Goal: Task Accomplishment & Management: Use online tool/utility

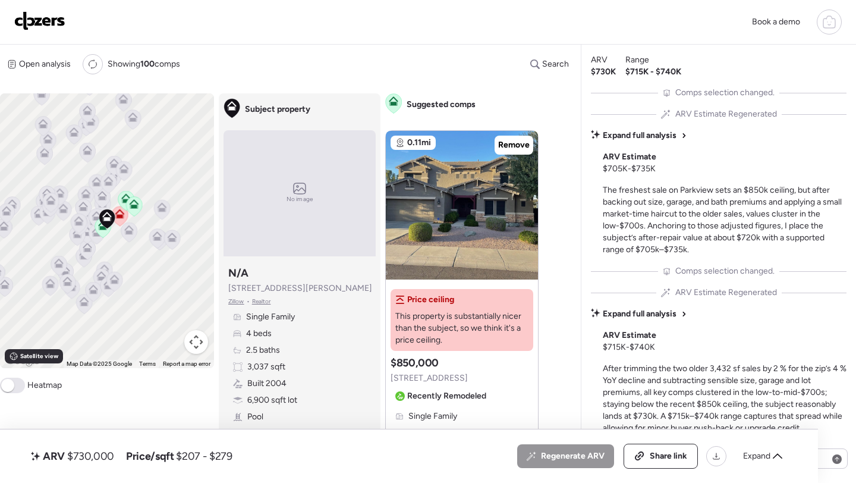
click at [34, 18] on img at bounding box center [39, 20] width 51 height 19
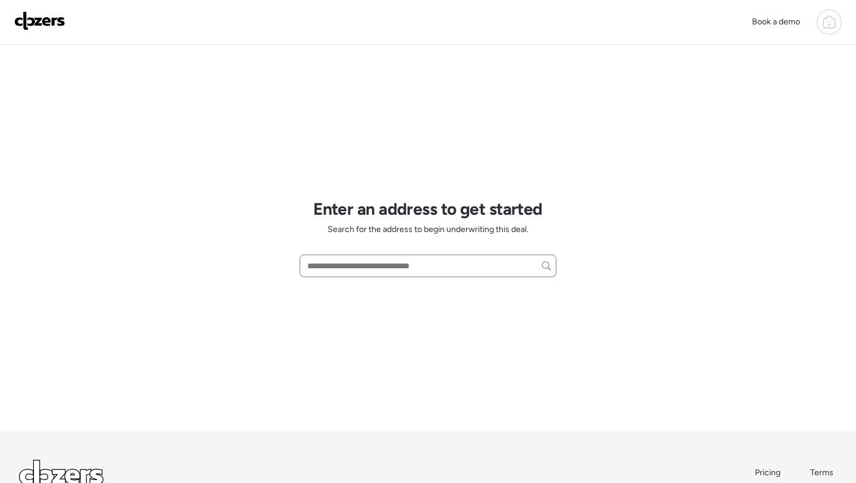
click at [345, 275] on div at bounding box center [428, 265] width 257 height 23
click at [347, 274] on input "text" at bounding box center [428, 265] width 246 height 17
paste input "**********"
click at [348, 290] on span "2730 W Butler Dr, Phoenix, AZ, 85051" at bounding box center [376, 288] width 144 height 12
type input "**********"
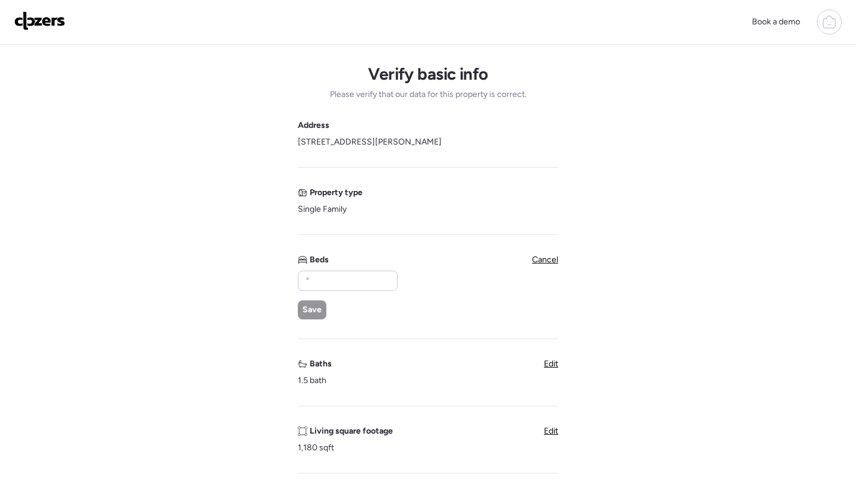
scroll to position [24, 0]
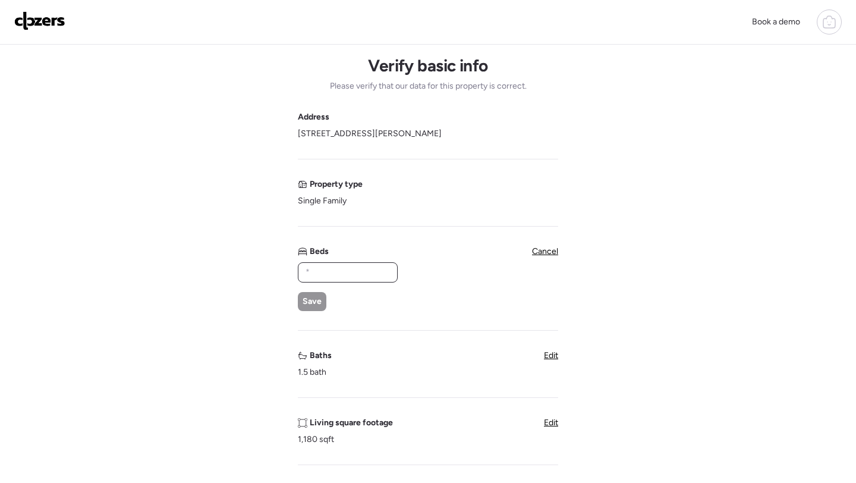
click at [353, 274] on input "text" at bounding box center [347, 272] width 89 height 17
type input "*"
click at [309, 309] on div "Save" at bounding box center [312, 301] width 29 height 19
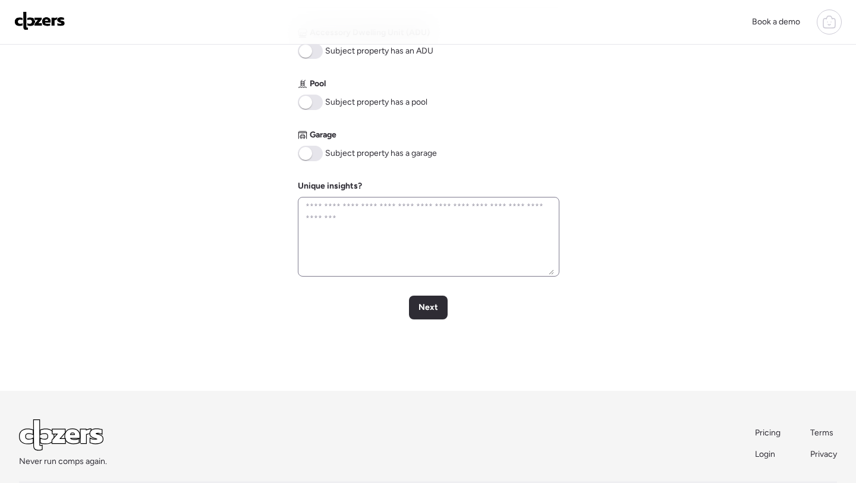
scroll to position [482, 0]
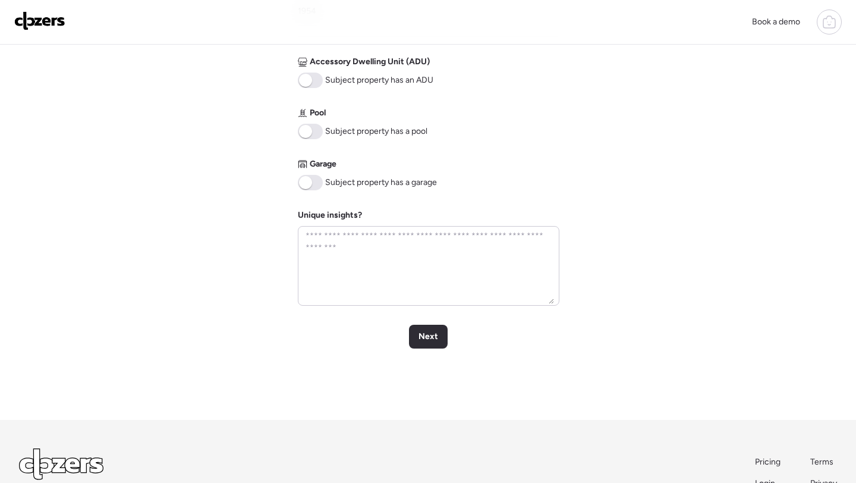
click at [308, 128] on span at bounding box center [305, 131] width 13 height 13
click at [311, 181] on span at bounding box center [305, 182] width 13 height 13
click at [429, 341] on span "Next" at bounding box center [428, 337] width 20 height 12
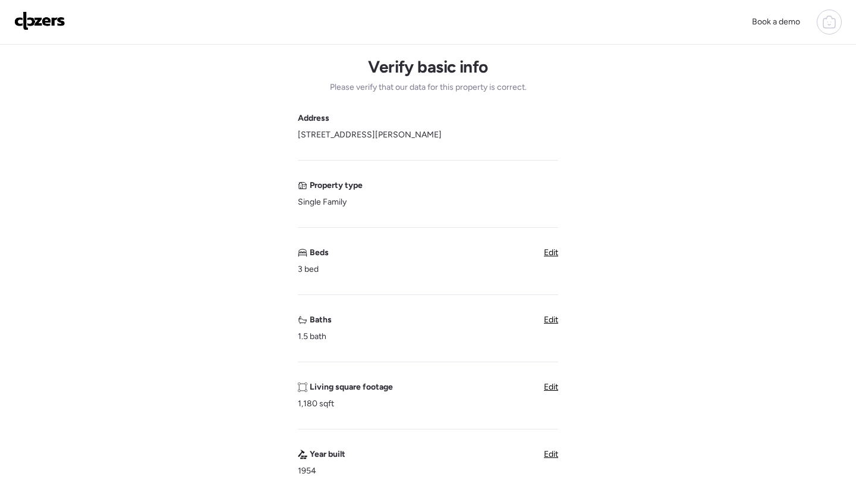
scroll to position [0, 0]
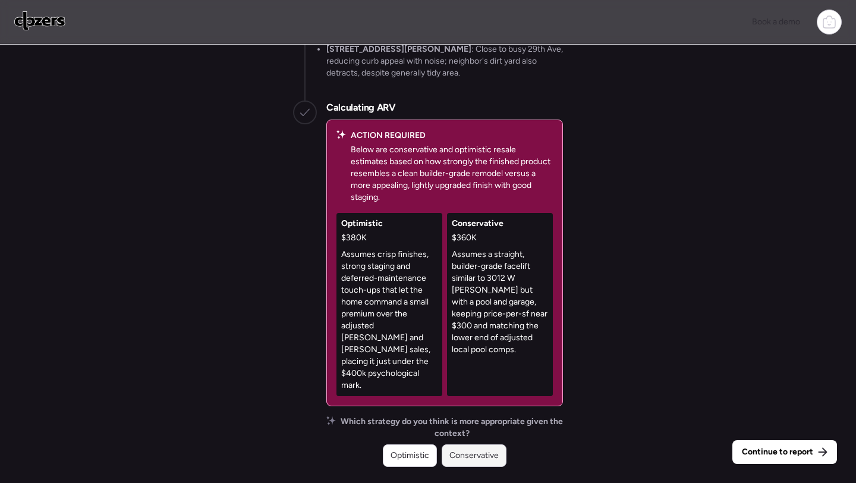
click at [463, 464] on div "Conservative" at bounding box center [474, 455] width 65 height 23
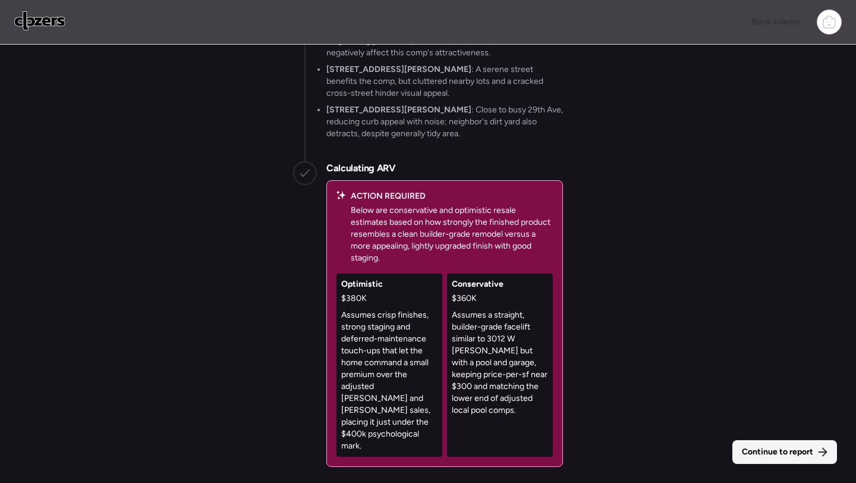
click at [794, 460] on div "Continue to report" at bounding box center [784, 452] width 105 height 24
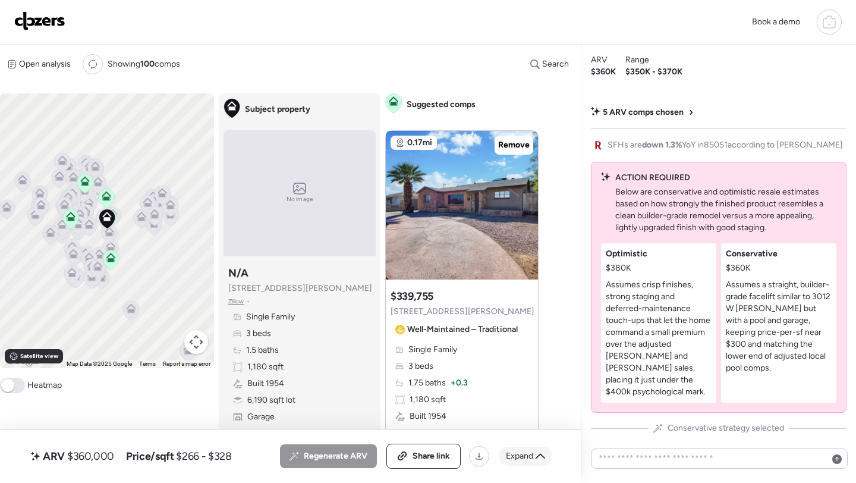
click at [533, 457] on div "Expand" at bounding box center [526, 455] width 54 height 19
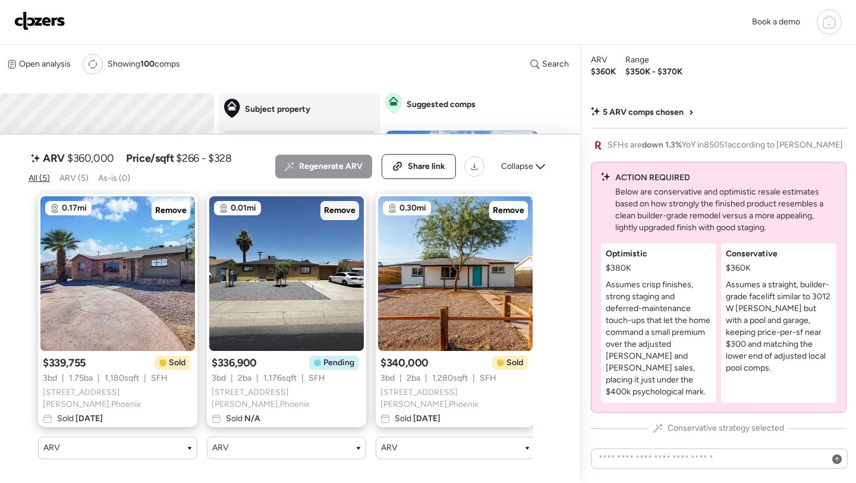
click at [347, 216] on span "Remove" at bounding box center [340, 210] width 32 height 12
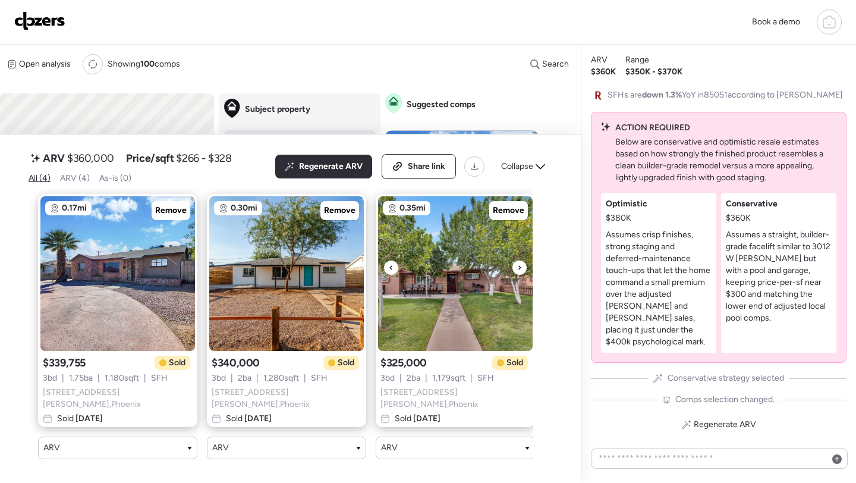
scroll to position [0, 180]
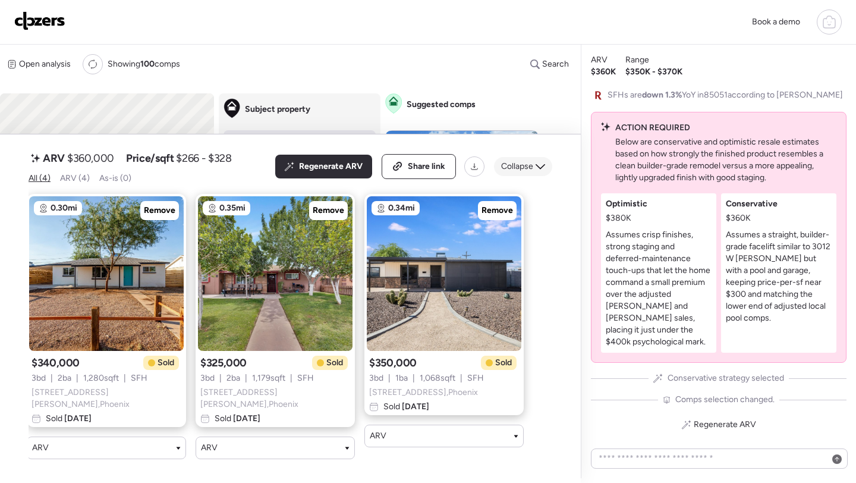
click at [534, 176] on div "Collapse" at bounding box center [523, 166] width 58 height 19
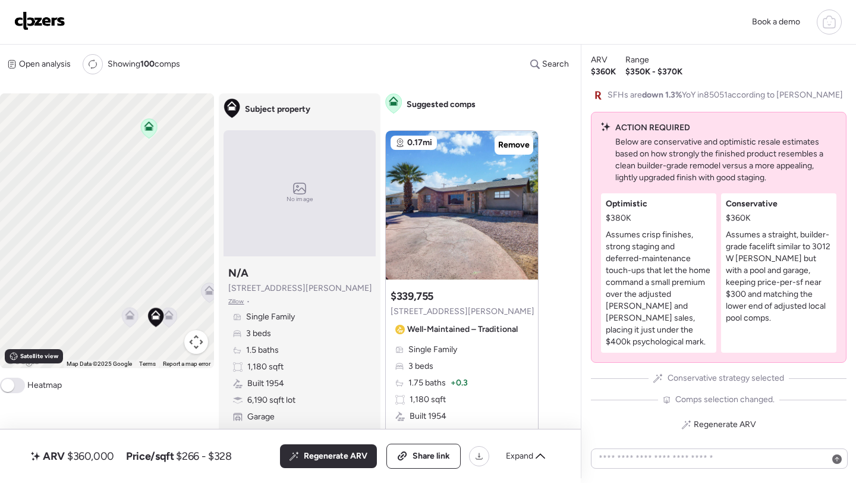
click at [131, 316] on icon at bounding box center [130, 315] width 10 height 10
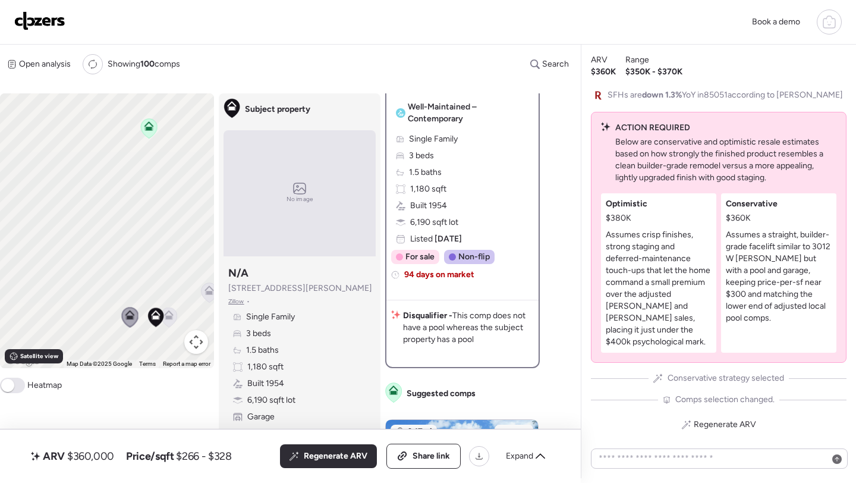
scroll to position [215, 0]
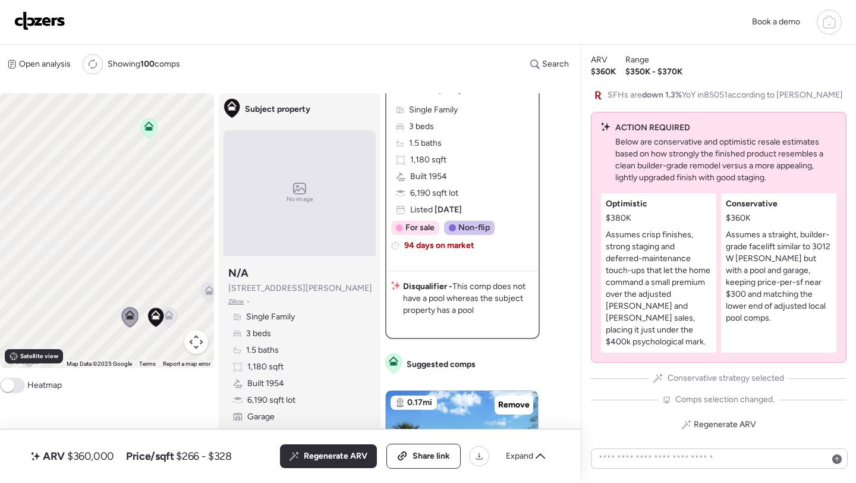
click at [171, 316] on icon at bounding box center [169, 315] width 10 height 10
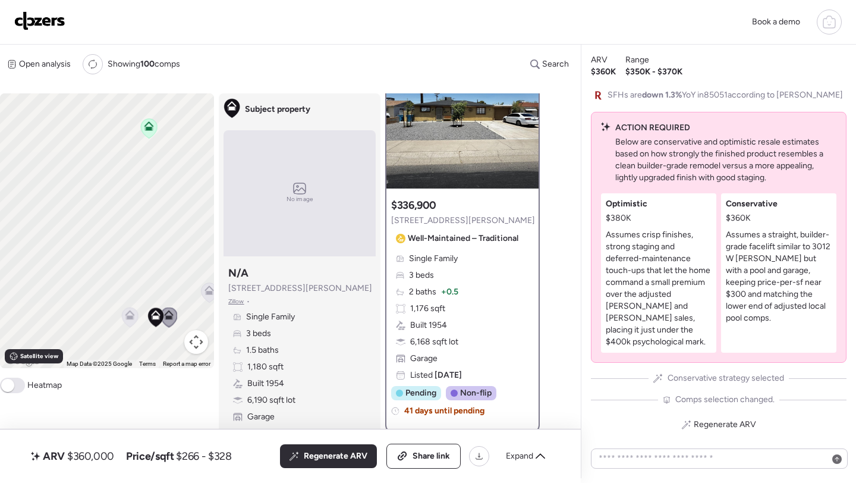
scroll to position [80, 0]
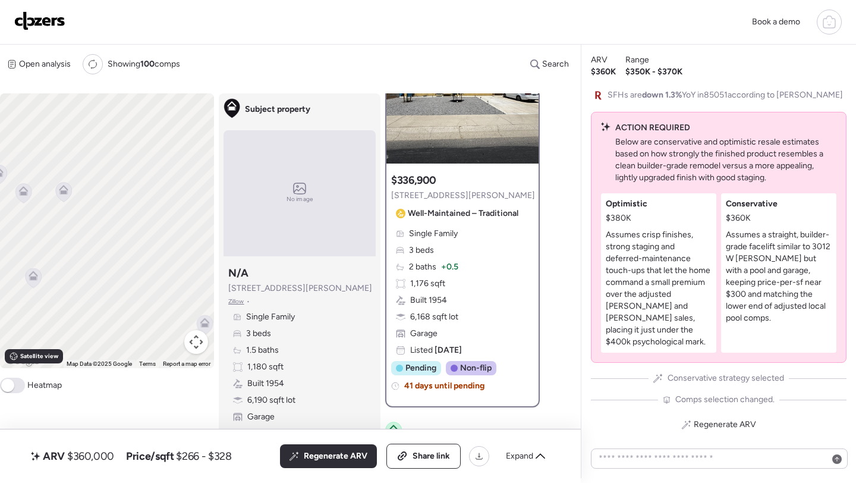
drag, startPoint x: 166, startPoint y: 288, endPoint x: 240, endPoint y: 297, distance: 74.8
click at [240, 297] on div "To activate drag with keyboard, press Alt + Enter. Once in keyboard drag state,…" at bounding box center [274, 285] width 549 height 385
click at [67, 197] on icon at bounding box center [64, 193] width 16 height 20
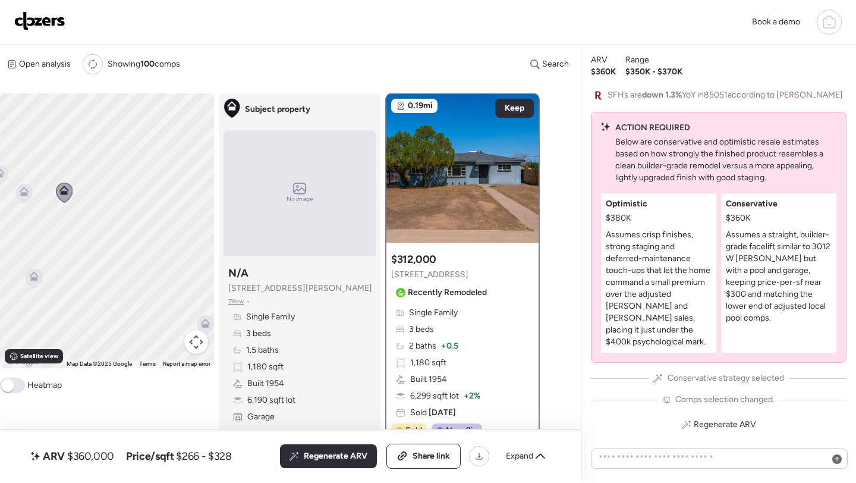
scroll to position [0, 0]
click at [34, 274] on icon at bounding box center [34, 277] width 10 height 10
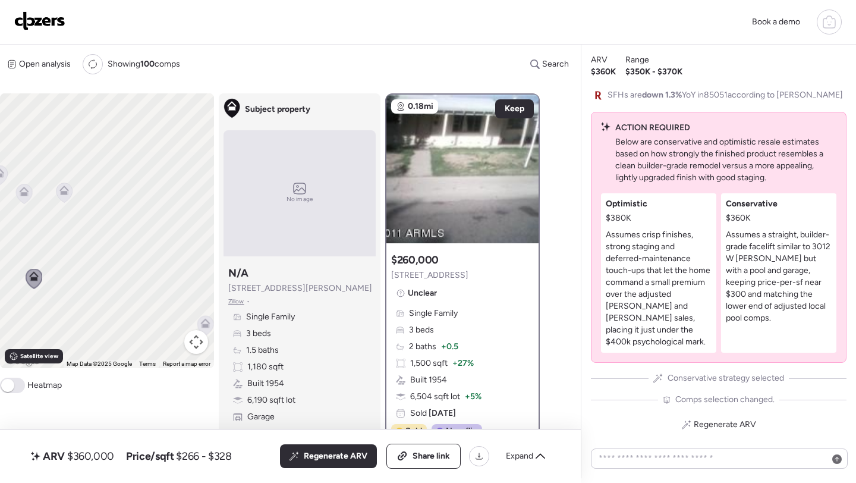
click at [23, 196] on icon at bounding box center [24, 194] width 8 height 4
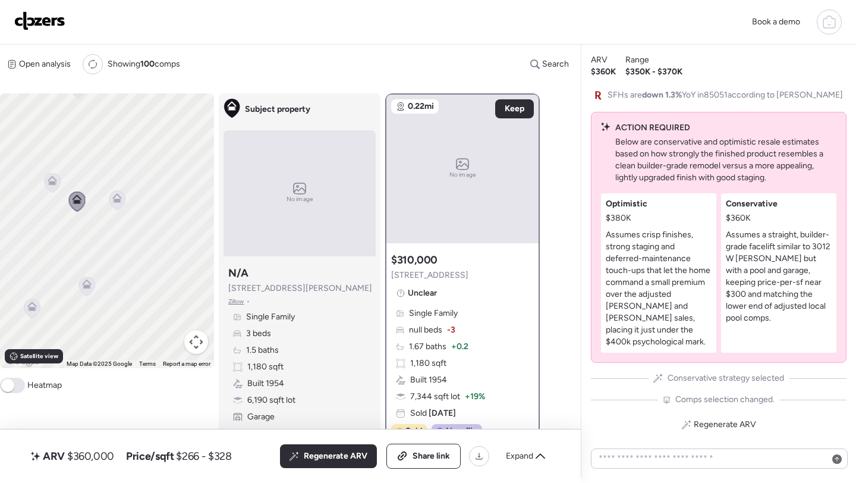
drag, startPoint x: 31, startPoint y: 209, endPoint x: 89, endPoint y: 218, distance: 58.9
click at [89, 219] on div "To navigate, press the arrow keys. To activate drag with keyboard, press Alt + …" at bounding box center [107, 230] width 214 height 275
click at [54, 182] on icon at bounding box center [56, 183] width 10 height 10
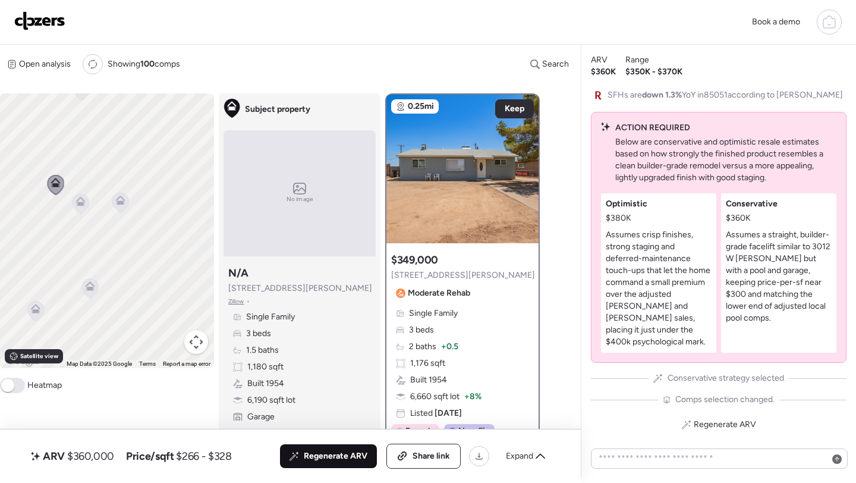
click at [330, 461] on span "Regenerate ARV" at bounding box center [336, 456] width 64 height 12
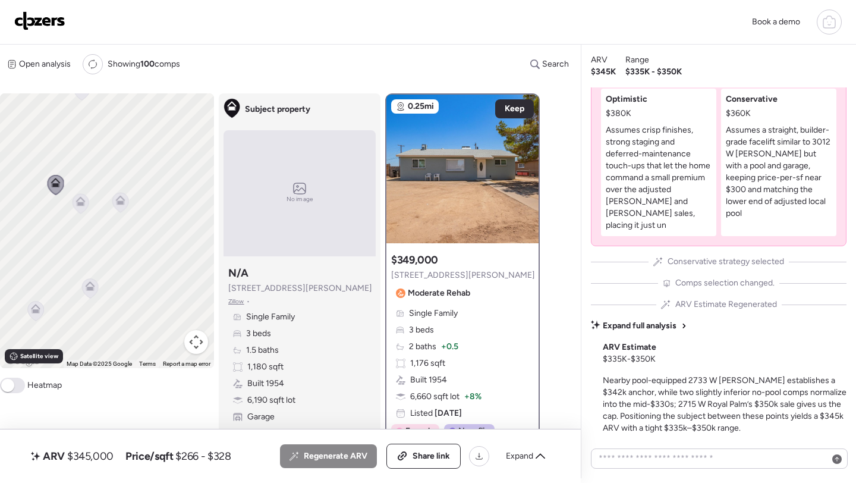
click at [84, 453] on span "$345,000" at bounding box center [90, 456] width 46 height 14
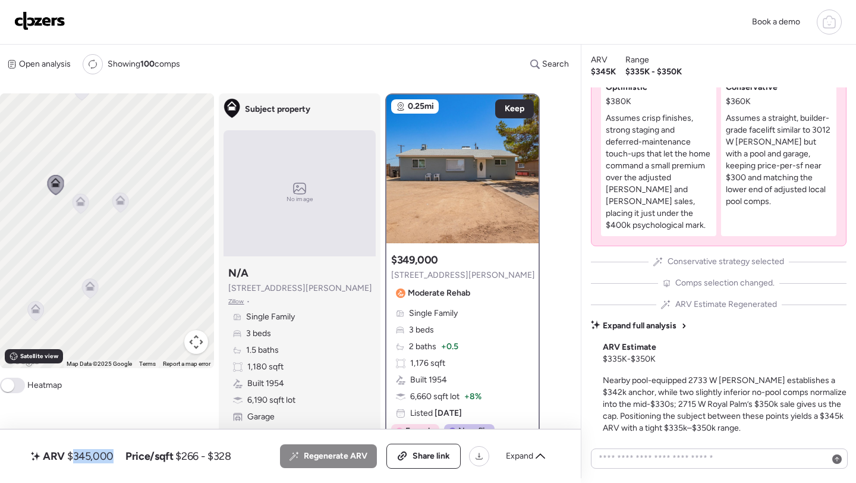
copy span "345,000"
click at [430, 445] on div "Share link" at bounding box center [423, 456] width 73 height 24
click at [12, 29] on div "Book a demo" at bounding box center [428, 22] width 856 height 45
click at [42, 25] on img at bounding box center [39, 20] width 51 height 19
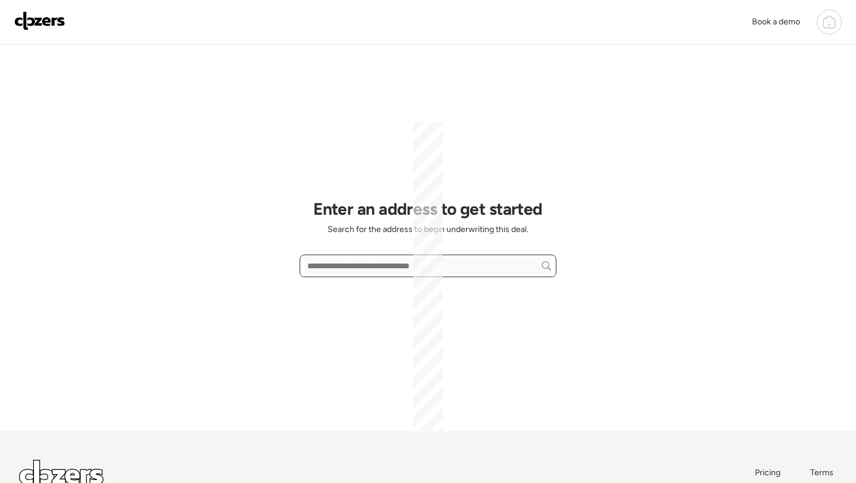
click at [383, 268] on input "text" at bounding box center [428, 265] width 246 height 17
paste input "**********"
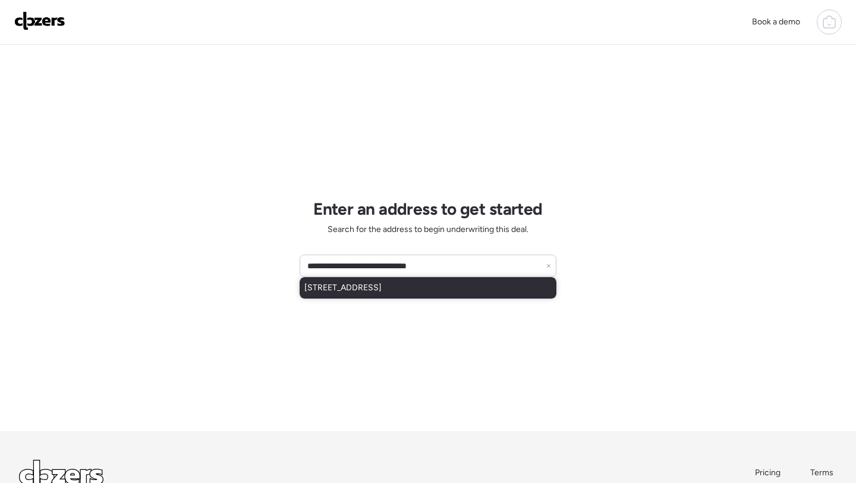
click at [382, 278] on div "3030 W Echo Ln, Phoenix, AZ, 85051" at bounding box center [428, 287] width 257 height 21
type input "**********"
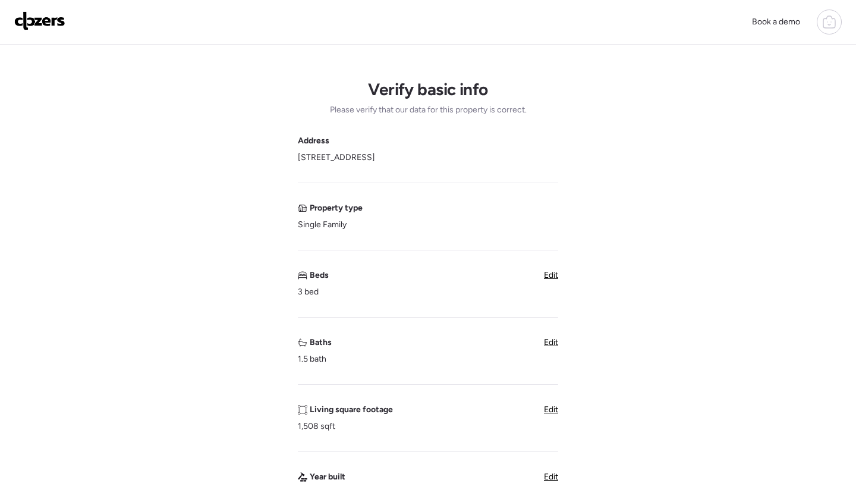
click at [547, 339] on span "Edit" at bounding box center [551, 342] width 14 height 10
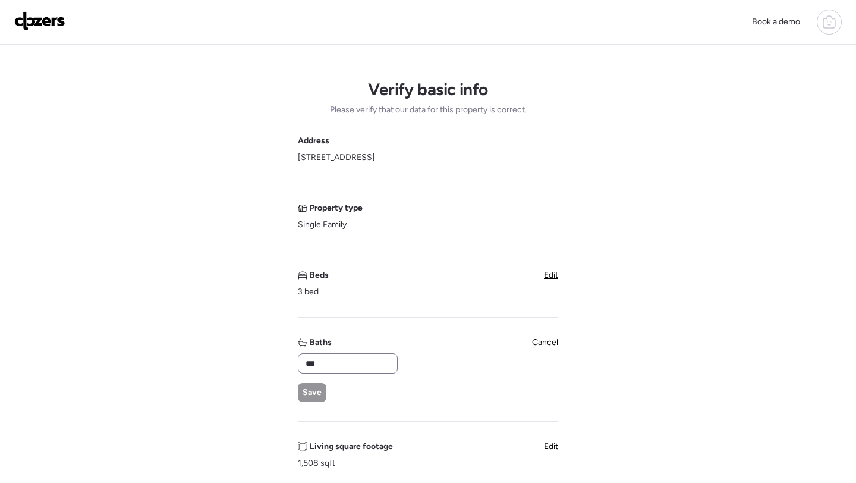
click at [330, 354] on div "***" at bounding box center [348, 363] width 100 height 20
click at [326, 365] on input "***" at bounding box center [347, 363] width 89 height 17
type input "*"
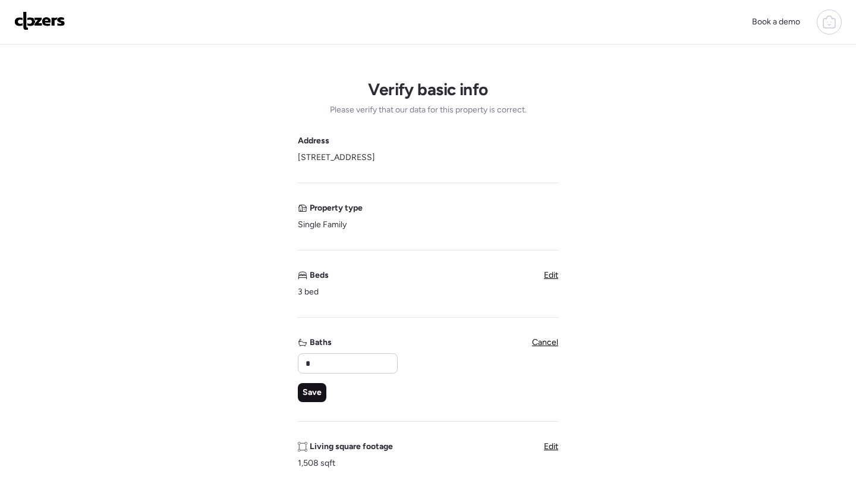
click at [310, 389] on span "Save" at bounding box center [312, 392] width 19 height 12
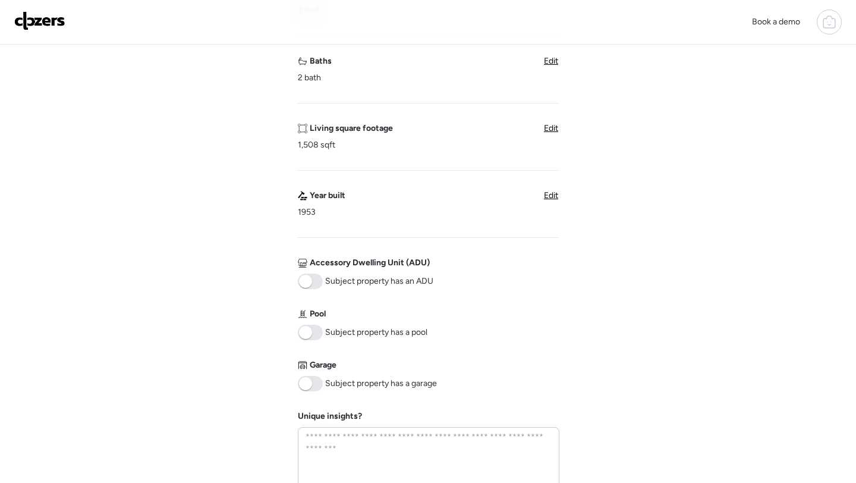
scroll to position [310, 0]
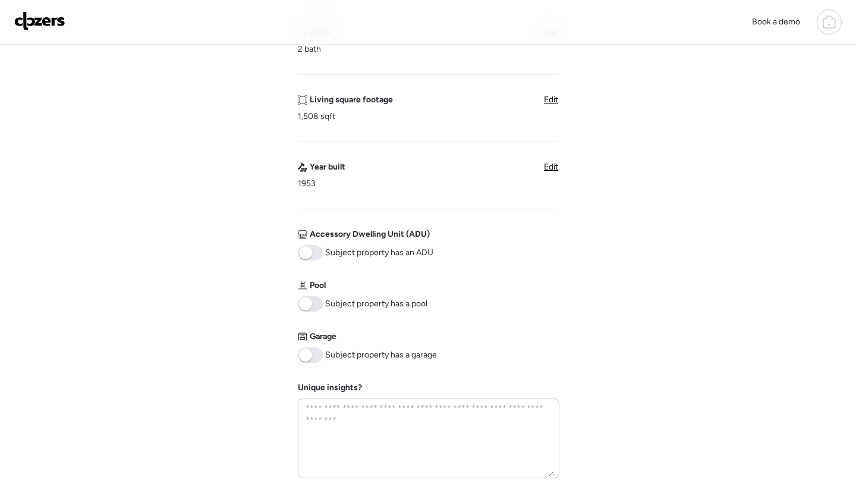
click at [313, 350] on span at bounding box center [310, 354] width 25 height 15
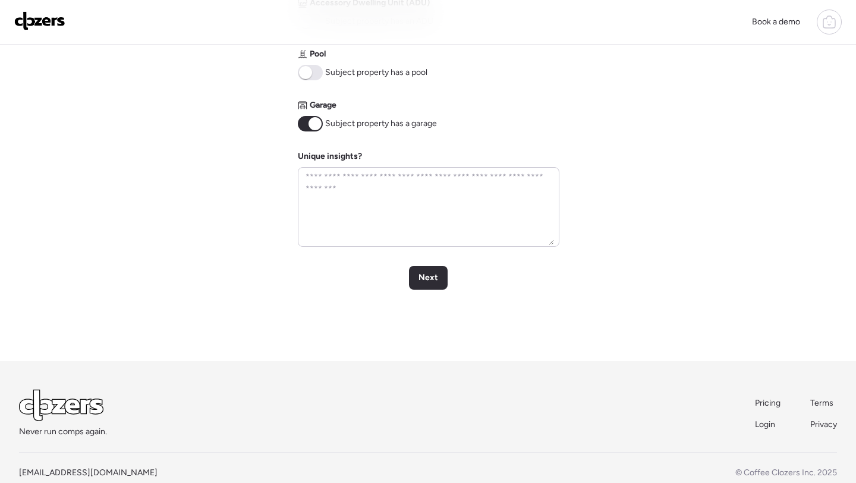
scroll to position [566, 0]
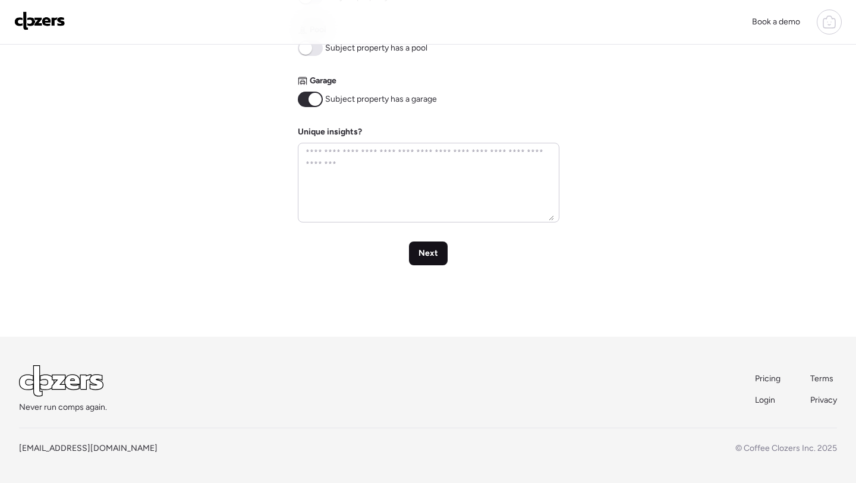
click at [430, 257] on span "Next" at bounding box center [428, 253] width 20 height 12
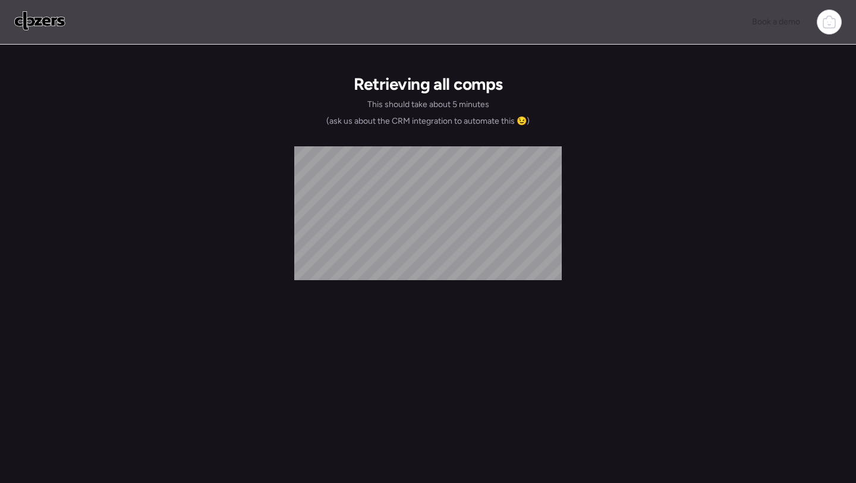
scroll to position [0, 0]
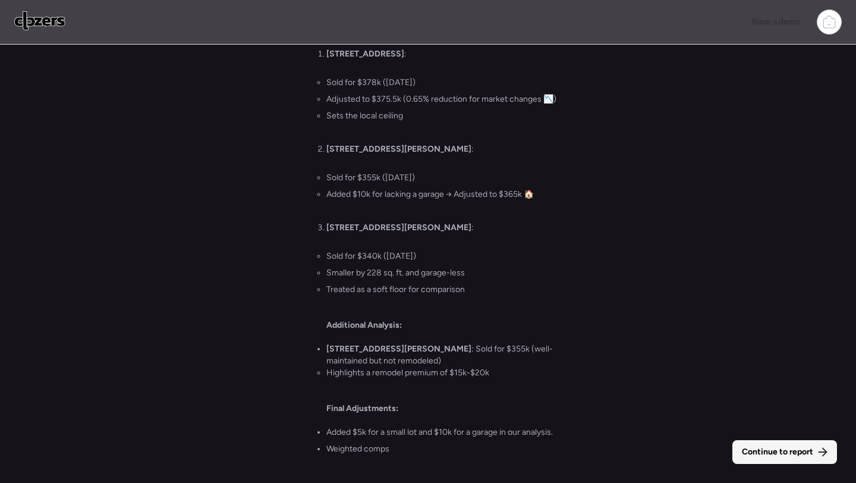
click at [755, 444] on div "Continue to report" at bounding box center [784, 452] width 105 height 24
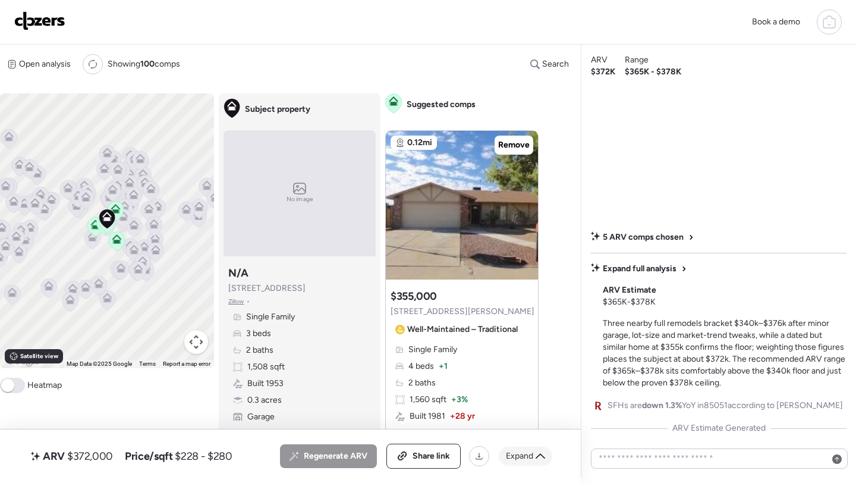
click at [521, 448] on div "Expand" at bounding box center [526, 455] width 54 height 19
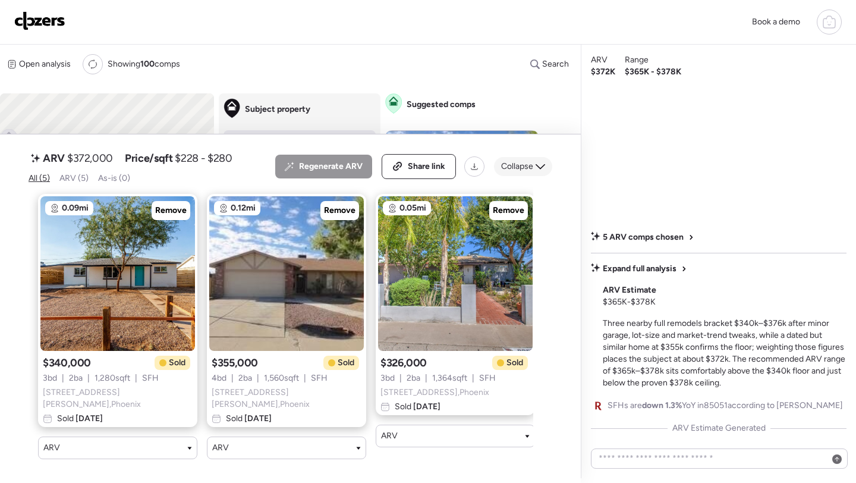
click at [512, 172] on span "Collapse" at bounding box center [517, 167] width 32 height 12
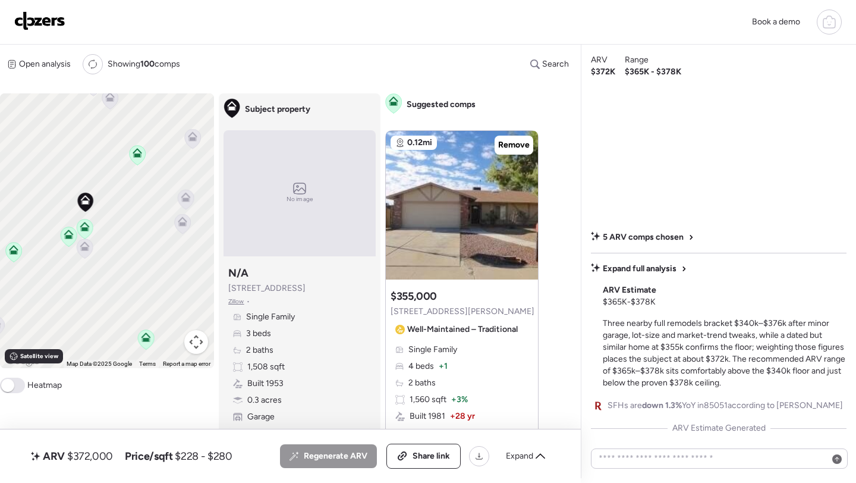
drag, startPoint x: 17, startPoint y: 279, endPoint x: 97, endPoint y: 212, distance: 103.8
click at [93, 219] on div at bounding box center [85, 230] width 17 height 22
click at [93, 232] on icon at bounding box center [92, 232] width 8 height 4
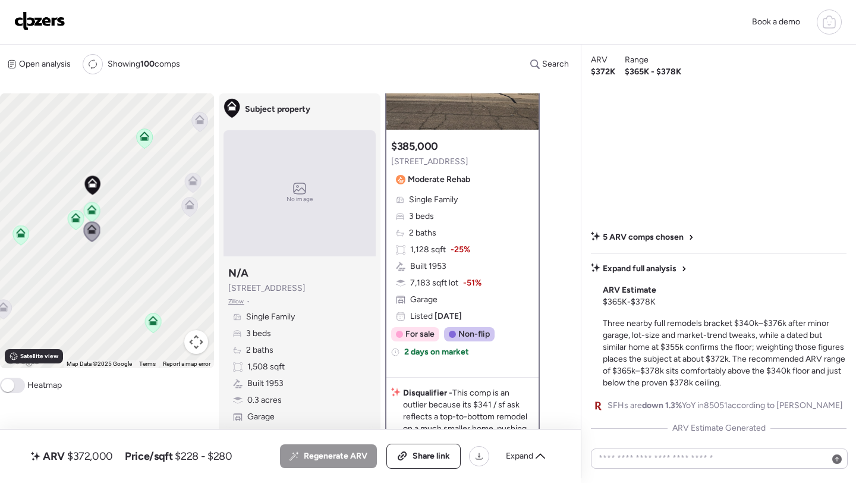
scroll to position [112, 0]
click at [185, 209] on icon at bounding box center [190, 205] width 10 height 10
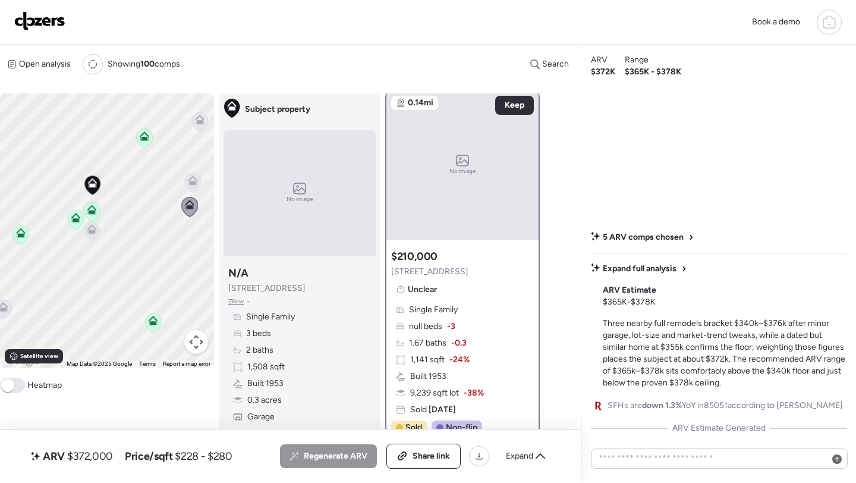
scroll to position [0, 0]
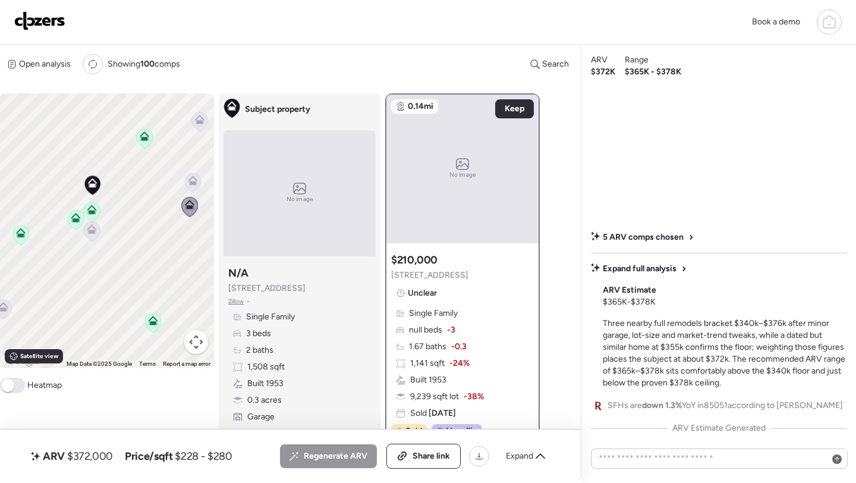
click at [194, 180] on icon at bounding box center [193, 181] width 10 height 10
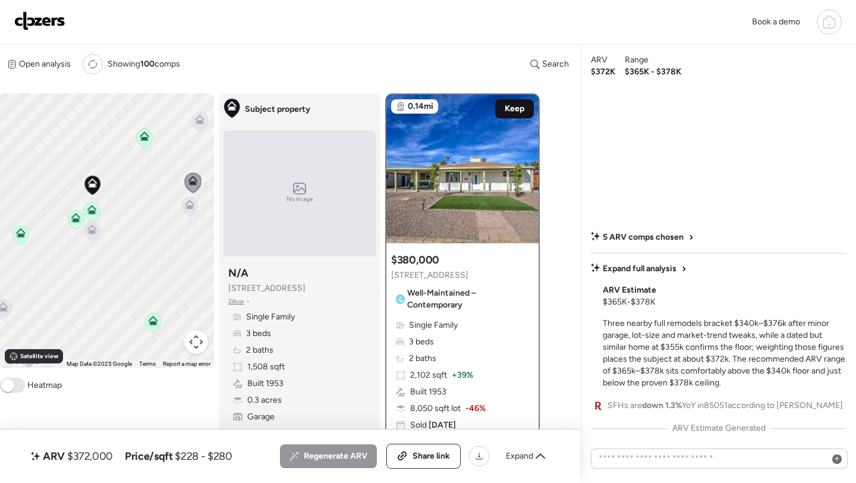
click at [510, 105] on span "Keep" at bounding box center [515, 109] width 20 height 12
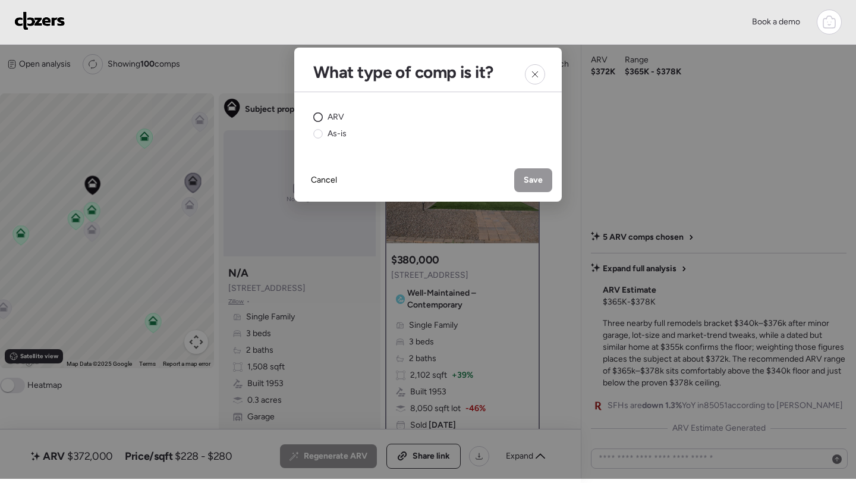
click at [324, 116] on div "ARV" at bounding box center [328, 117] width 31 height 12
click at [520, 180] on div "Save" at bounding box center [533, 180] width 38 height 24
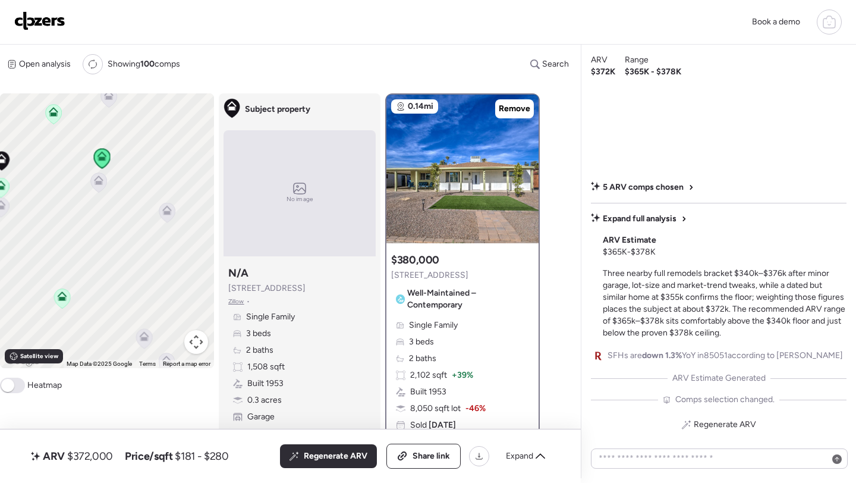
drag, startPoint x: 181, startPoint y: 298, endPoint x: 89, endPoint y: 273, distance: 95.3
click at [89, 273] on div "To activate drag with keyboard, press Alt + Enter. Once in keyboard drag state,…" at bounding box center [107, 230] width 214 height 275
click at [167, 221] on icon at bounding box center [166, 213] width 16 height 20
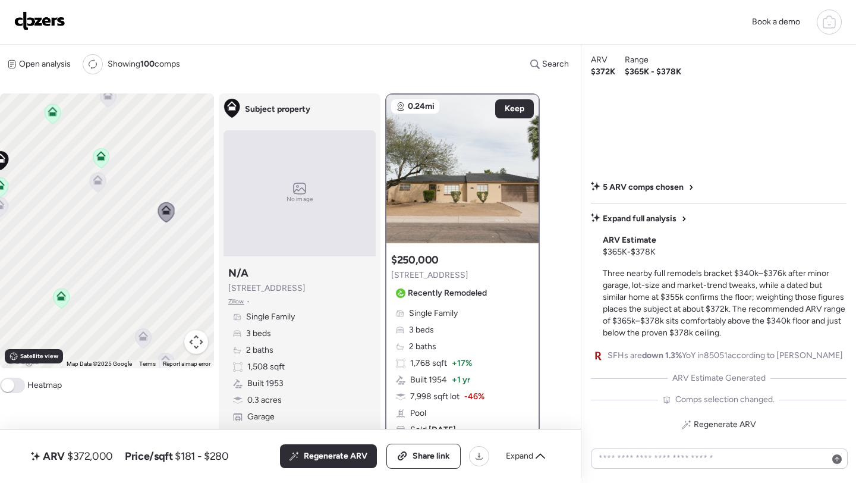
click at [145, 340] on icon at bounding box center [143, 338] width 8 height 4
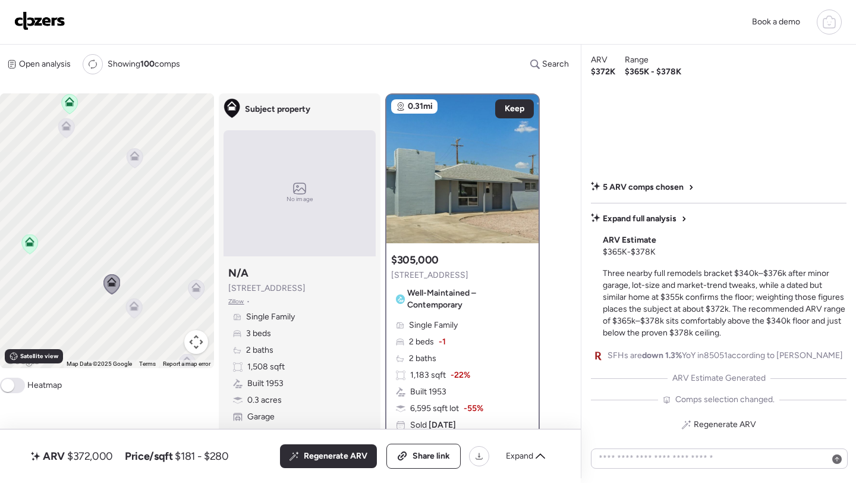
drag, startPoint x: 121, startPoint y: 300, endPoint x: 71, endPoint y: 205, distance: 106.9
click at [71, 205] on div "To activate drag with keyboard, press Alt + Enter. Once in keyboard drag state,…" at bounding box center [107, 230] width 214 height 275
click at [115, 263] on icon at bounding box center [114, 263] width 10 height 10
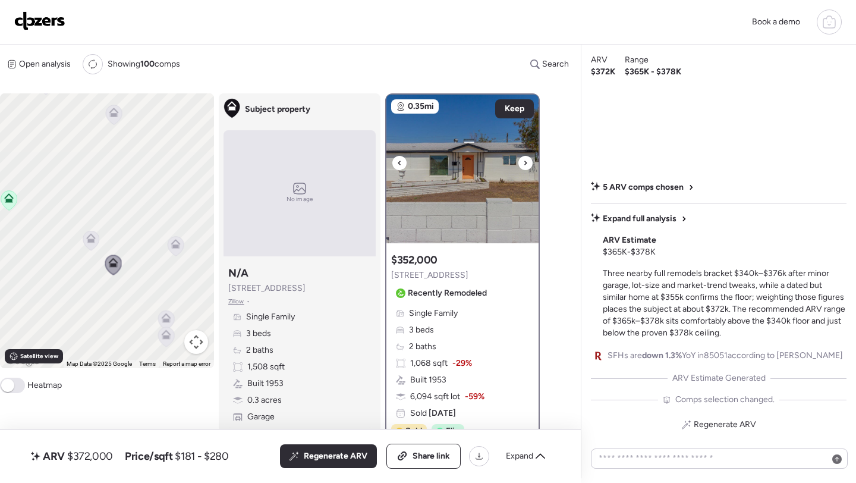
click at [471, 216] on img at bounding box center [462, 169] width 152 height 149
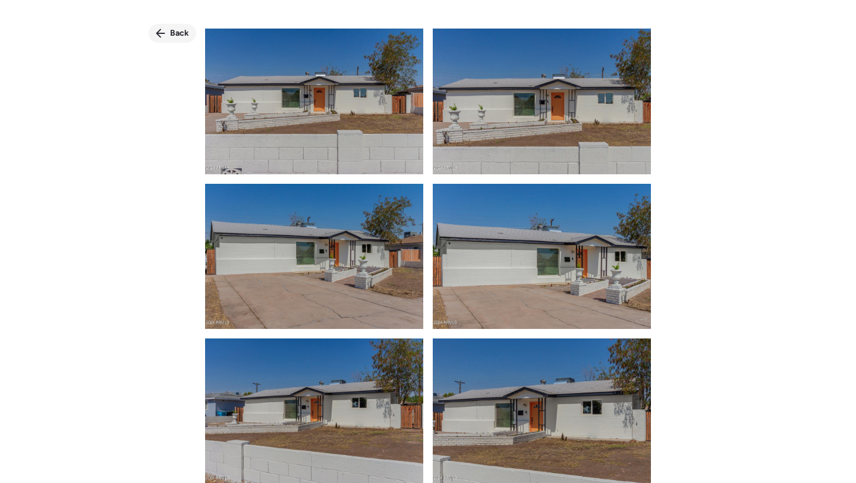
click at [172, 33] on span "Back" at bounding box center [179, 33] width 19 height 12
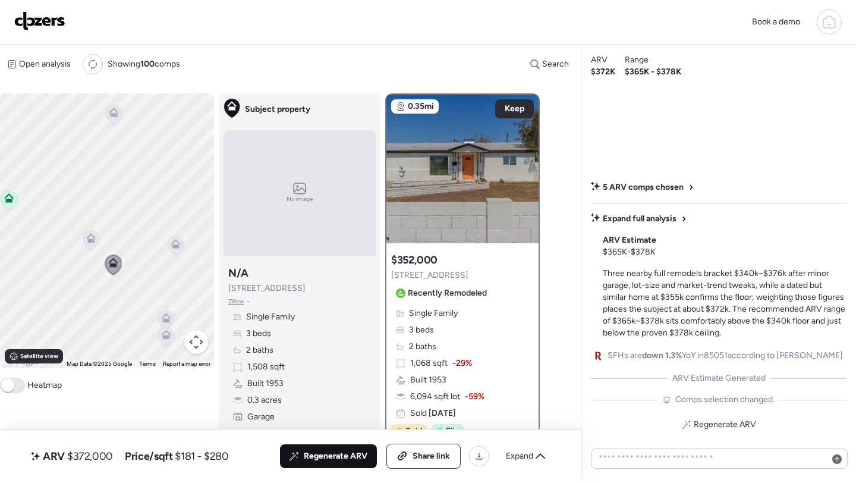
click at [292, 455] on icon at bounding box center [293, 457] width 7 height 7
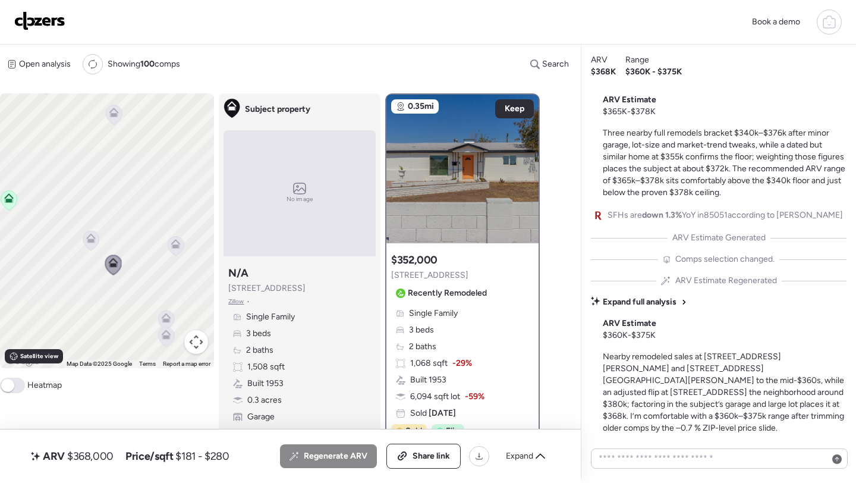
click at [97, 456] on span "$368,000" at bounding box center [90, 456] width 46 height 14
copy span "368,000"
click at [413, 453] on span "Share link" at bounding box center [431, 456] width 37 height 12
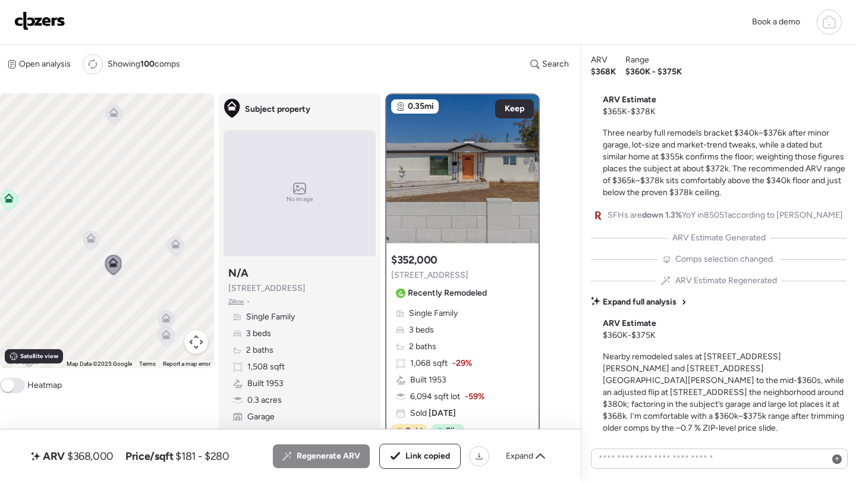
click at [40, 18] on img at bounding box center [39, 20] width 51 height 19
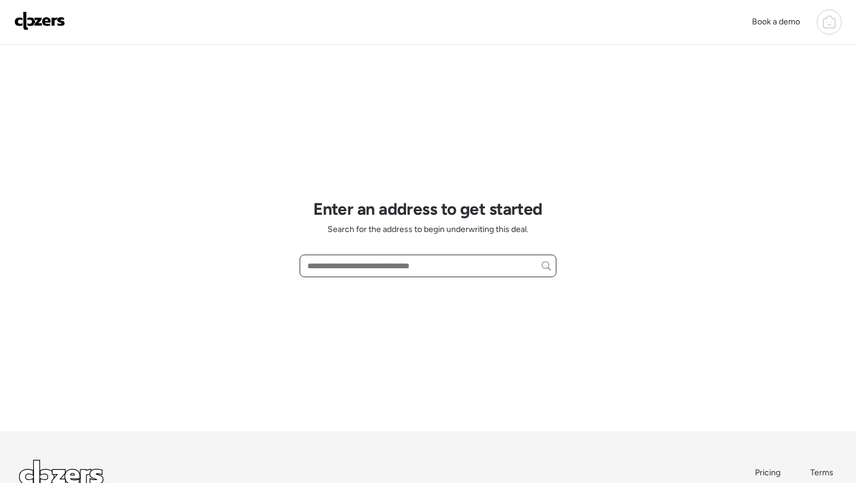
click at [375, 267] on input "text" at bounding box center [428, 265] width 246 height 17
paste input "**********"
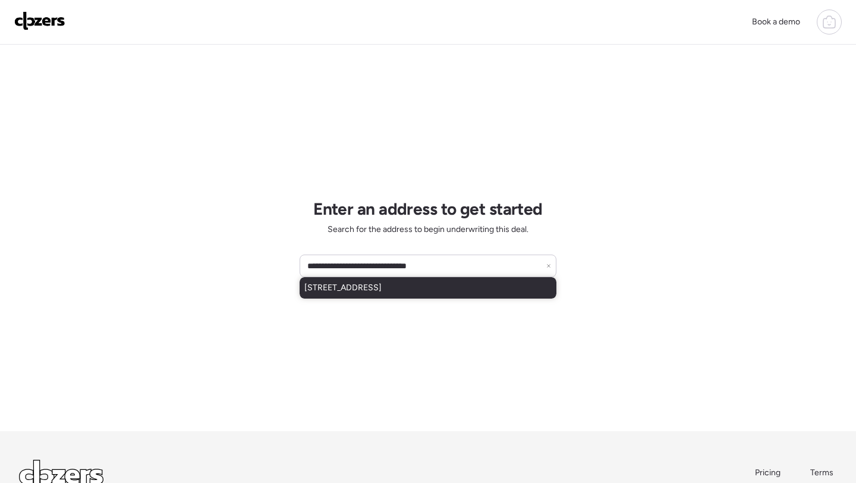
click at [375, 288] on span "[STREET_ADDRESS]" at bounding box center [342, 288] width 77 height 12
type input "**********"
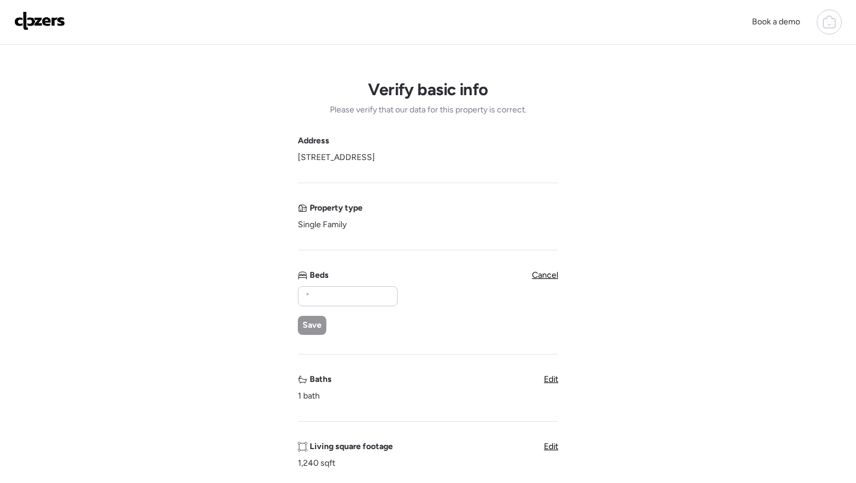
click at [319, 309] on div "Save" at bounding box center [347, 310] width 99 height 49
click at [329, 305] on div at bounding box center [348, 296] width 100 height 20
click at [329, 302] on input "text" at bounding box center [347, 296] width 89 height 17
type input "*"
click at [314, 324] on span "Save" at bounding box center [312, 325] width 19 height 12
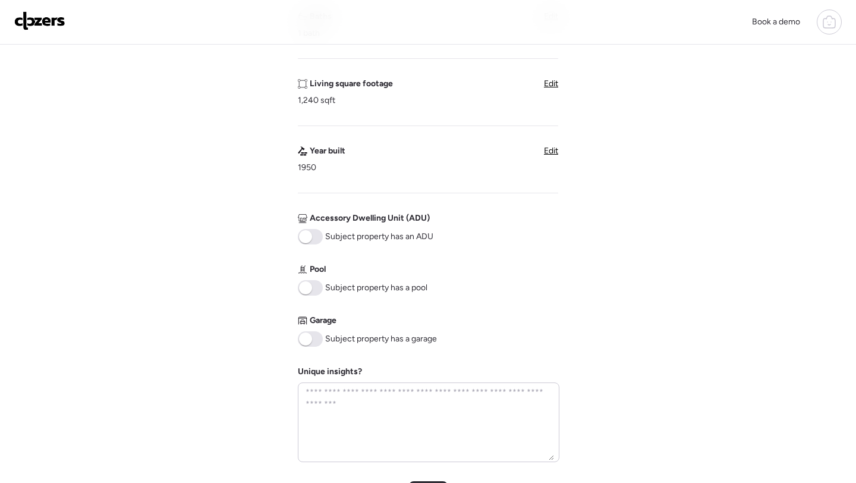
scroll to position [348, 0]
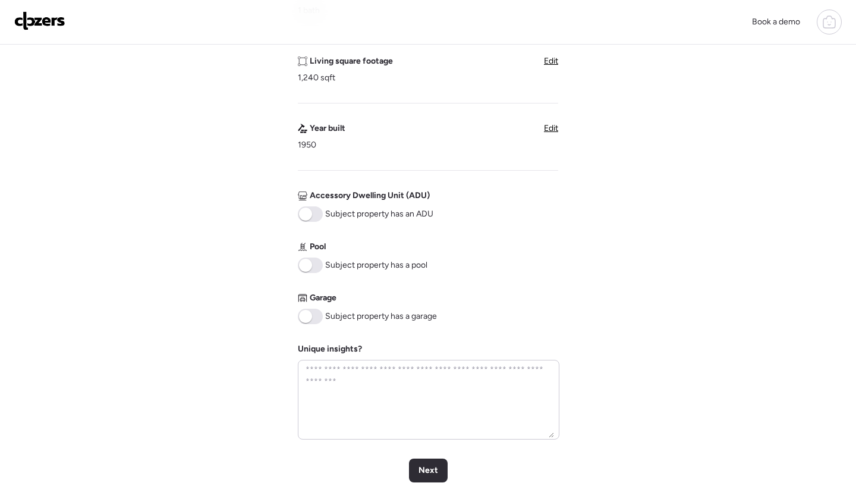
click at [317, 310] on span at bounding box center [310, 316] width 25 height 15
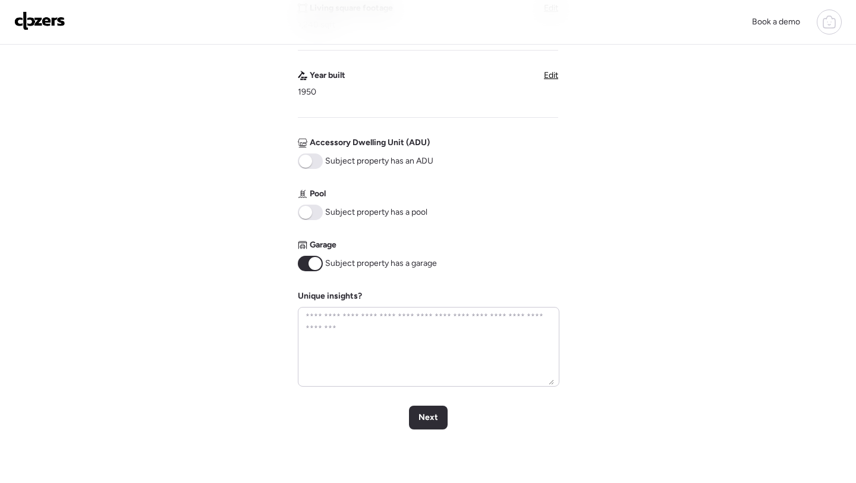
scroll to position [430, 0]
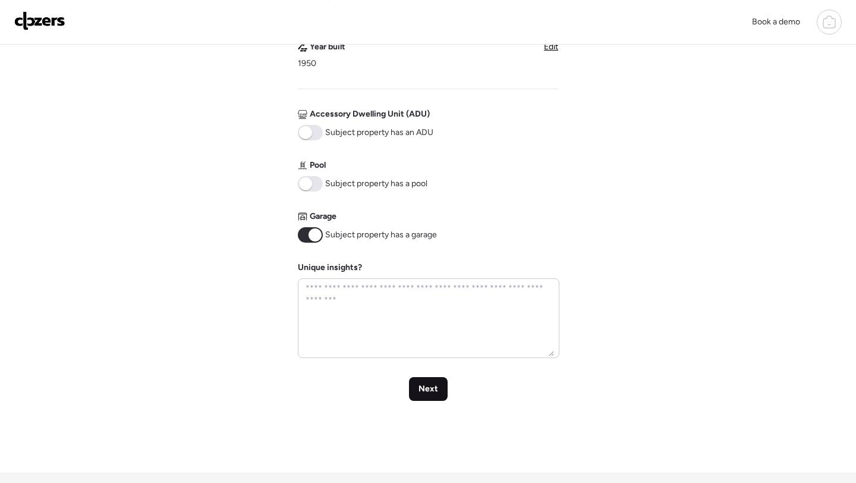
click at [419, 401] on div "Next" at bounding box center [428, 389] width 39 height 24
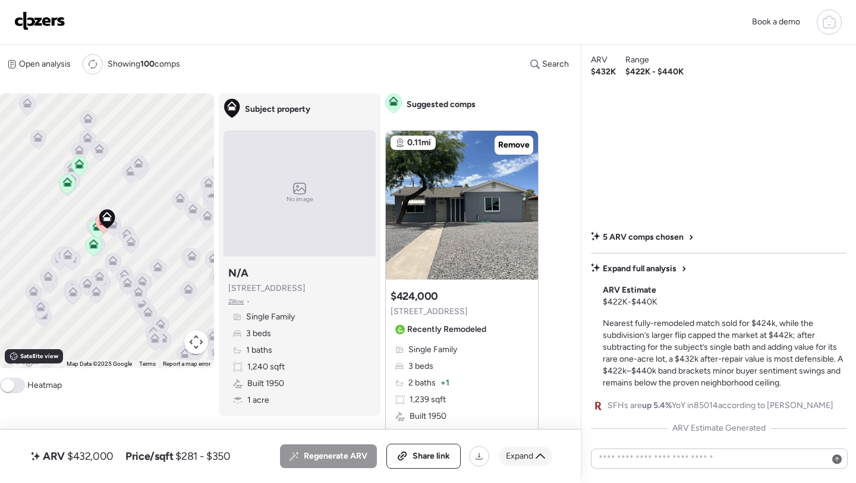
click at [525, 455] on span "Expand" at bounding box center [519, 456] width 27 height 12
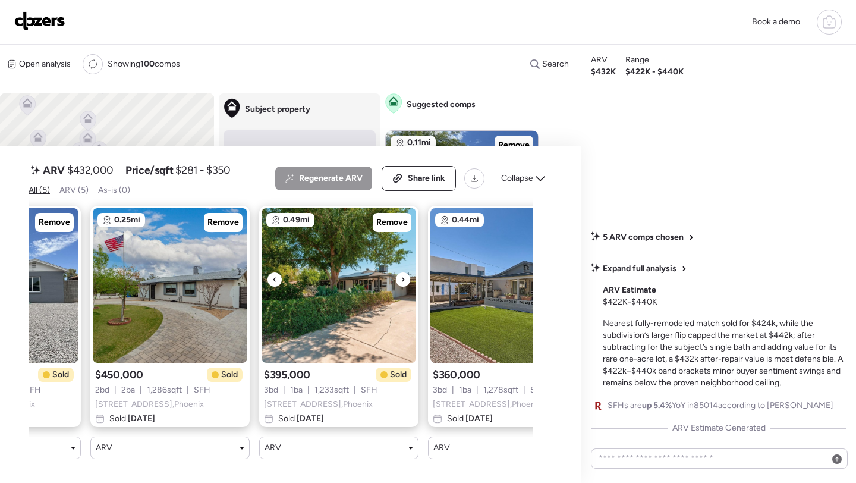
scroll to position [0, 349]
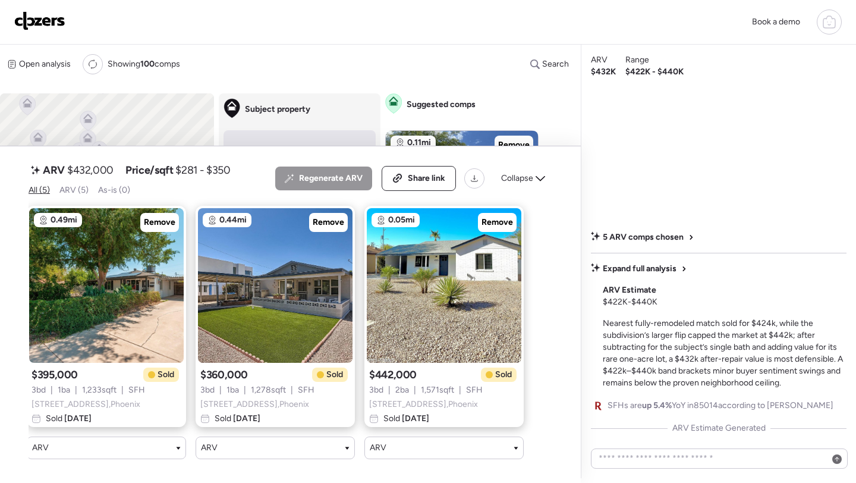
click at [524, 166] on div "Regenerate ARV Share link Collapse" at bounding box center [413, 178] width 277 height 25
click at [524, 178] on span "Collapse" at bounding box center [517, 178] width 32 height 12
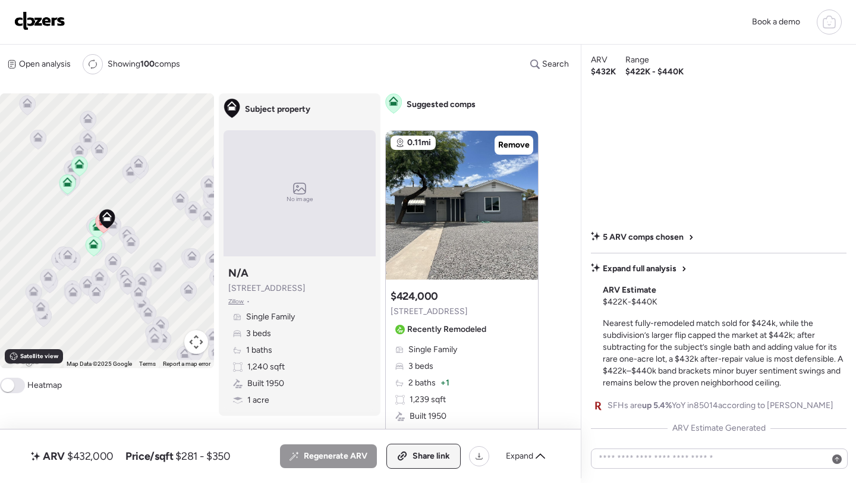
click at [417, 459] on span "Share link" at bounding box center [431, 456] width 37 height 12
click at [95, 458] on span "$432,000" at bounding box center [90, 456] width 46 height 14
copy span "432,000"
click at [40, 26] on img at bounding box center [39, 20] width 51 height 19
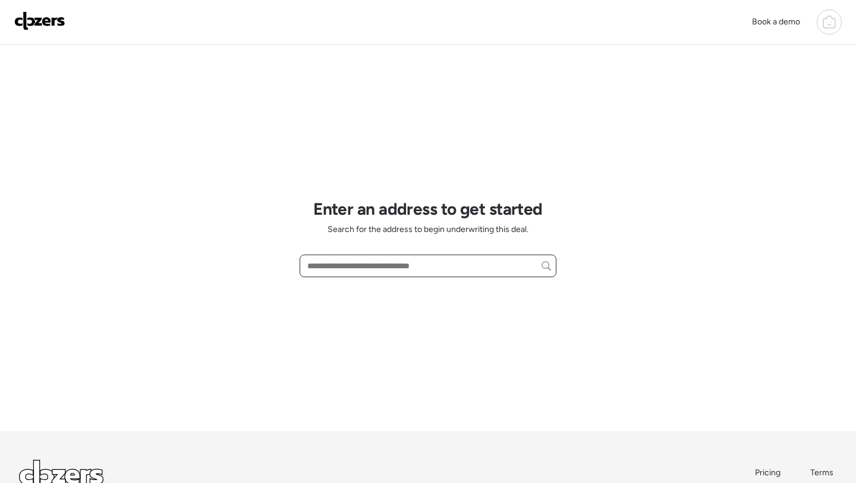
click at [333, 264] on input "text" at bounding box center [428, 265] width 246 height 17
paste input "**********"
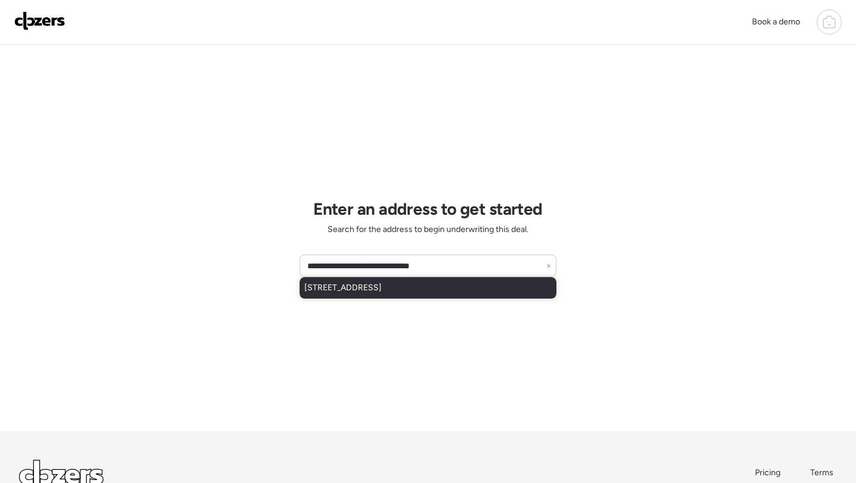
click at [377, 287] on span "[STREET_ADDRESS]" at bounding box center [342, 288] width 77 height 12
type input "**********"
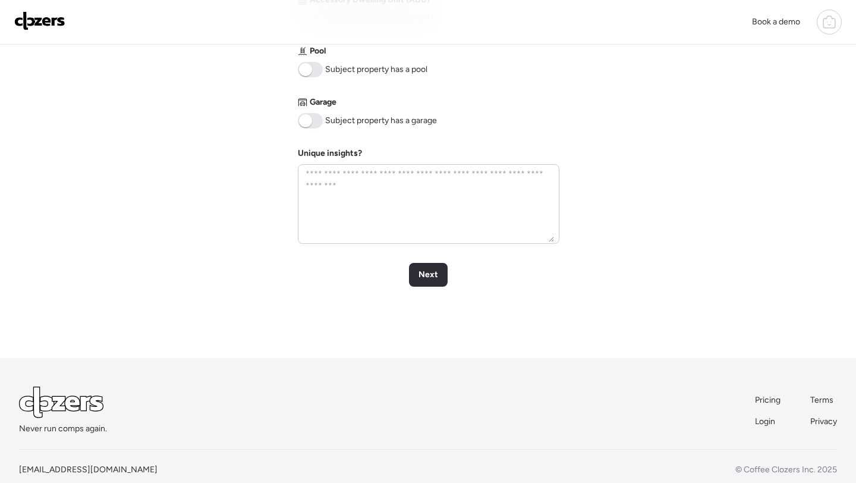
scroll to position [566, 0]
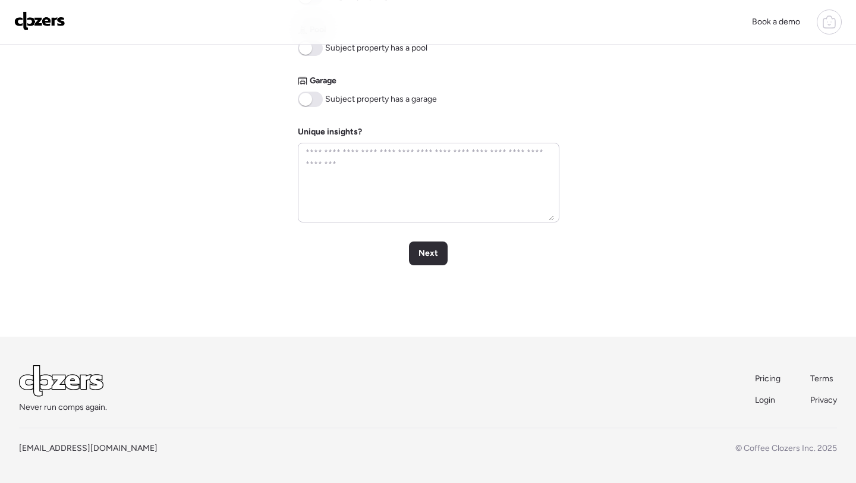
click at [319, 99] on span at bounding box center [310, 99] width 25 height 15
click at [436, 253] on span "Next" at bounding box center [428, 253] width 20 height 12
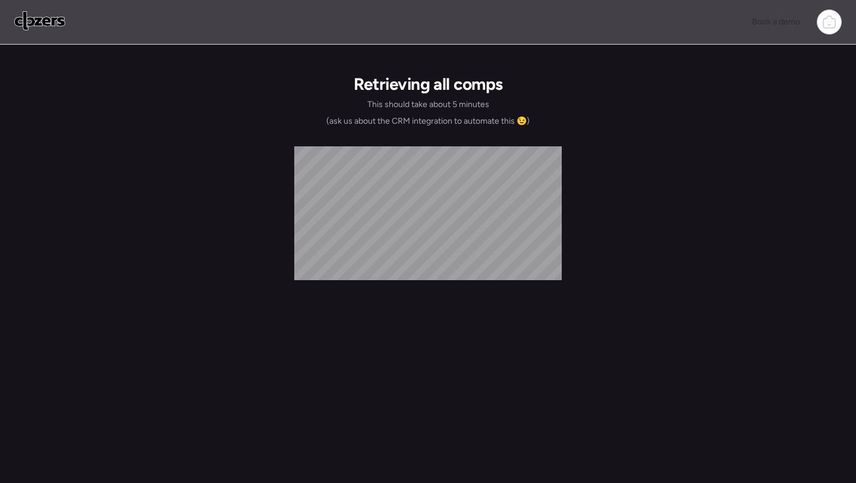
scroll to position [0, 0]
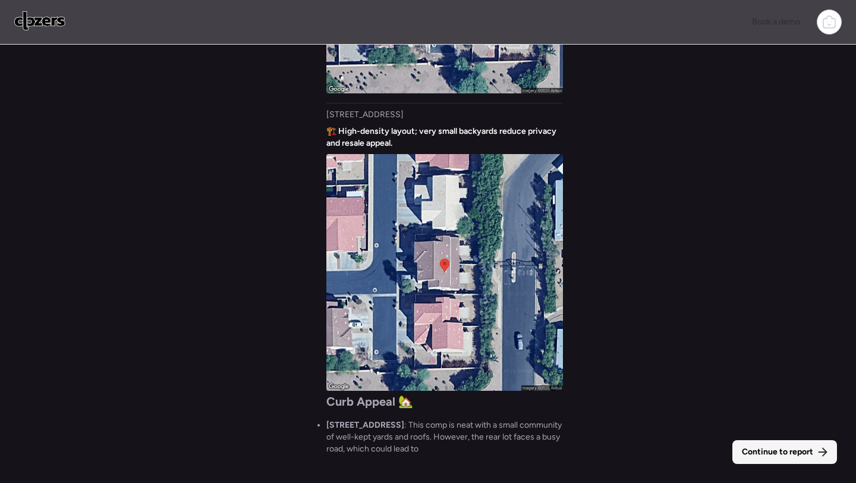
click at [777, 461] on div "Continue to report" at bounding box center [784, 452] width 105 height 24
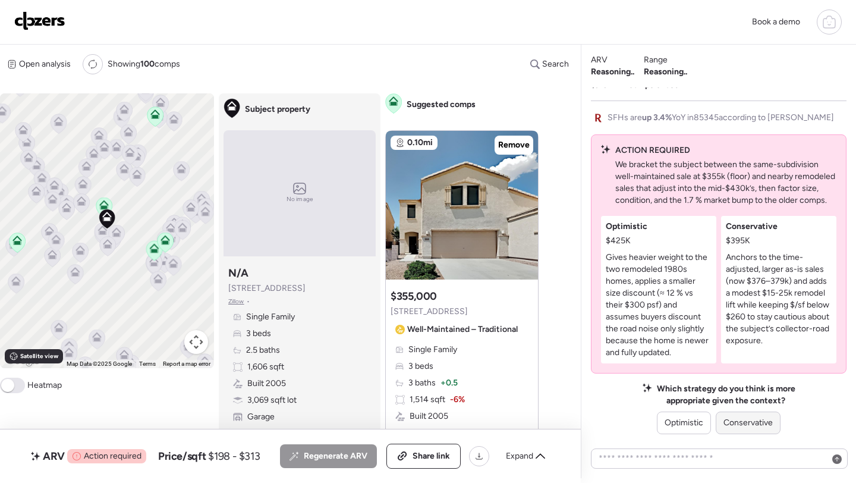
click at [749, 420] on span "Conservative" at bounding box center [747, 423] width 49 height 12
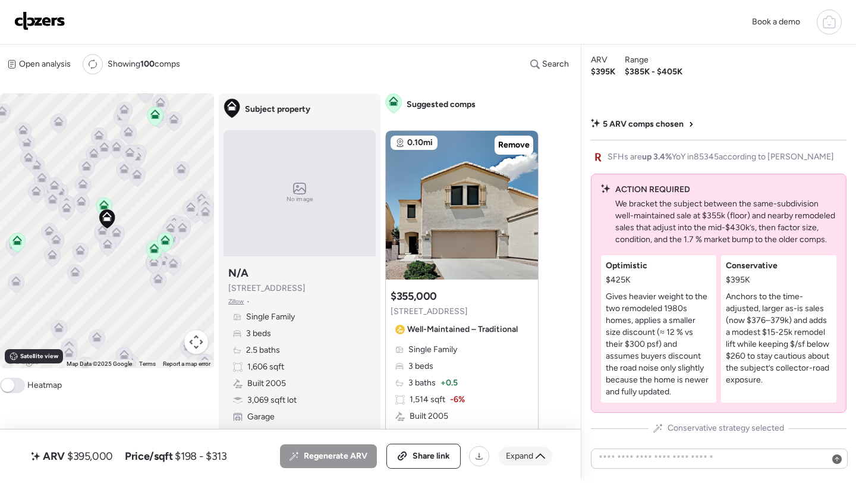
click at [530, 448] on div "Expand" at bounding box center [526, 455] width 54 height 19
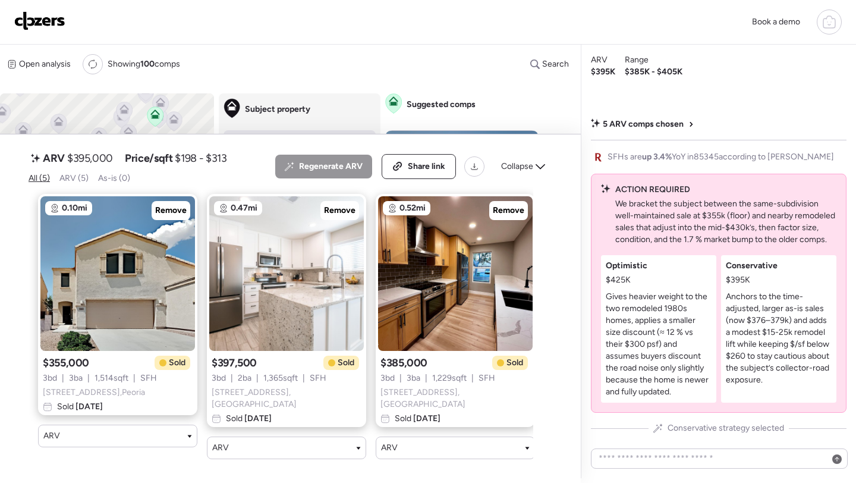
click at [520, 167] on div "Regenerate ARV Share link Collapse" at bounding box center [413, 166] width 277 height 25
click at [520, 172] on span "Collapse" at bounding box center [517, 167] width 32 height 12
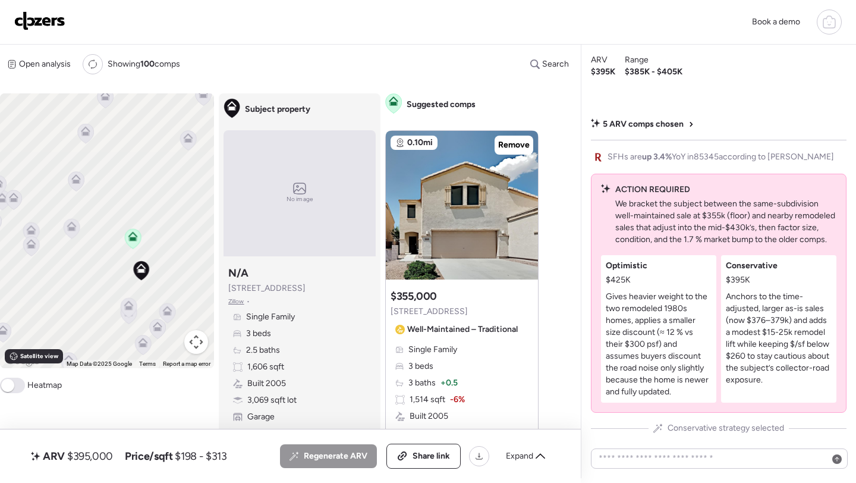
drag, startPoint x: 134, startPoint y: 177, endPoint x: 188, endPoint y: 220, distance: 69.4
click at [188, 221] on div "To activate drag with keyboard, press Alt + Enter. Once in keyboard drag state,…" at bounding box center [107, 230] width 214 height 275
click at [68, 230] on icon at bounding box center [71, 228] width 8 height 4
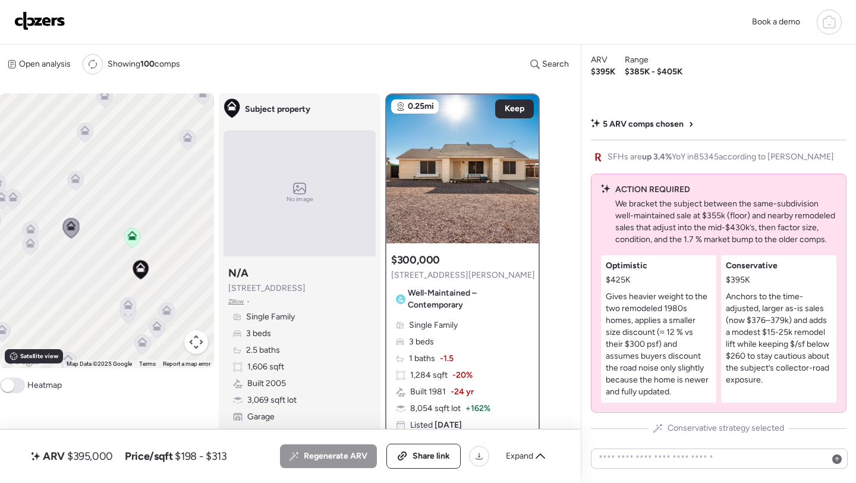
click at [33, 228] on icon at bounding box center [30, 226] width 9 height 5
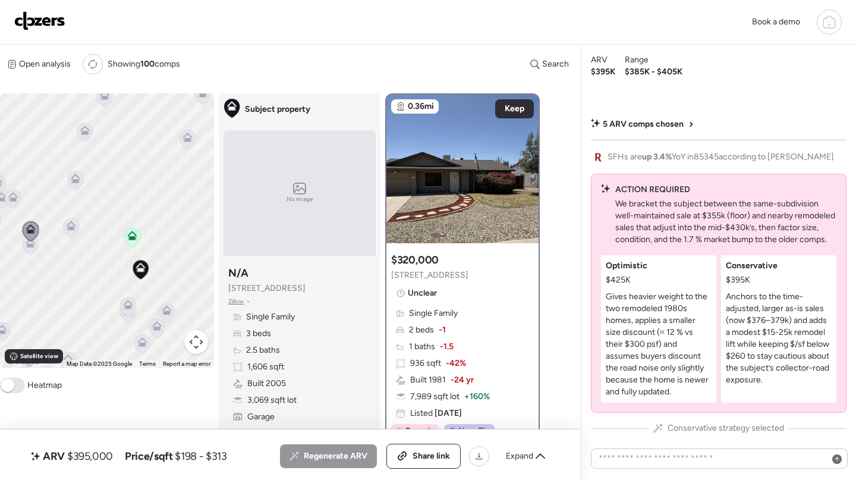
click at [34, 245] on icon at bounding box center [31, 243] width 10 height 10
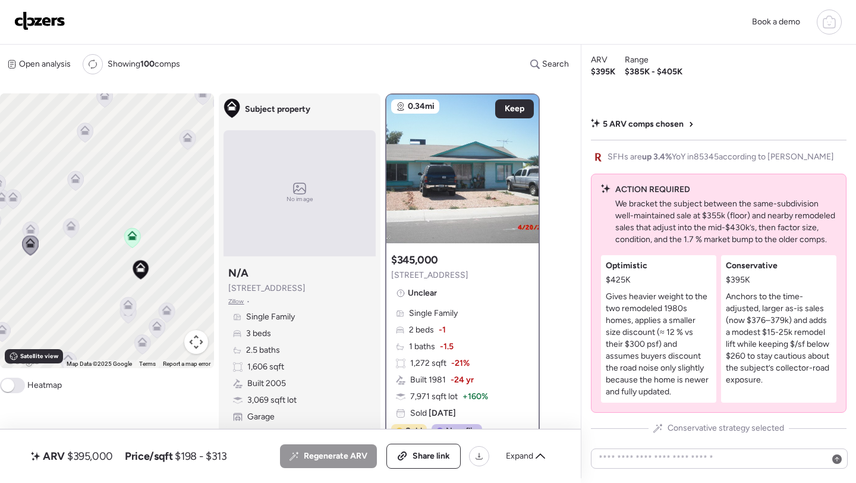
click at [175, 140] on div "To activate drag with keyboard, press Alt + Enter. Once in keyboard drag state,…" at bounding box center [107, 230] width 214 height 275
click at [186, 140] on icon at bounding box center [188, 140] width 8 height 4
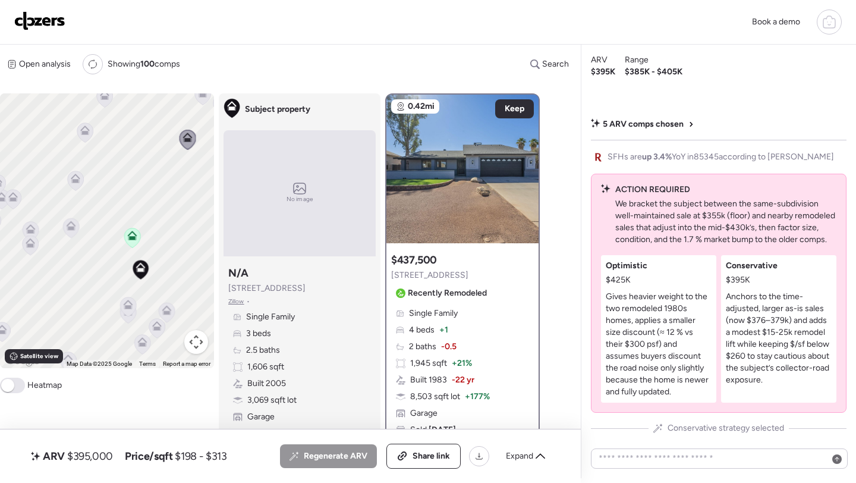
click at [100, 452] on span "$395,000" at bounding box center [90, 456] width 46 height 14
copy span "395,000"
click at [428, 452] on span "Share link" at bounding box center [431, 456] width 37 height 12
click at [42, 19] on img at bounding box center [39, 20] width 51 height 19
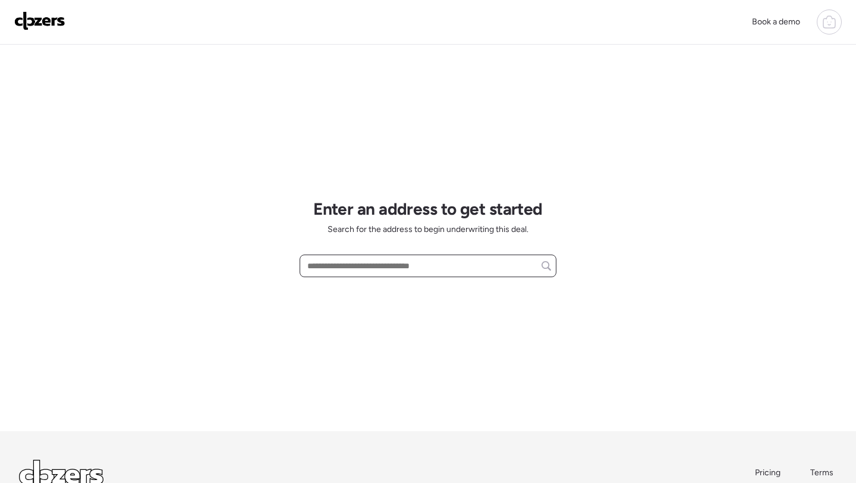
click at [339, 266] on input "text" at bounding box center [428, 265] width 246 height 17
paste input "**********"
click at [347, 282] on div "[STREET_ADDRESS]" at bounding box center [428, 287] width 257 height 21
type input "**********"
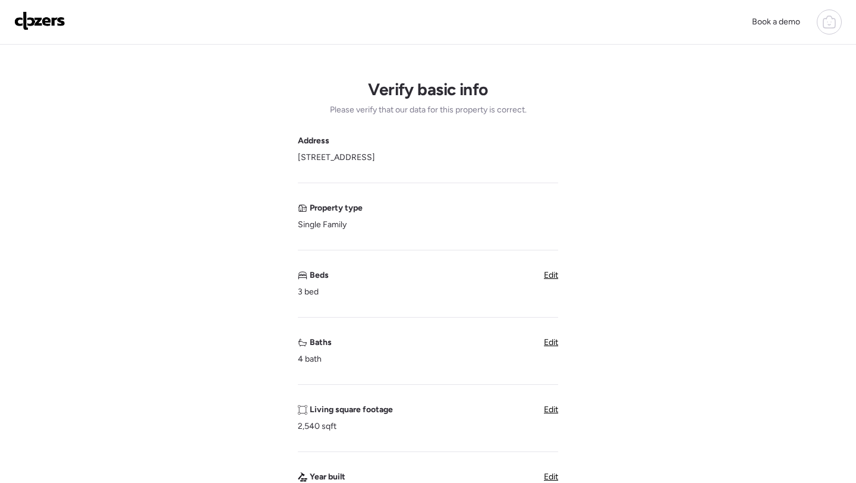
click at [561, 342] on div "Verify basic info Please verify that our data for this property is correct. Add…" at bounding box center [428, 473] width 837 height 857
click at [553, 339] on span "Edit" at bounding box center [551, 342] width 14 height 10
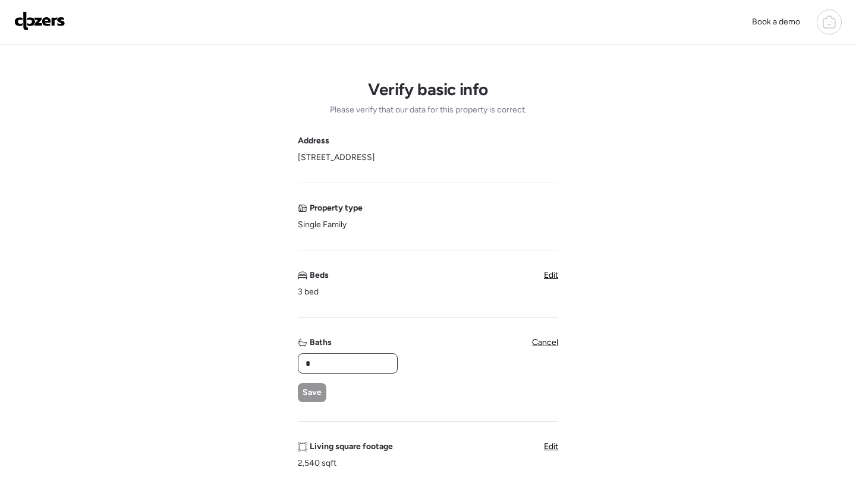
click at [345, 360] on input "*" at bounding box center [347, 363] width 89 height 17
type input "*"
click at [310, 388] on span "Save" at bounding box center [312, 392] width 19 height 12
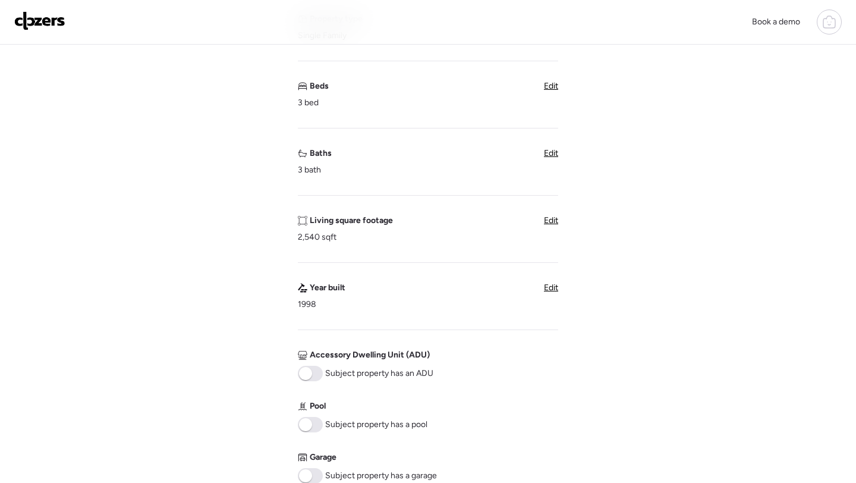
scroll to position [482, 0]
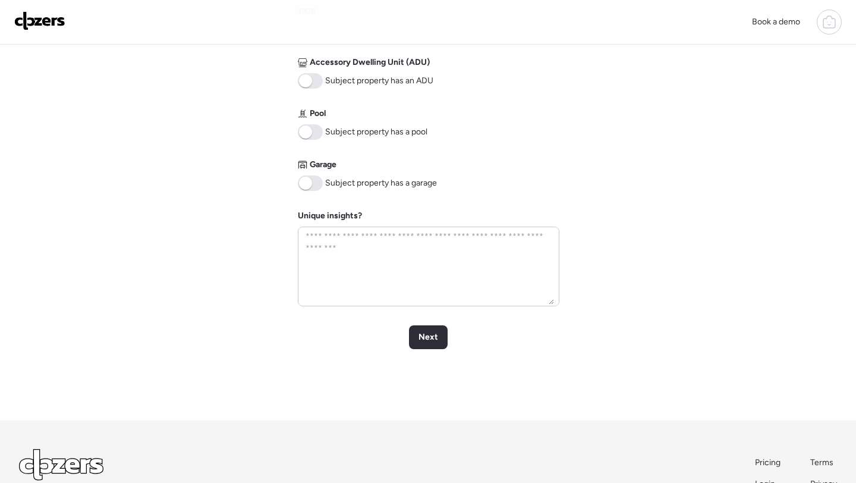
click at [306, 181] on span at bounding box center [305, 183] width 13 height 13
click at [432, 339] on span "Next" at bounding box center [428, 337] width 20 height 12
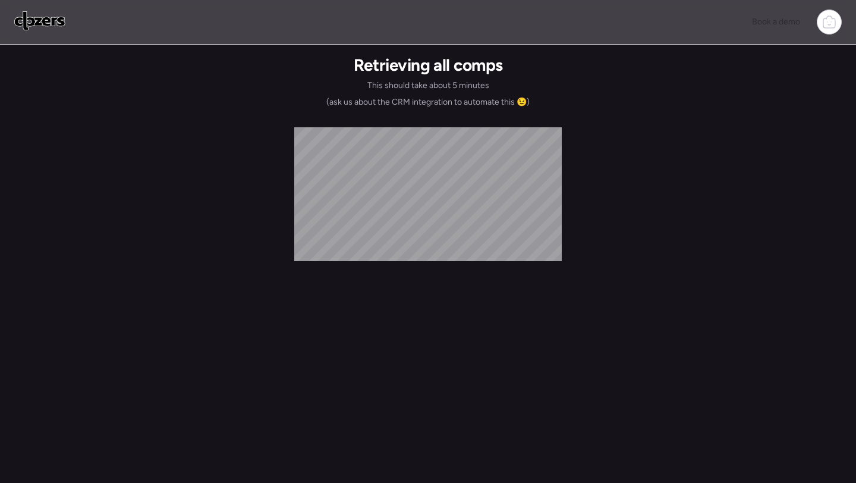
scroll to position [0, 0]
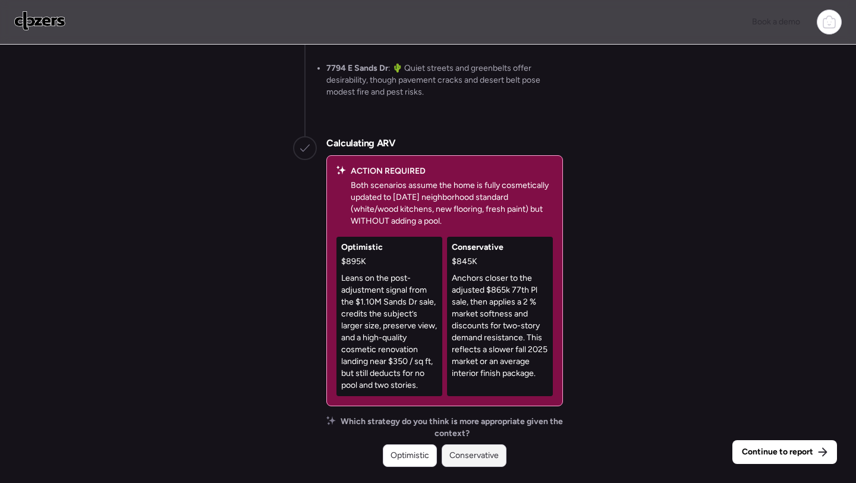
click at [483, 464] on div "Conservative" at bounding box center [474, 455] width 65 height 23
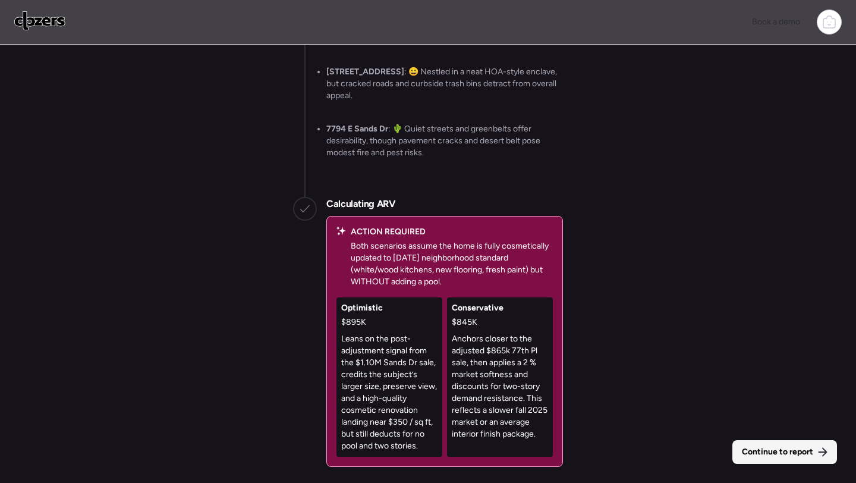
click at [801, 455] on span "Continue to report" at bounding box center [777, 452] width 71 height 12
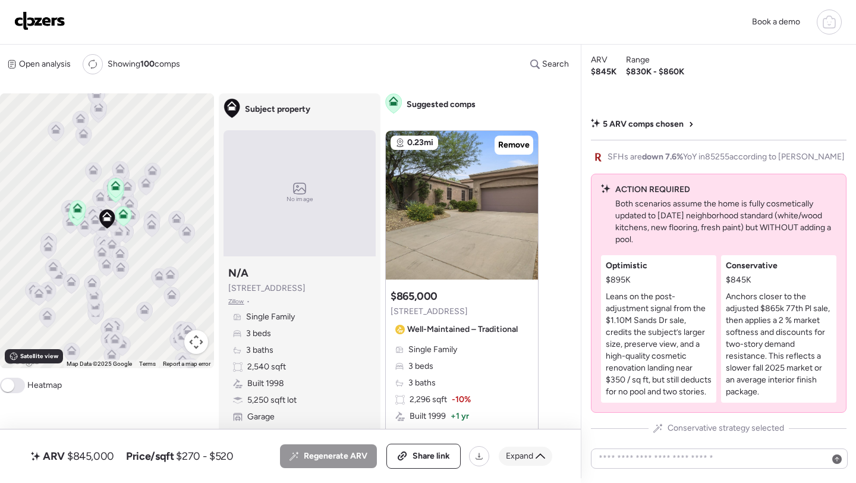
click at [531, 455] on span "Expand" at bounding box center [519, 456] width 27 height 12
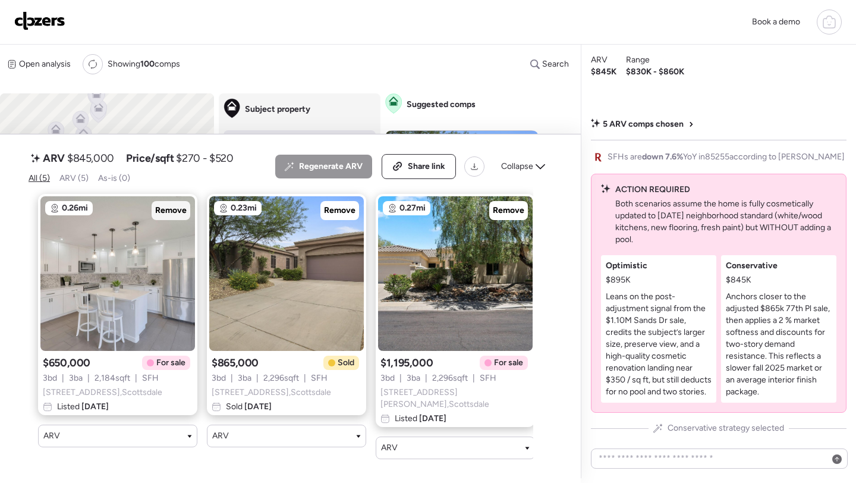
click at [172, 213] on span "Remove" at bounding box center [171, 210] width 32 height 12
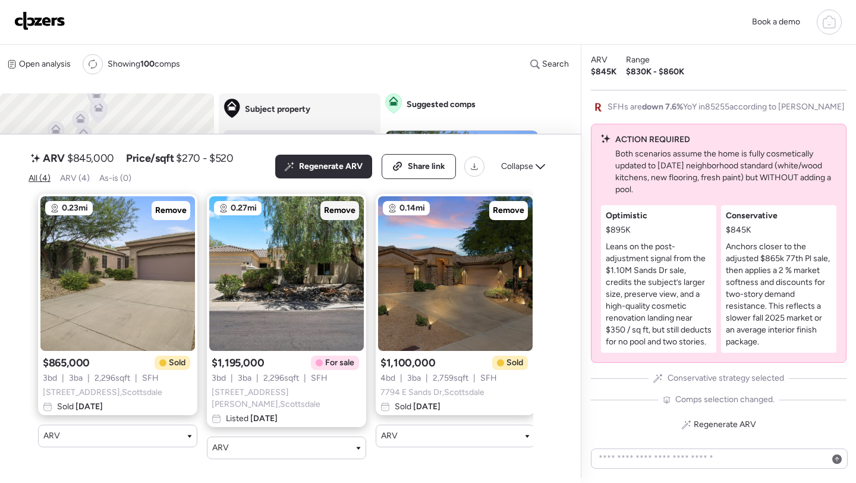
click at [336, 214] on span "Remove" at bounding box center [340, 210] width 32 height 12
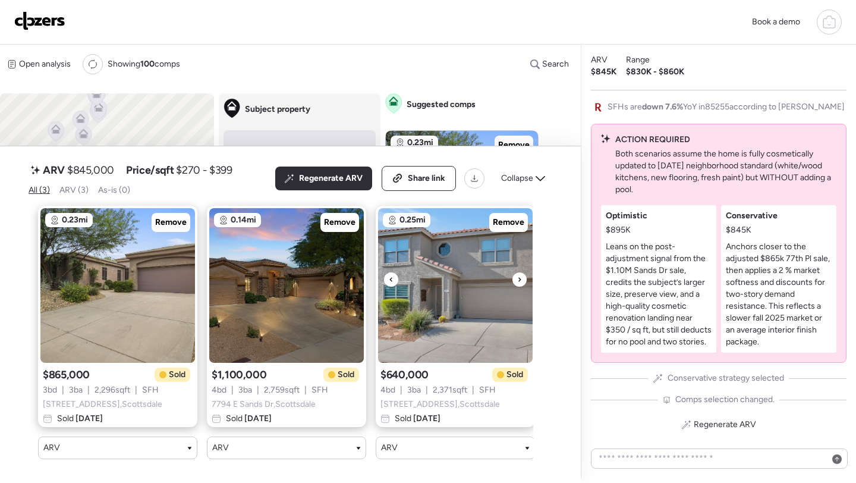
scroll to position [0, 11]
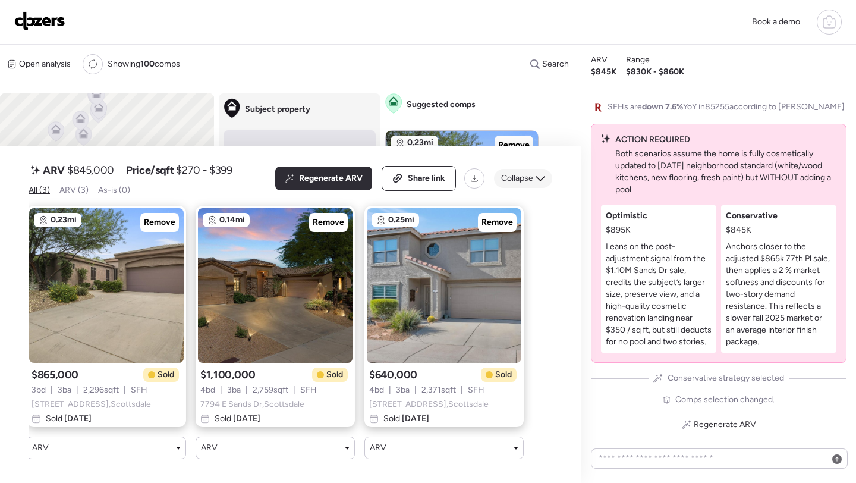
click at [521, 172] on span "Collapse" at bounding box center [517, 178] width 32 height 12
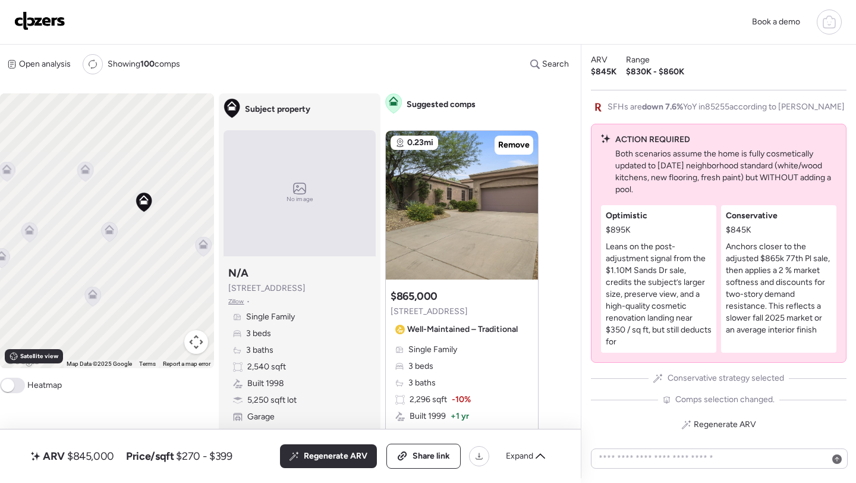
drag, startPoint x: 125, startPoint y: 313, endPoint x: 125, endPoint y: 164, distance: 149.2
click at [125, 164] on div "To activate drag with keyboard, press Alt + Enter. Once in keyboard drag state,…" at bounding box center [107, 230] width 214 height 275
click at [110, 228] on icon at bounding box center [110, 230] width 10 height 10
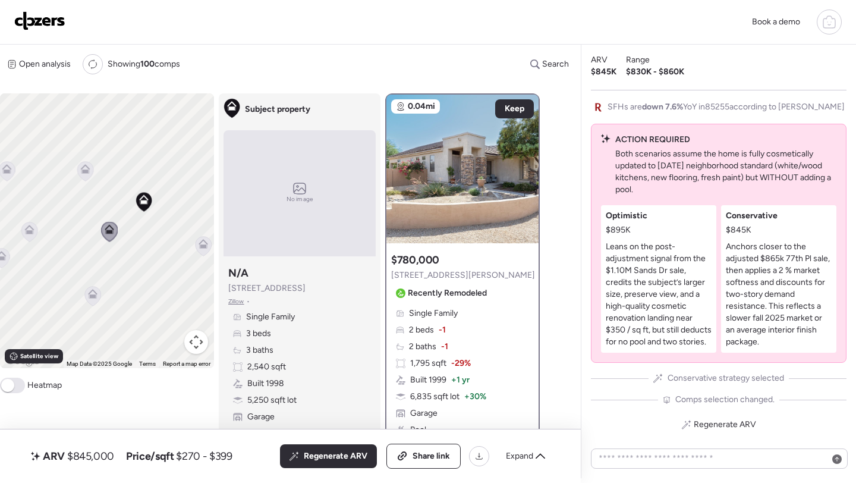
click at [81, 173] on icon at bounding box center [86, 169] width 10 height 10
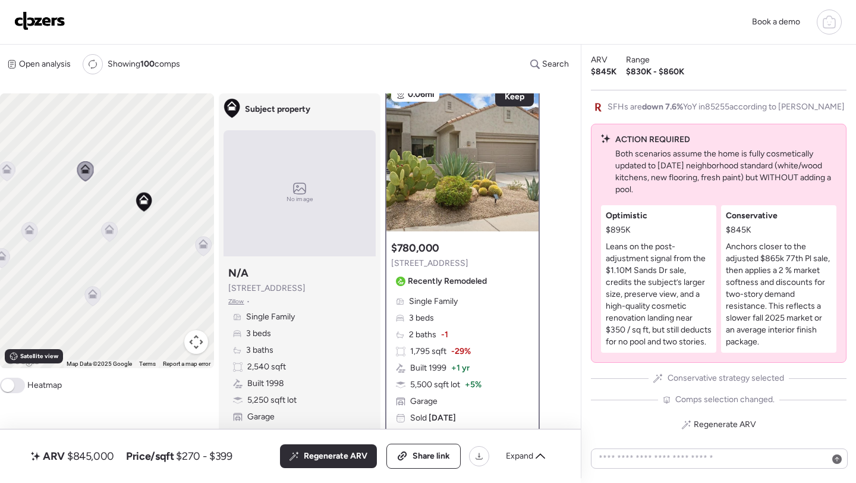
scroll to position [0, 0]
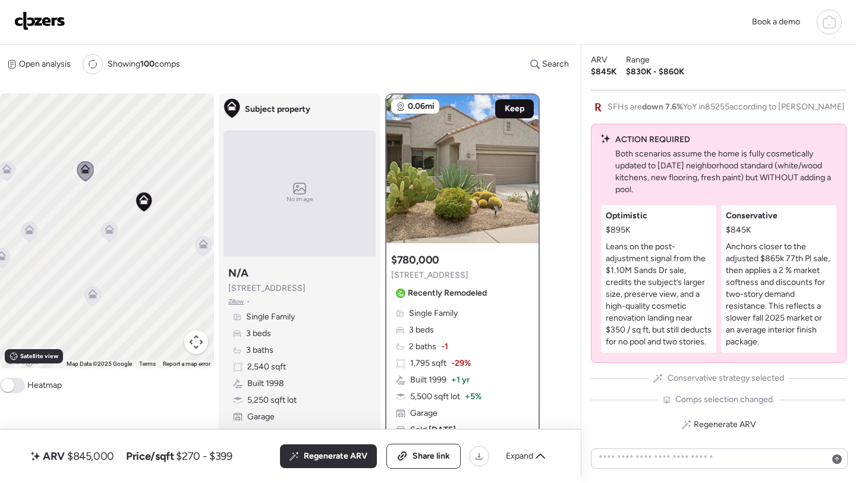
click at [517, 106] on span "Keep" at bounding box center [515, 109] width 20 height 12
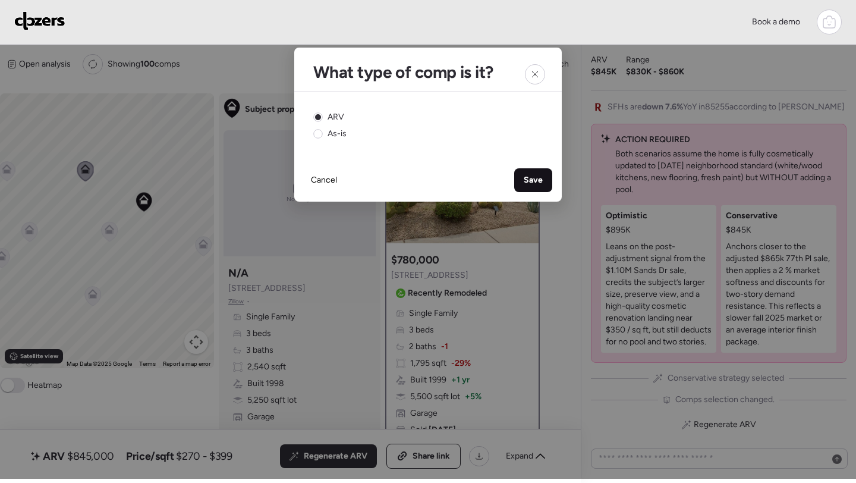
click at [531, 181] on span "Save" at bounding box center [533, 180] width 19 height 12
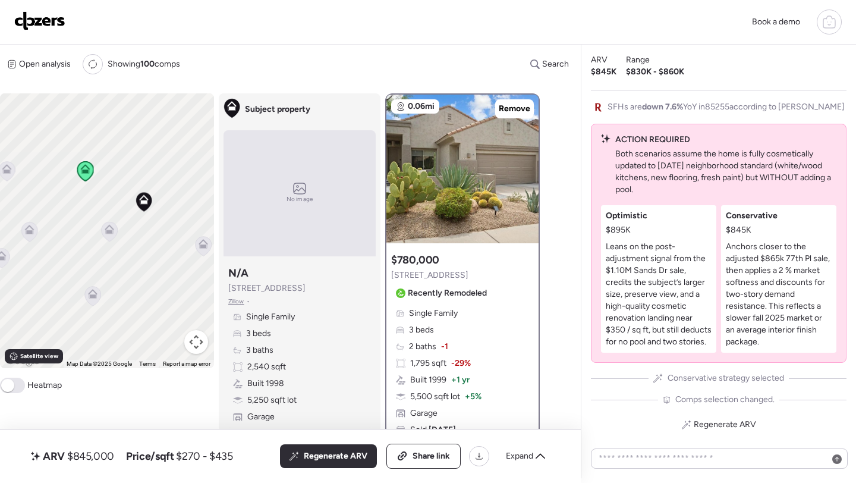
click at [32, 238] on icon at bounding box center [29, 232] width 16 height 20
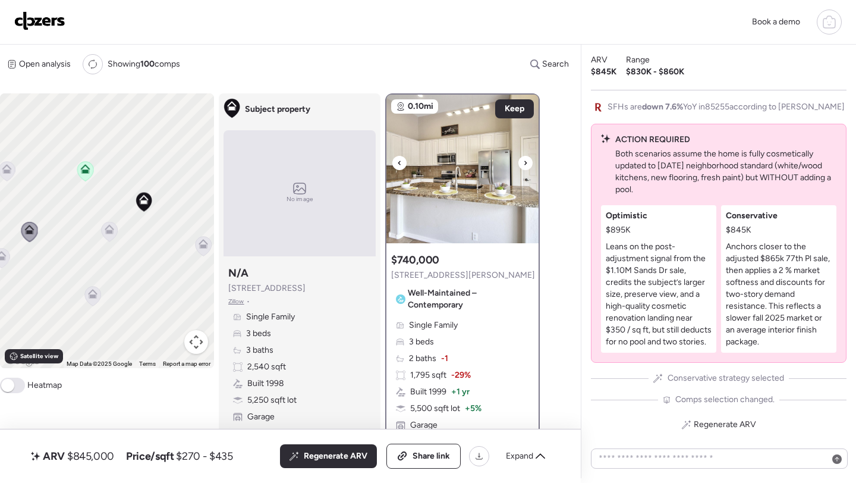
click at [527, 163] on icon at bounding box center [525, 163] width 2 height 4
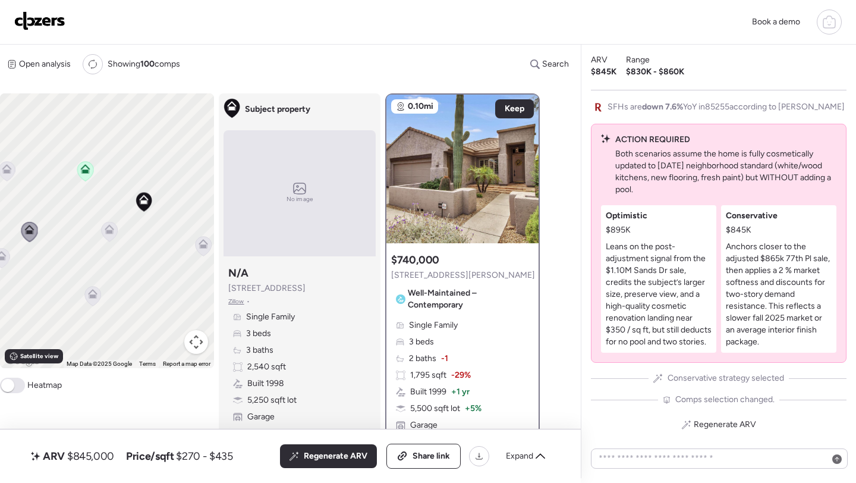
click at [100, 298] on icon at bounding box center [93, 297] width 16 height 20
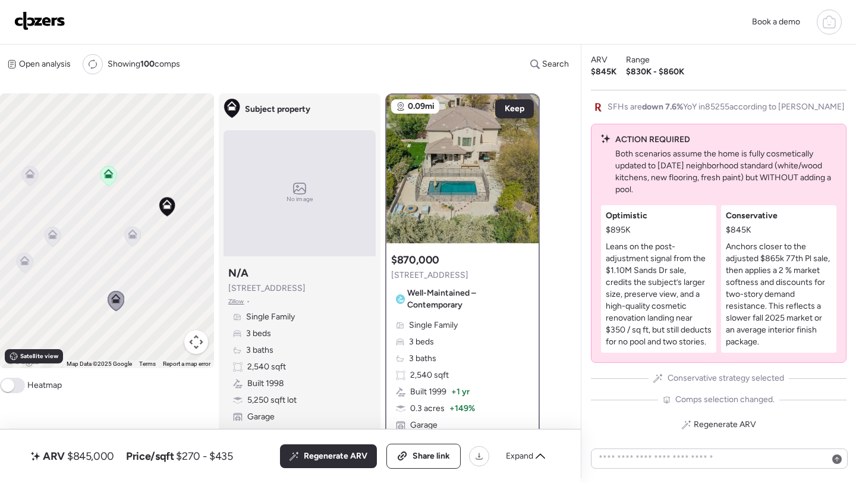
drag, startPoint x: 54, startPoint y: 230, endPoint x: 122, endPoint y: 248, distance: 70.8
click at [122, 248] on div "To activate drag with keyboard, press Alt + Enter. Once in keyboard drag state,…" at bounding box center [107, 230] width 214 height 275
click at [75, 194] on icon at bounding box center [80, 191] width 10 height 10
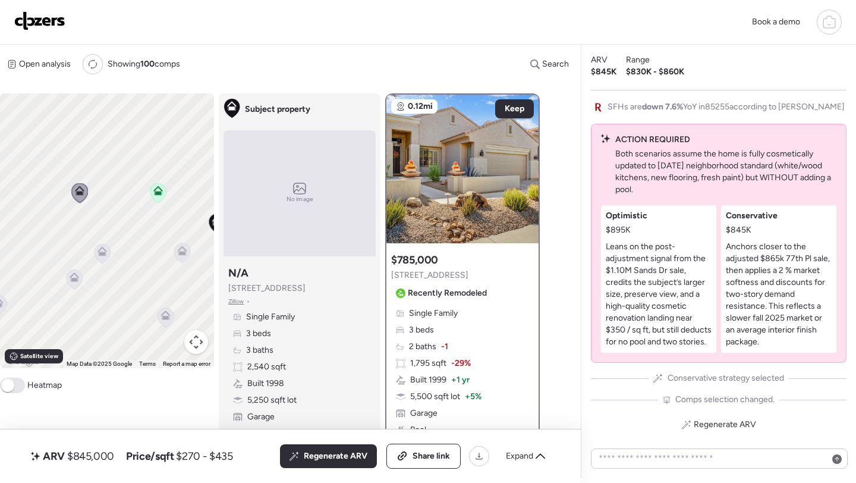
click at [75, 281] on icon at bounding box center [74, 280] width 8 height 4
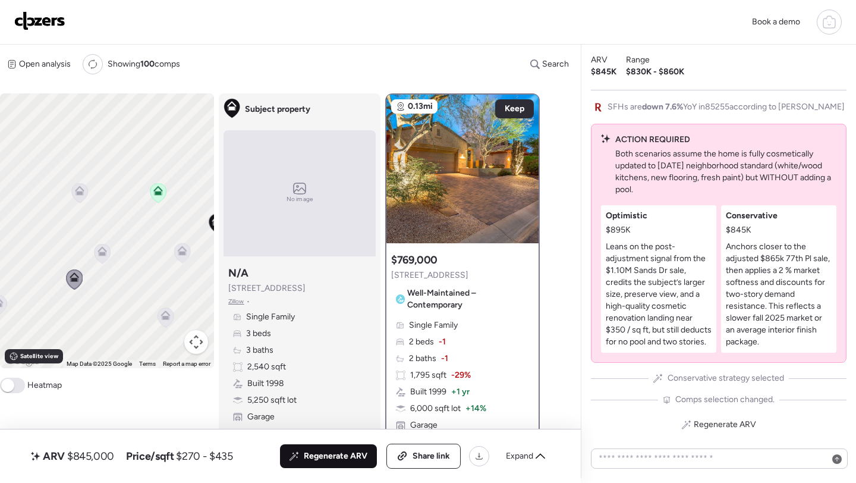
click at [311, 455] on span "Regenerate ARV" at bounding box center [336, 456] width 64 height 12
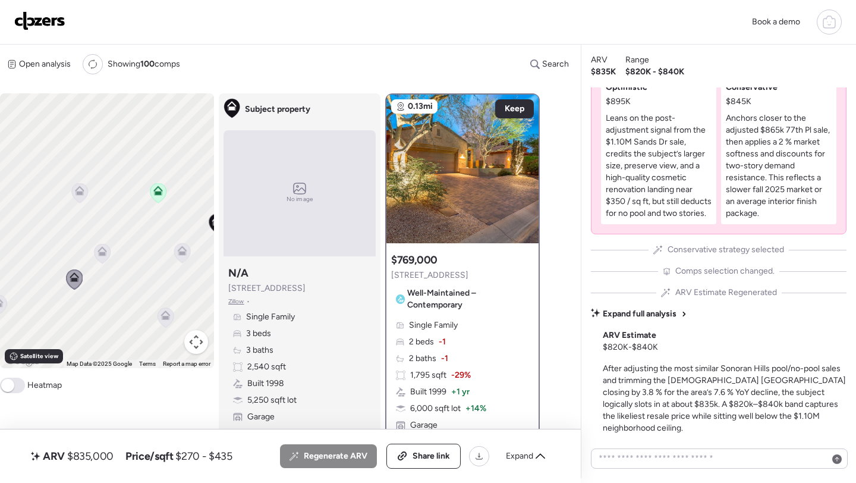
click at [102, 449] on span "$835,000" at bounding box center [90, 456] width 46 height 14
click at [101, 454] on span "$835,000" at bounding box center [90, 456] width 46 height 14
copy span "835,000"
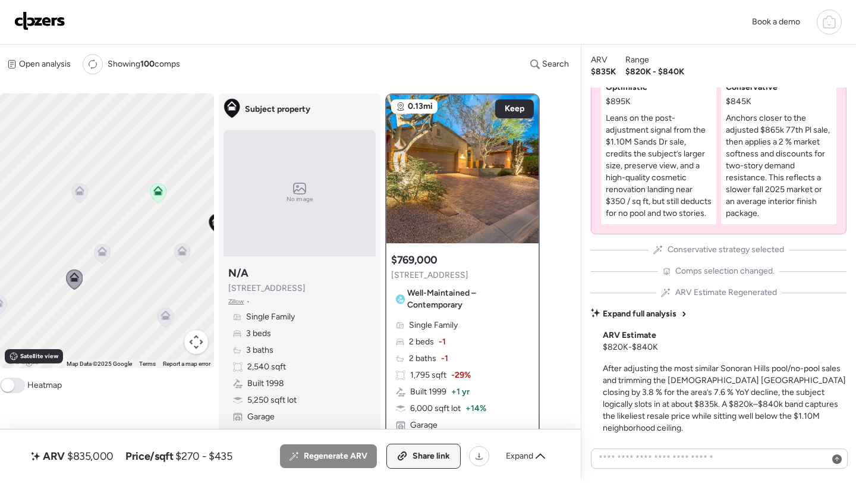
click at [423, 464] on div "Share link" at bounding box center [423, 456] width 73 height 24
click at [42, 33] on div "Book a demo" at bounding box center [427, 22] width 827 height 25
click at [47, 23] on img at bounding box center [39, 20] width 51 height 19
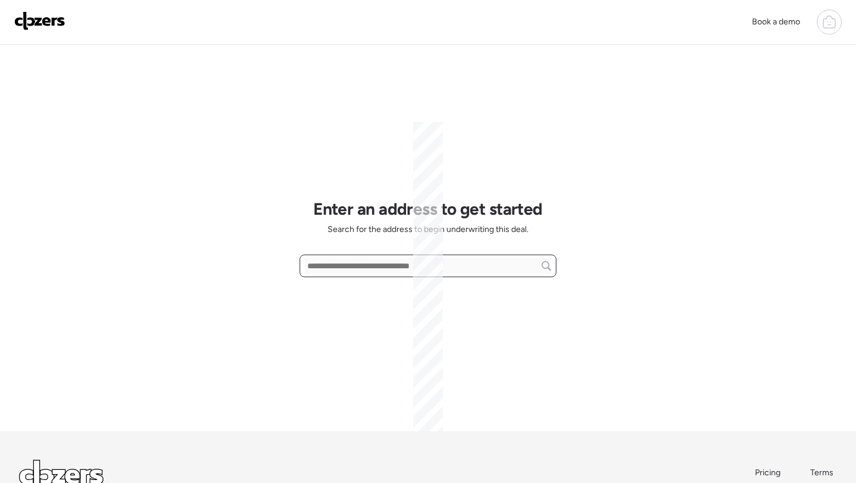
click at [351, 268] on input "text" at bounding box center [428, 265] width 246 height 17
paste input "**********"
click at [348, 292] on span "[STREET_ADDRESS]" at bounding box center [342, 288] width 77 height 12
type input "**********"
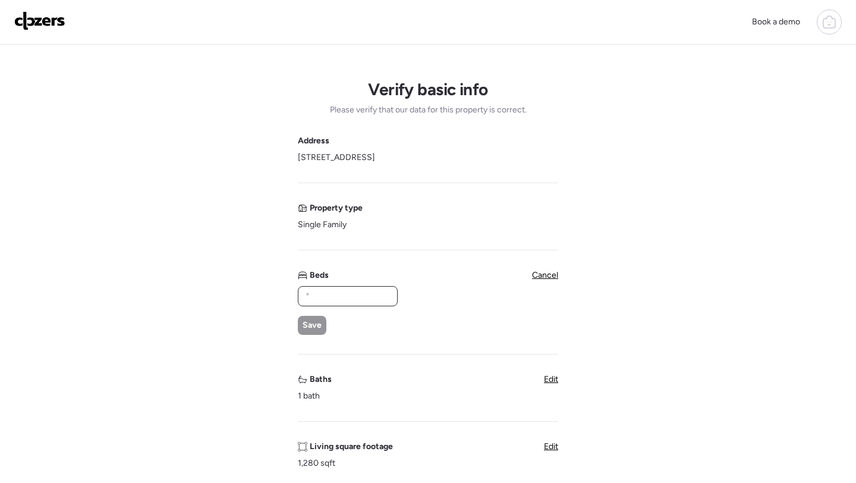
click at [345, 288] on input "text" at bounding box center [347, 296] width 89 height 17
type input "*"
click at [316, 326] on span "Save" at bounding box center [312, 325] width 19 height 12
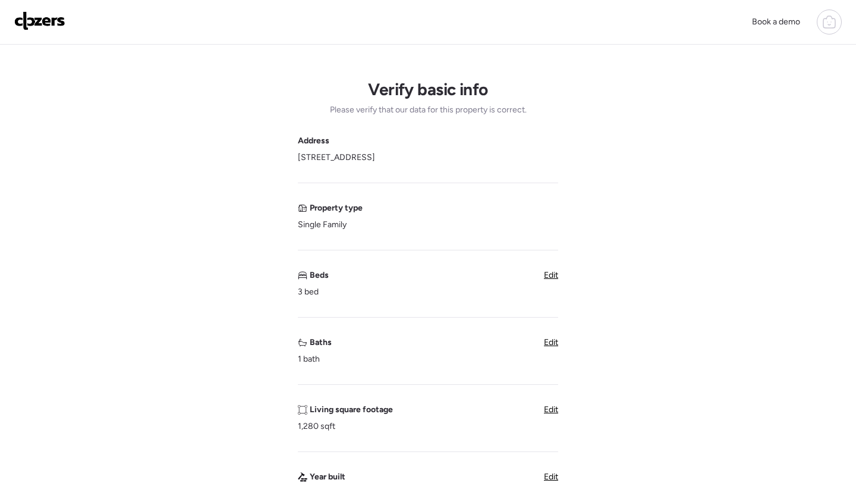
click at [550, 338] on span "Edit" at bounding box center [551, 342] width 14 height 10
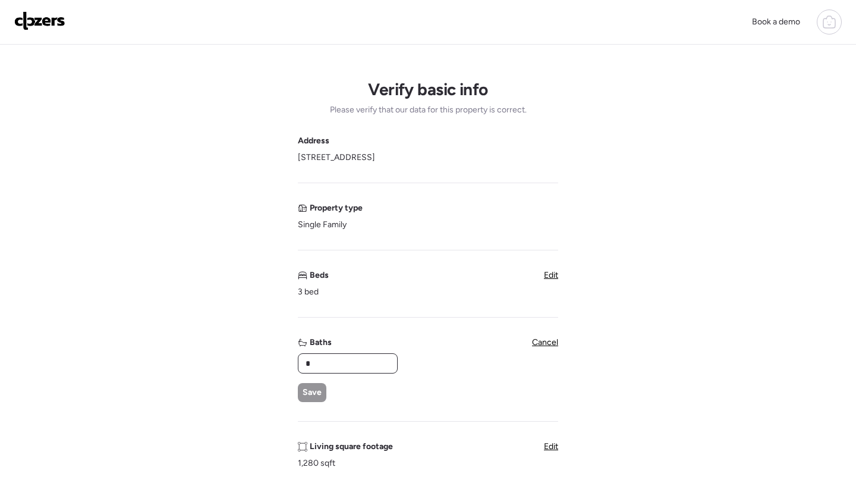
click at [319, 363] on input "*" at bounding box center [347, 363] width 89 height 17
type input "*"
click at [305, 391] on span "Save" at bounding box center [312, 392] width 19 height 12
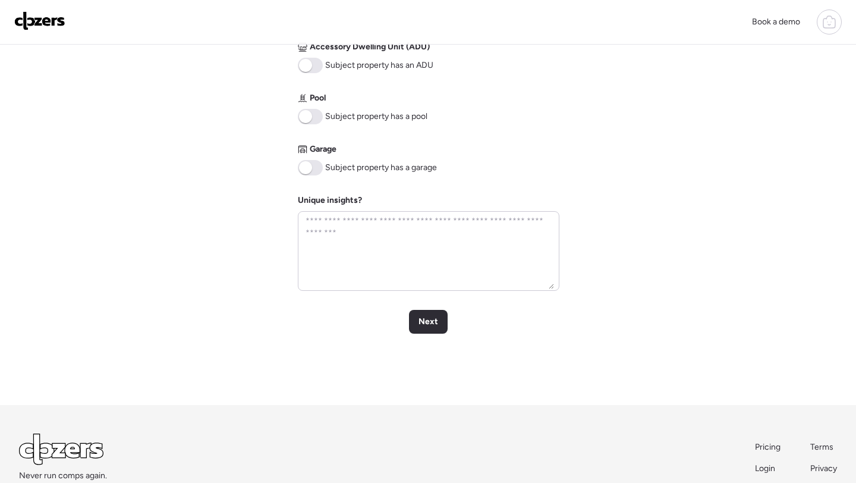
scroll to position [566, 0]
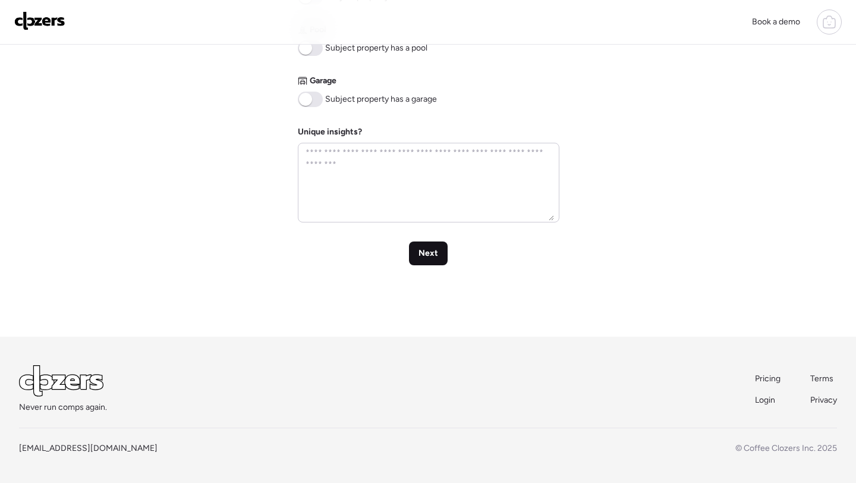
click at [440, 251] on div "Next" at bounding box center [428, 253] width 39 height 24
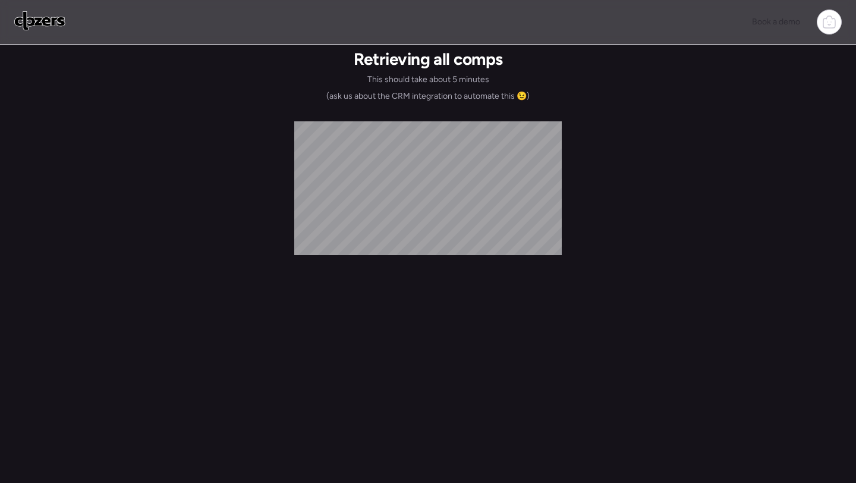
scroll to position [0, 0]
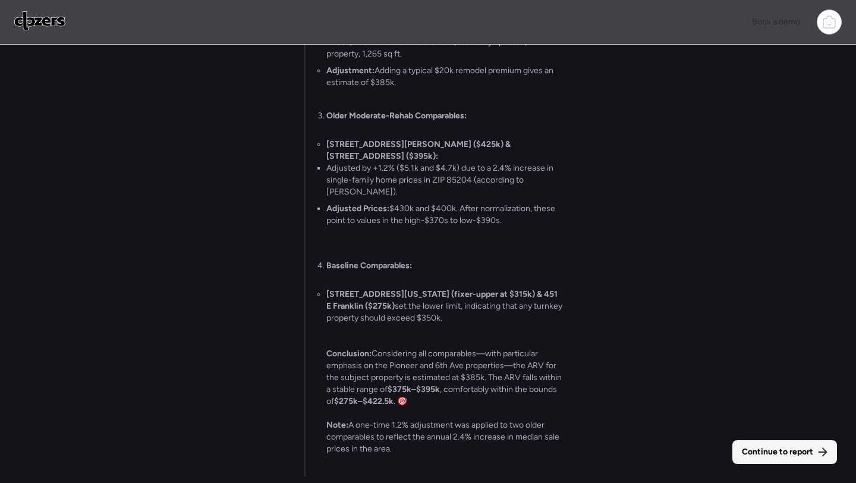
click at [772, 450] on span "Continue to report" at bounding box center [777, 452] width 71 height 12
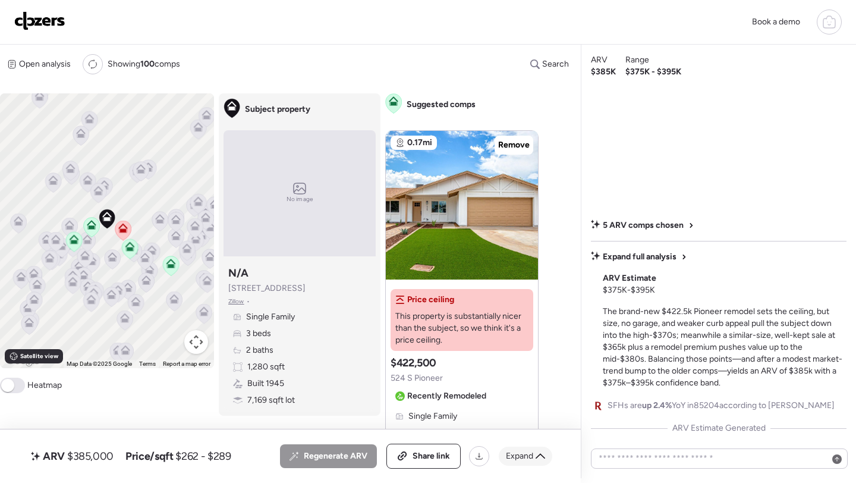
click at [536, 457] on icon at bounding box center [541, 455] width 10 height 5
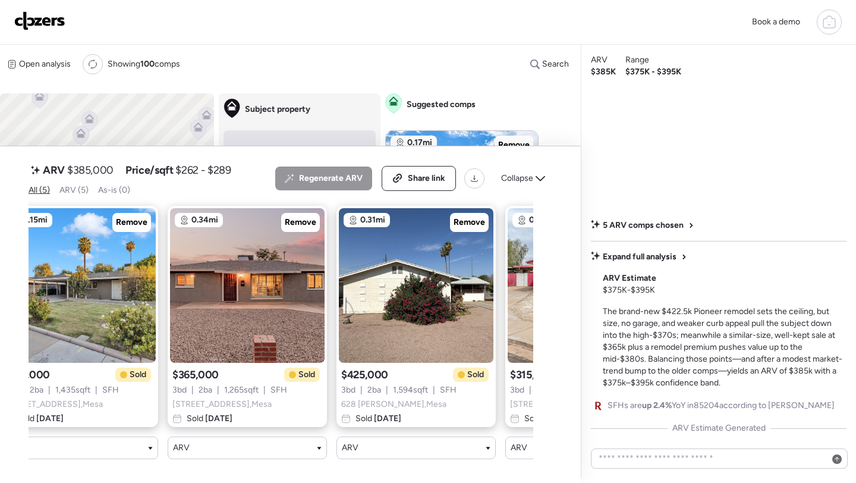
scroll to position [0, 349]
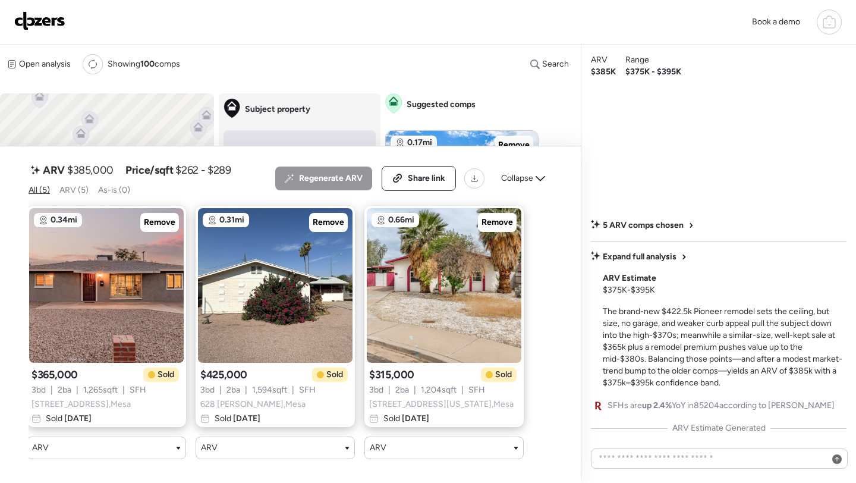
click at [526, 190] on div "Regenerate ARV Share link Collapse" at bounding box center [413, 178] width 277 height 25
click at [526, 184] on span "Collapse" at bounding box center [517, 178] width 32 height 12
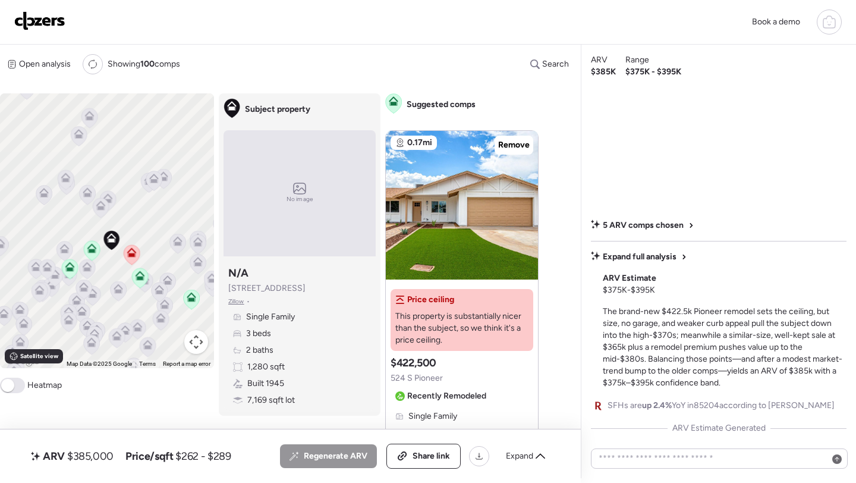
click at [119, 295] on icon at bounding box center [119, 291] width 16 height 20
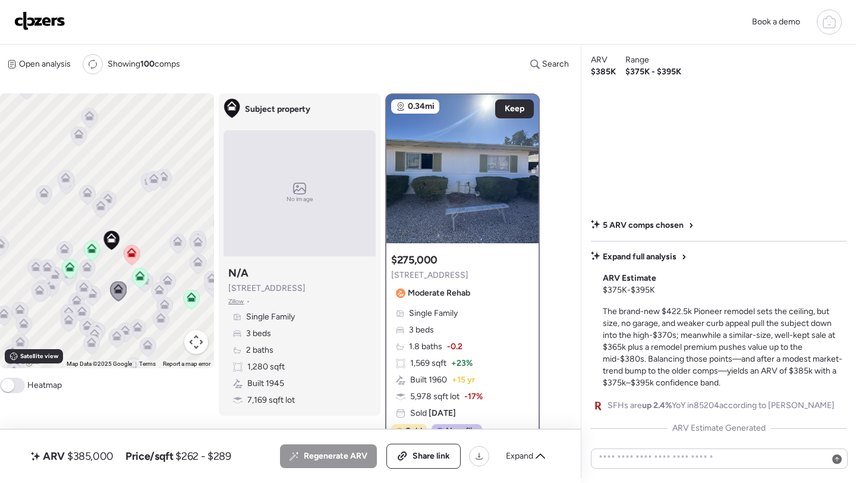
click at [146, 284] on icon at bounding box center [140, 278] width 17 height 20
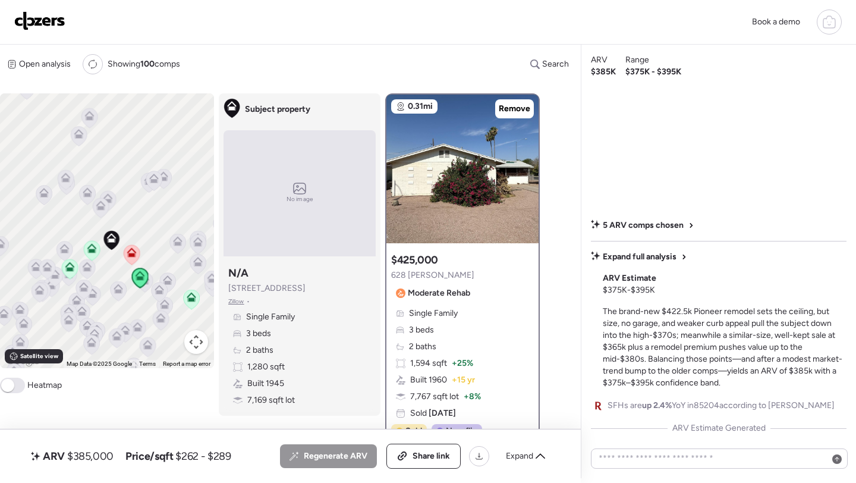
click at [149, 288] on icon at bounding box center [145, 282] width 16 height 20
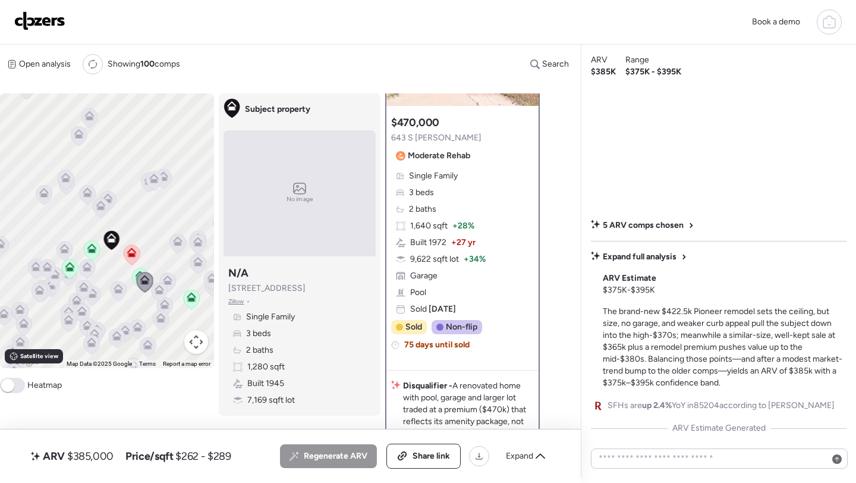
scroll to position [221, 0]
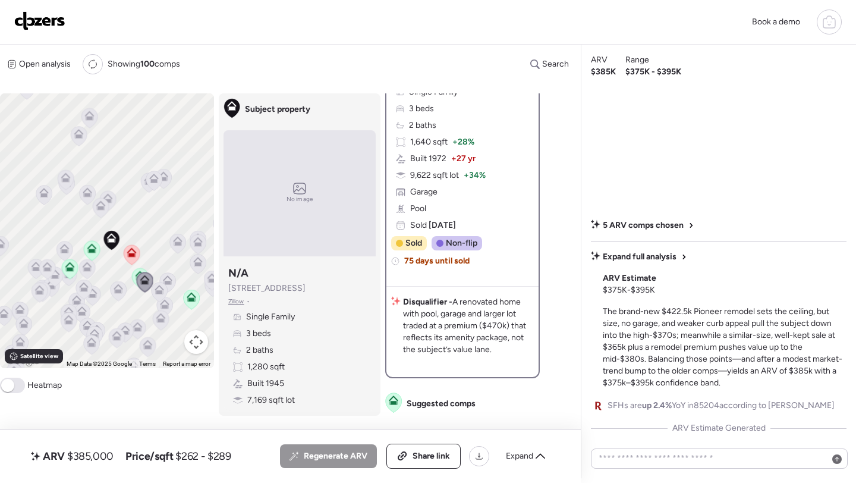
click at [97, 449] on span "$385,000" at bounding box center [90, 456] width 46 height 14
copy span "385,000"
click at [416, 453] on span "Share link" at bounding box center [431, 456] width 37 height 12
click at [51, 18] on img at bounding box center [39, 20] width 51 height 19
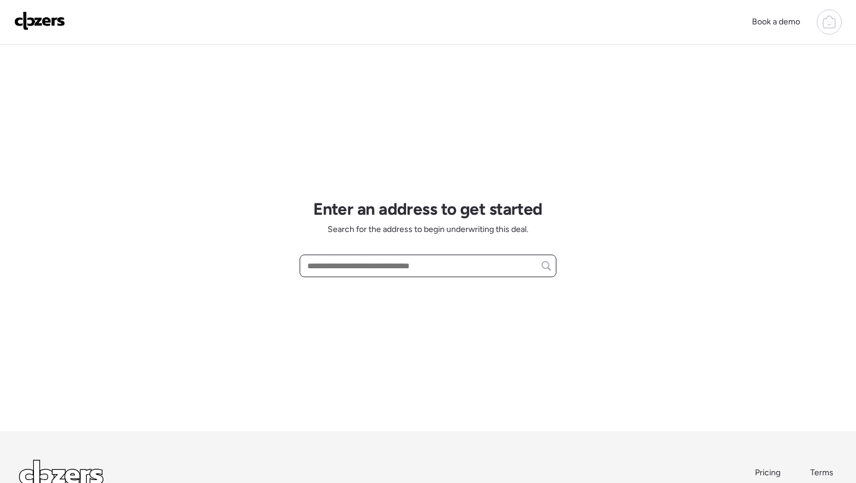
click at [333, 266] on input "text" at bounding box center [428, 265] width 246 height 17
paste input "**********"
click at [371, 270] on input "**********" at bounding box center [428, 265] width 246 height 17
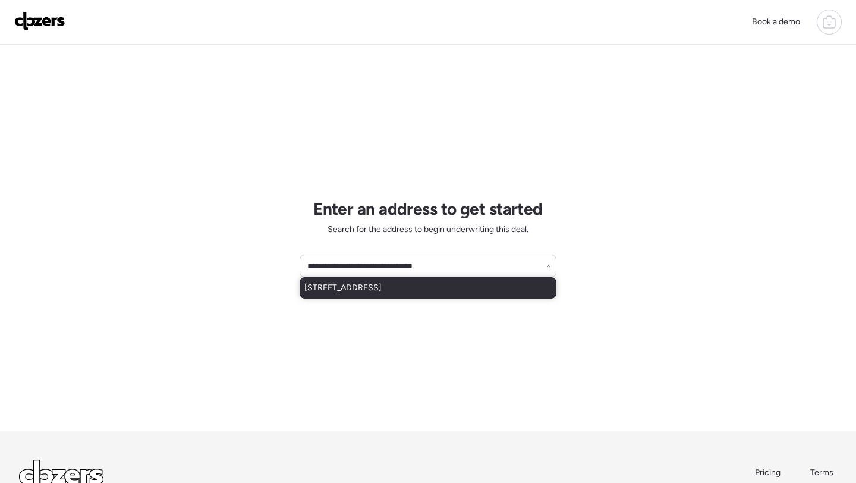
click at [360, 292] on span "[STREET_ADDRESS]" at bounding box center [342, 288] width 77 height 12
type input "**********"
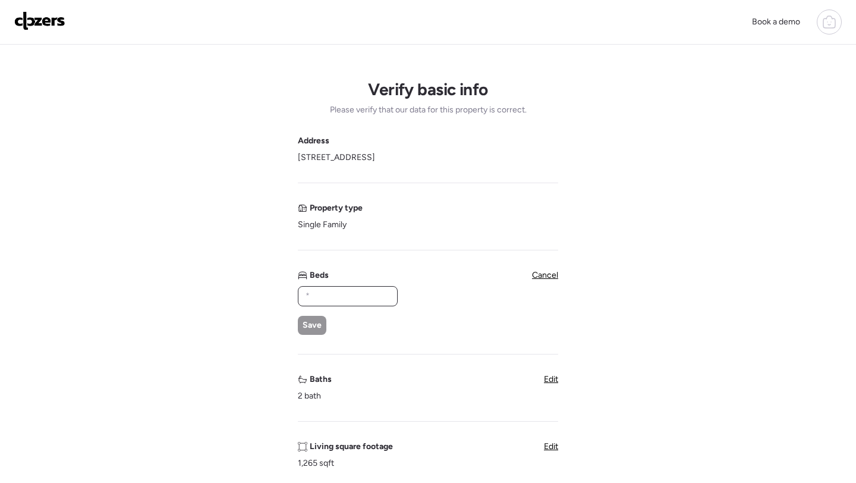
click at [348, 298] on input "text" at bounding box center [347, 296] width 89 height 17
type input "*"
click at [320, 328] on span "Save" at bounding box center [312, 325] width 19 height 12
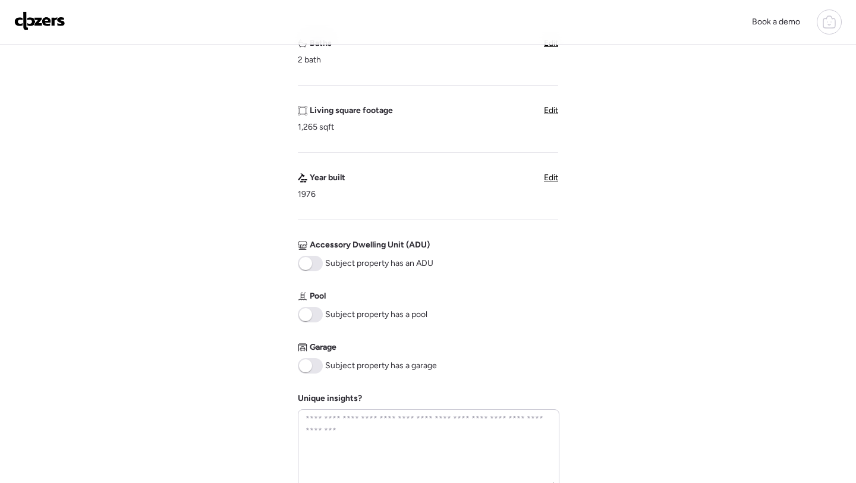
scroll to position [310, 0]
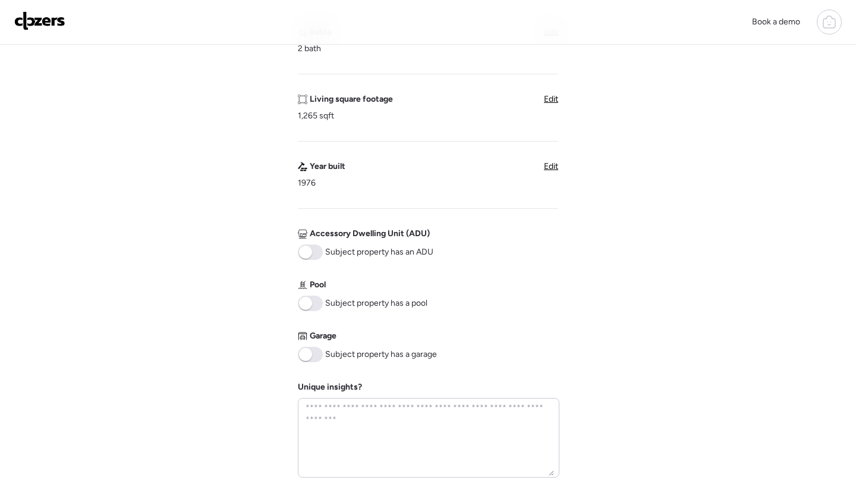
click at [315, 306] on span at bounding box center [310, 302] width 25 height 15
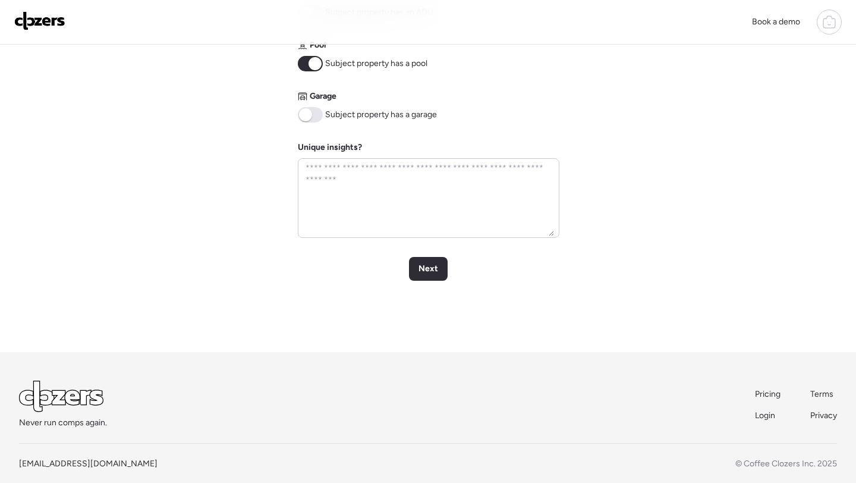
scroll to position [566, 0]
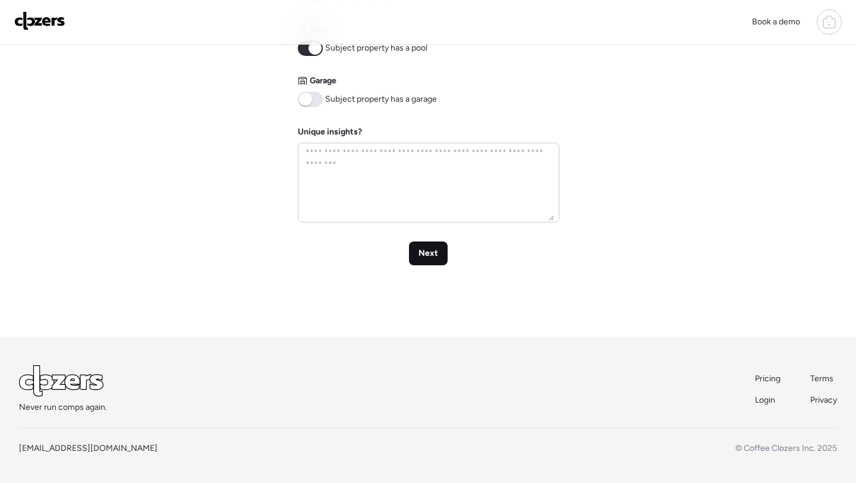
click at [428, 254] on span "Next" at bounding box center [428, 253] width 20 height 12
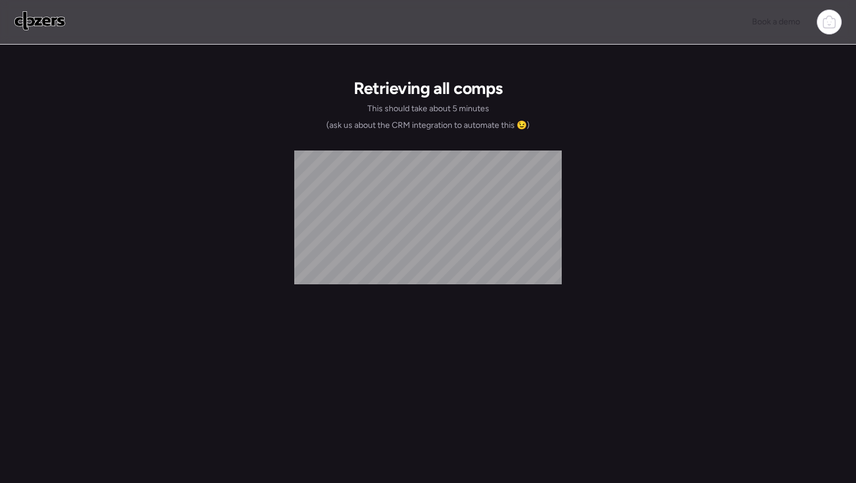
scroll to position [0, 0]
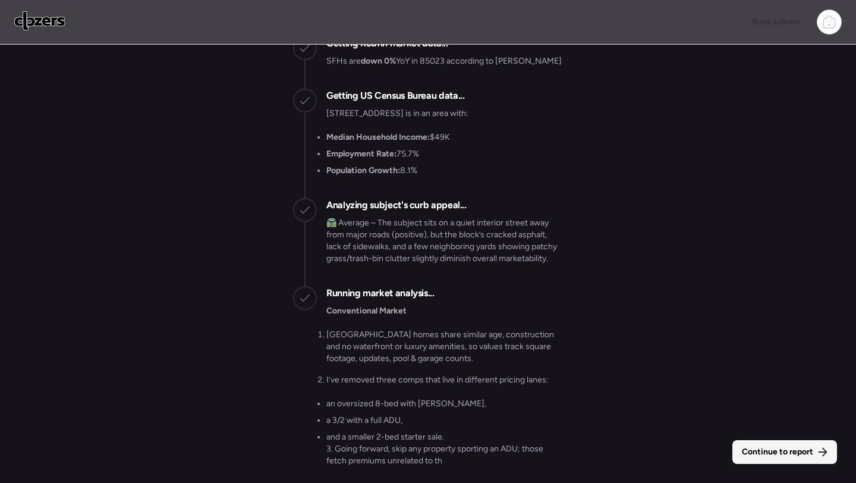
click at [751, 445] on div "Continue to report" at bounding box center [784, 452] width 105 height 24
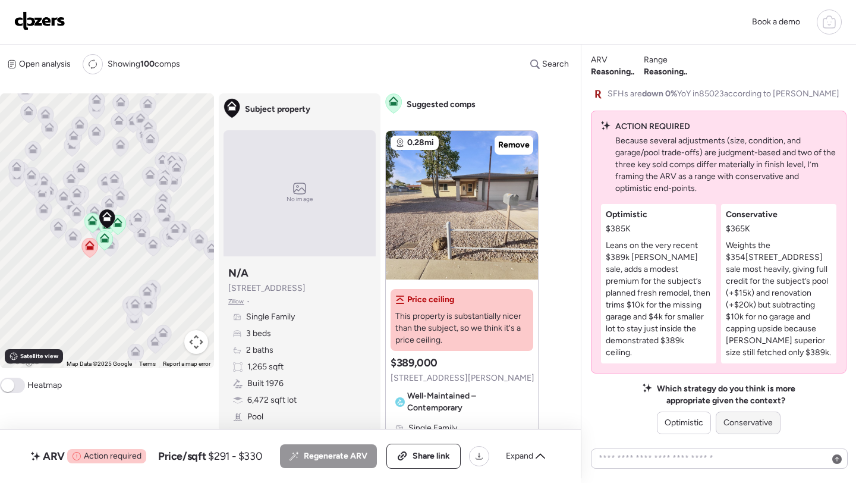
click at [750, 417] on span "Conservative" at bounding box center [747, 423] width 49 height 12
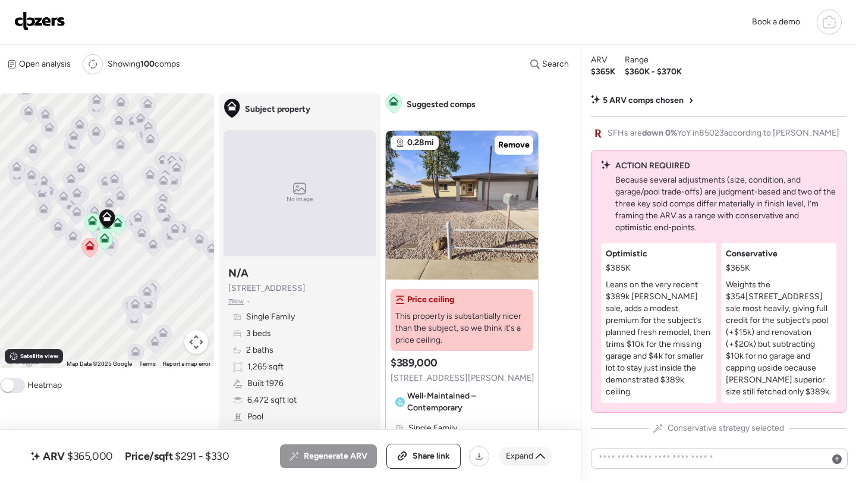
click at [511, 462] on div "Expand" at bounding box center [526, 455] width 54 height 19
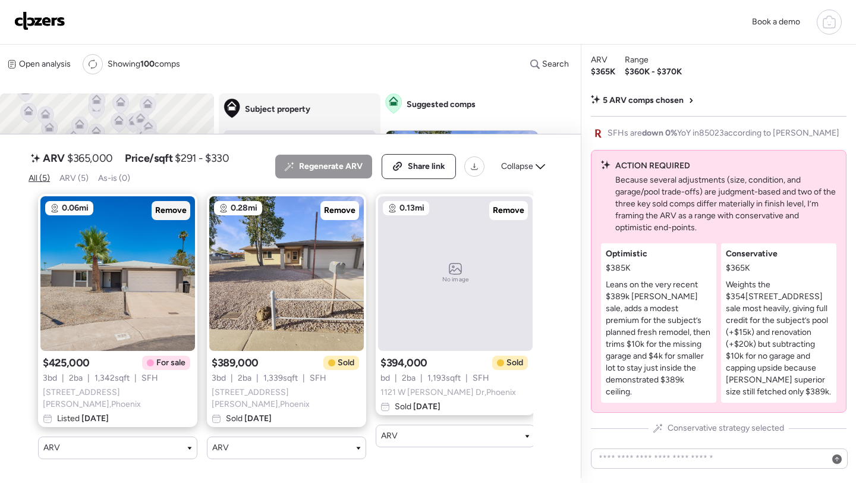
click at [189, 213] on div "Remove" at bounding box center [171, 210] width 39 height 19
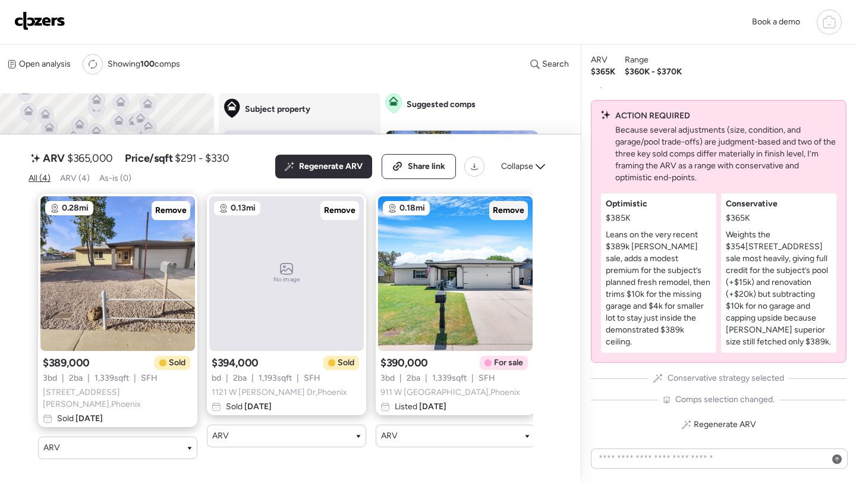
click at [511, 216] on span "Remove" at bounding box center [509, 210] width 32 height 12
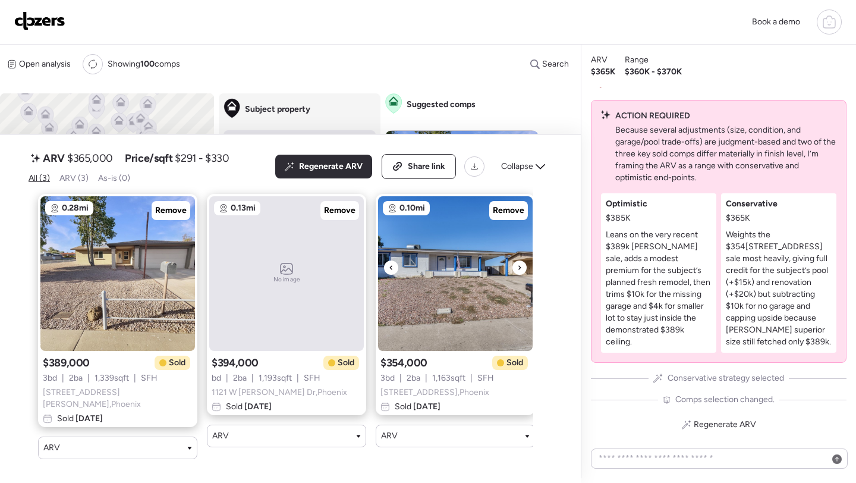
scroll to position [0, 11]
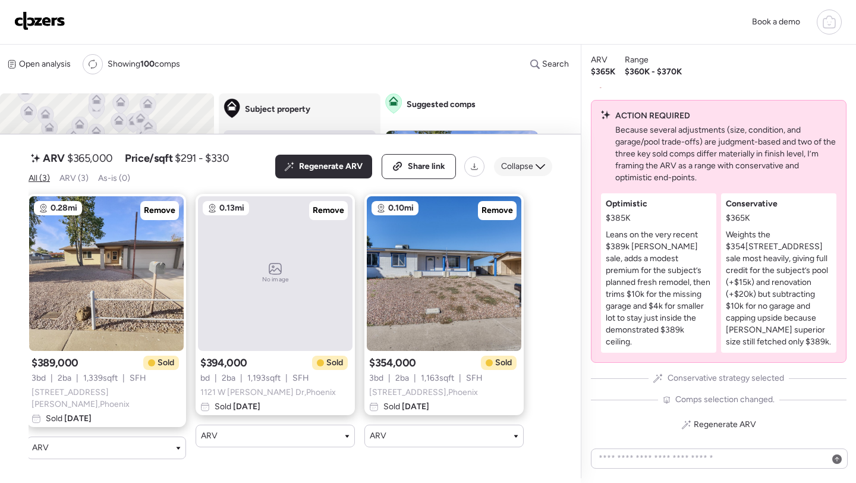
click at [526, 172] on span "Collapse" at bounding box center [517, 167] width 32 height 12
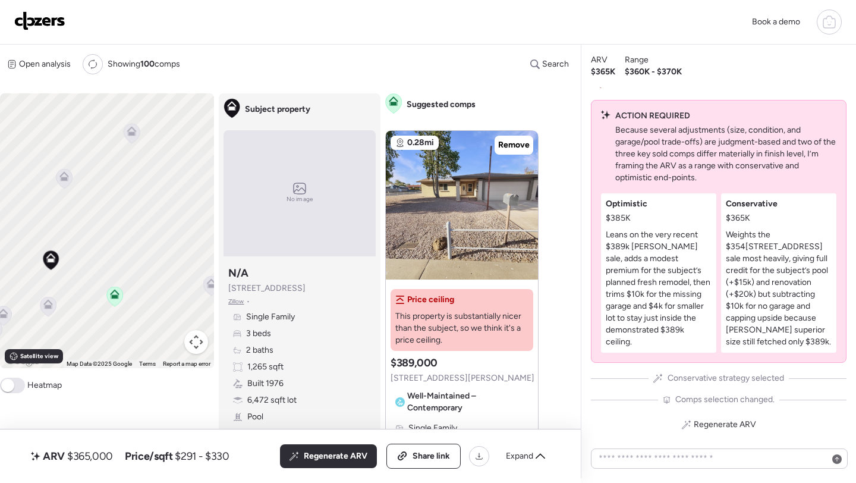
click at [55, 307] on icon at bounding box center [48, 307] width 16 height 20
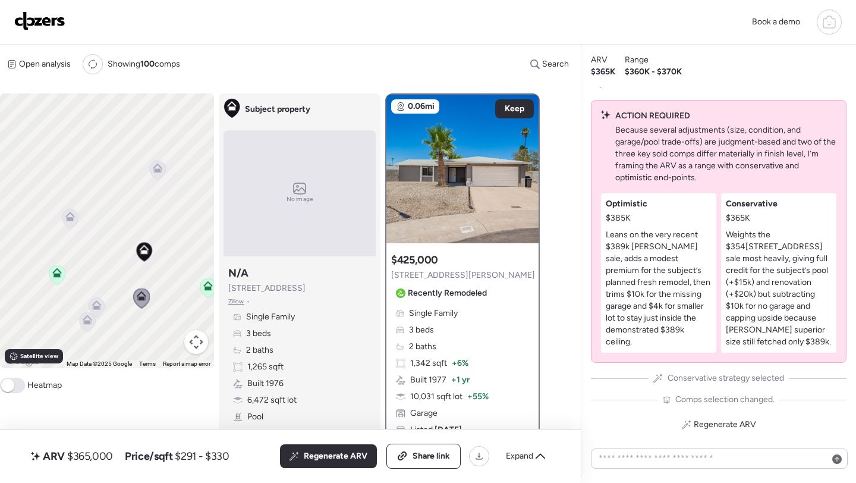
drag, startPoint x: 55, startPoint y: 307, endPoint x: 196, endPoint y: 272, distance: 145.9
click at [196, 272] on div "To navigate, press the arrow keys. To activate drag with keyboard, press Alt + …" at bounding box center [107, 230] width 214 height 275
click at [178, 257] on icon at bounding box center [175, 256] width 9 height 5
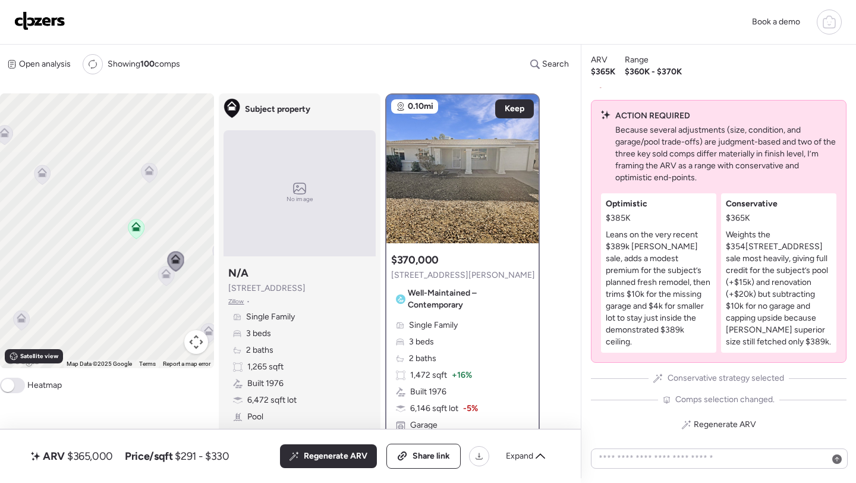
click at [161, 278] on icon at bounding box center [166, 276] width 16 height 20
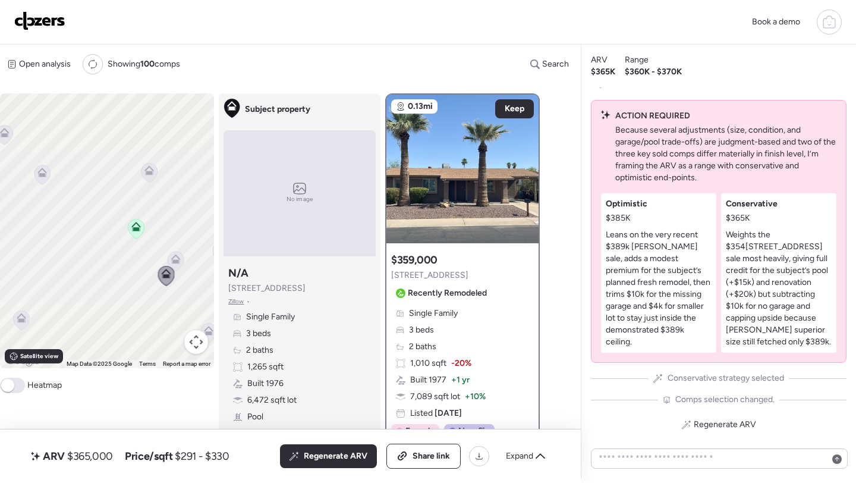
click at [152, 183] on icon at bounding box center [149, 173] width 17 height 20
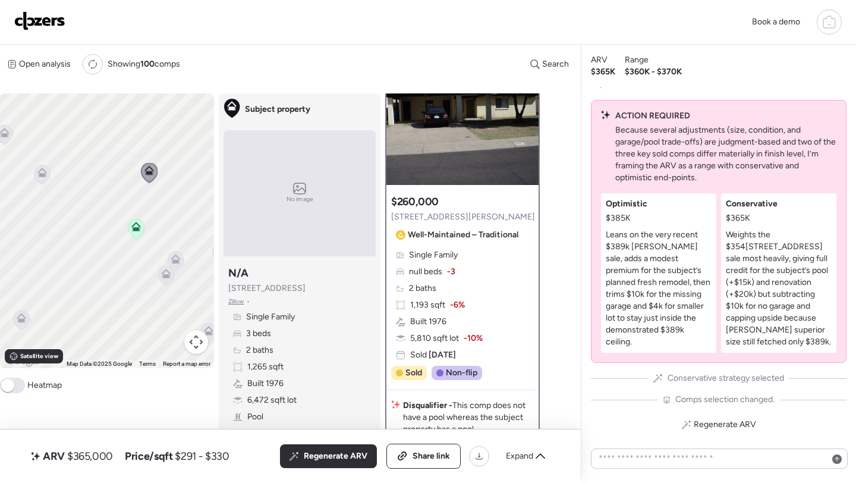
scroll to position [62, 0]
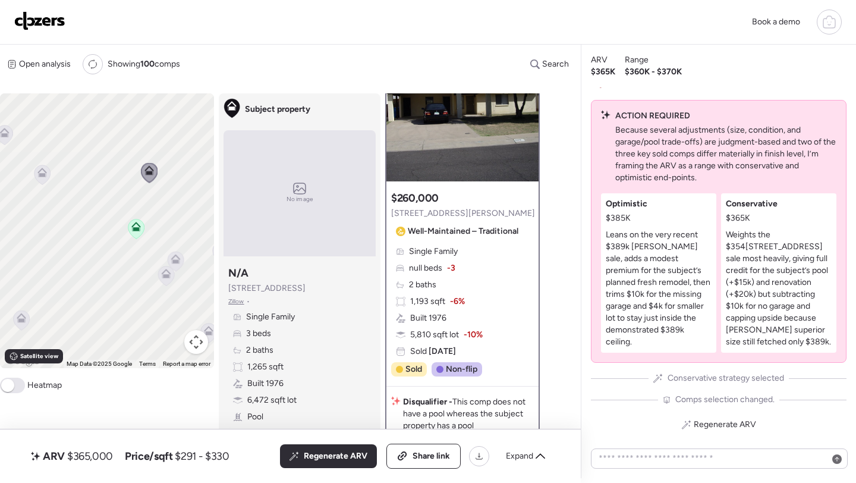
click at [41, 175] on icon at bounding box center [42, 175] width 8 height 4
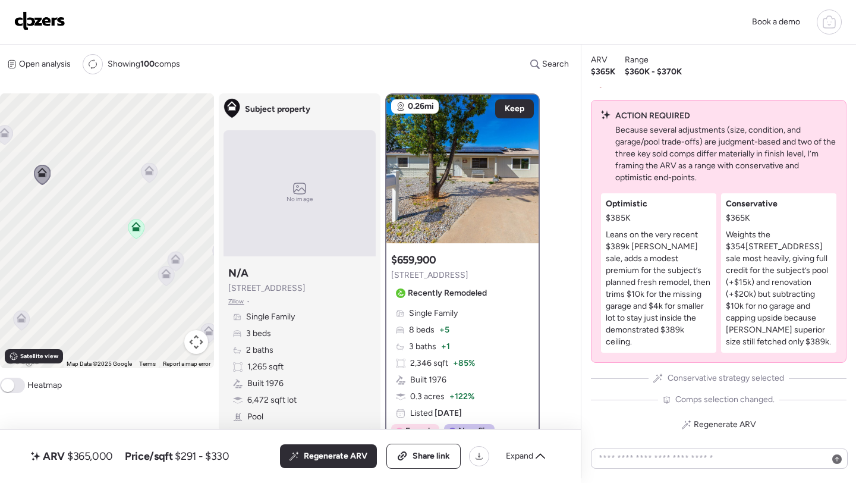
scroll to position [0, 0]
drag, startPoint x: 95, startPoint y: 260, endPoint x: 139, endPoint y: 195, distance: 78.5
click at [139, 195] on div "To navigate, press the arrow keys. To activate drag with keyboard, press Alt + …" at bounding box center [107, 230] width 214 height 275
click at [62, 259] on icon at bounding box center [65, 256] width 16 height 20
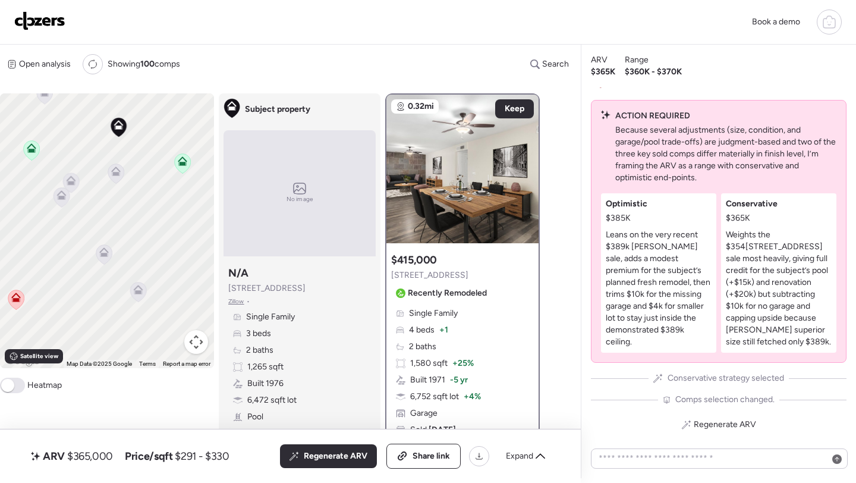
drag, startPoint x: 151, startPoint y: 228, endPoint x: 0, endPoint y: 193, distance: 155.1
click at [0, 193] on div "To navigate, press the arrow keys. To activate drag with keyboard, press Alt + …" at bounding box center [107, 230] width 214 height 275
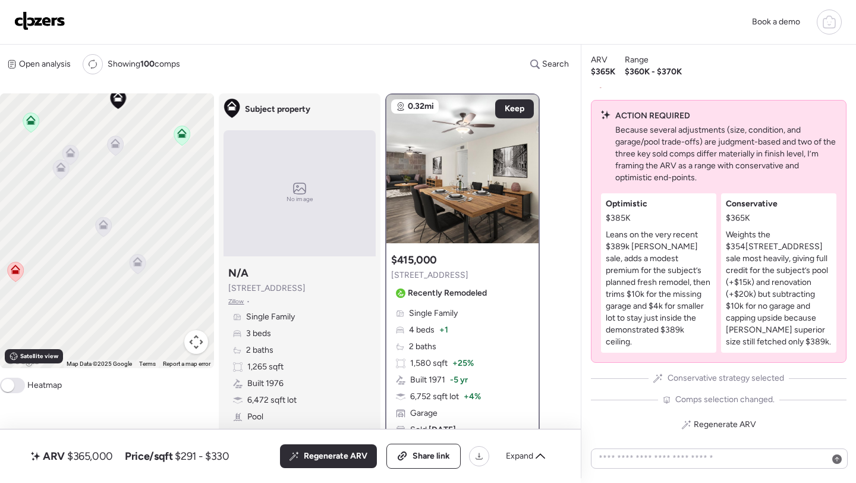
click at [140, 267] on icon at bounding box center [138, 264] width 16 height 20
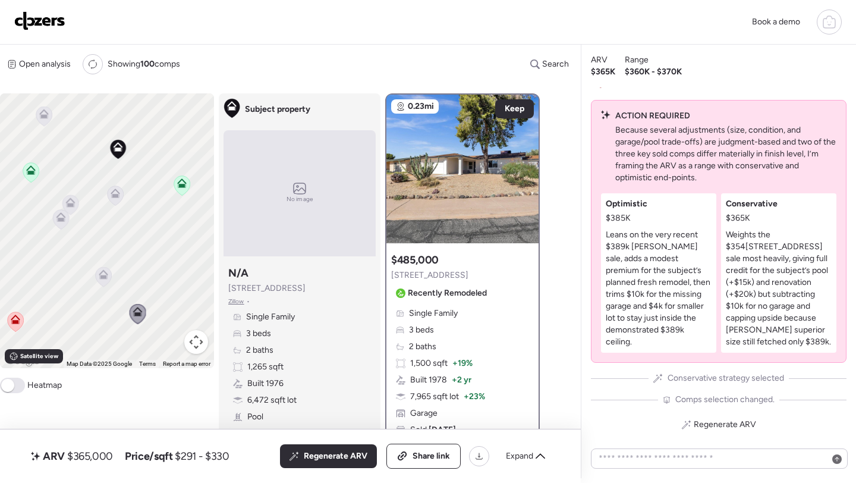
drag, startPoint x: 149, startPoint y: 161, endPoint x: 160, endPoint y: 311, distance: 151.4
click at [160, 309] on div "To activate drag with keyboard, press Alt + Enter. Once in keyboard drag state,…" at bounding box center [107, 230] width 214 height 275
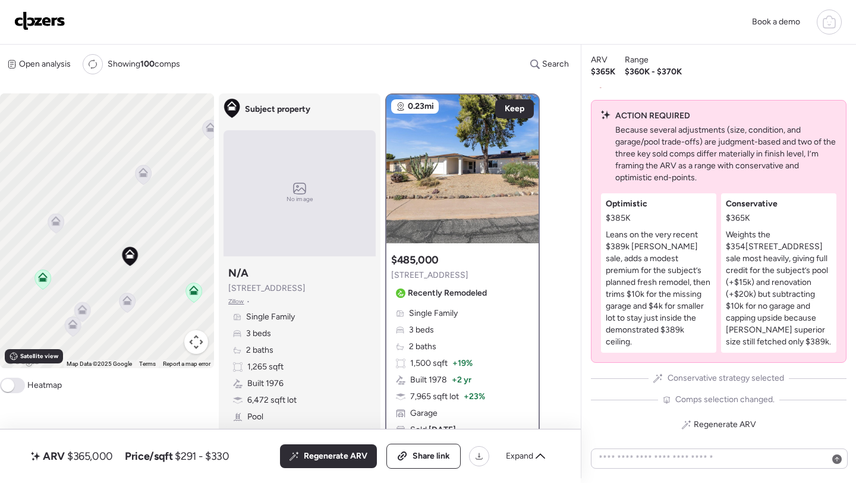
click at [144, 180] on icon at bounding box center [144, 175] width 16 height 20
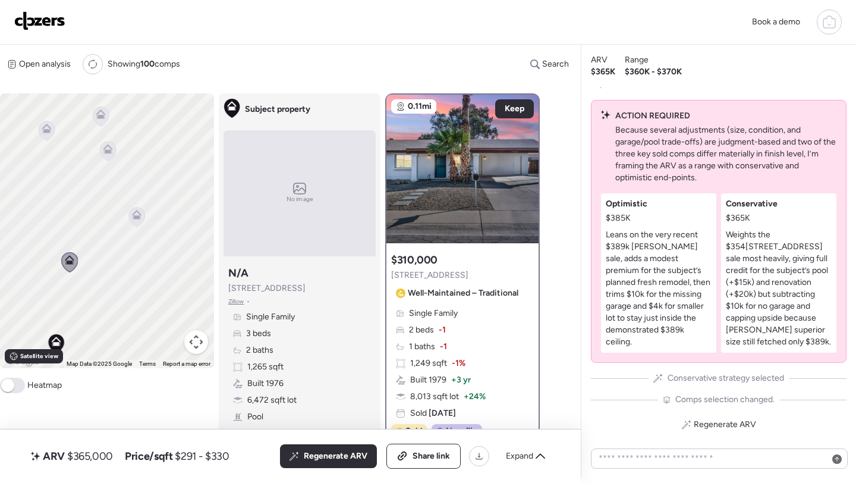
drag, startPoint x: 157, startPoint y: 168, endPoint x: 88, endPoint y: 263, distance: 118.0
click at [88, 263] on div "To activate drag with keyboard, press Alt + Enter. Once in keyboard drag state,…" at bounding box center [107, 230] width 214 height 275
click at [147, 230] on icon at bounding box center [145, 228] width 8 height 4
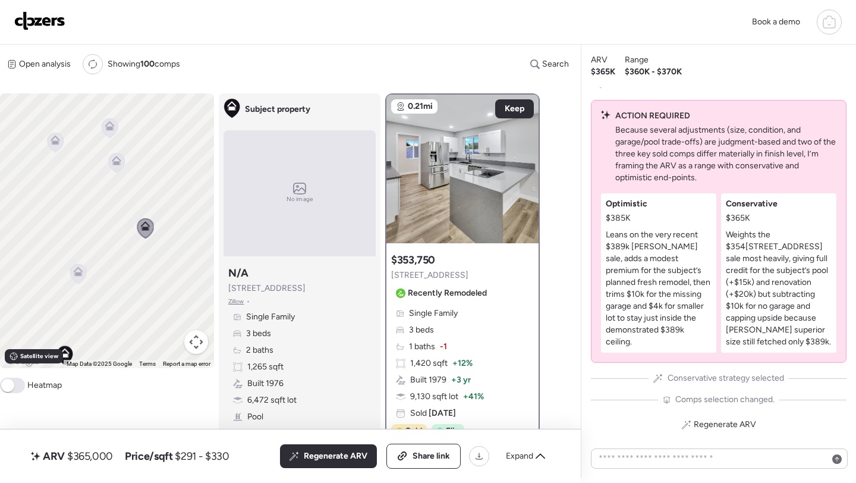
click at [112, 159] on icon at bounding box center [117, 161] width 10 height 10
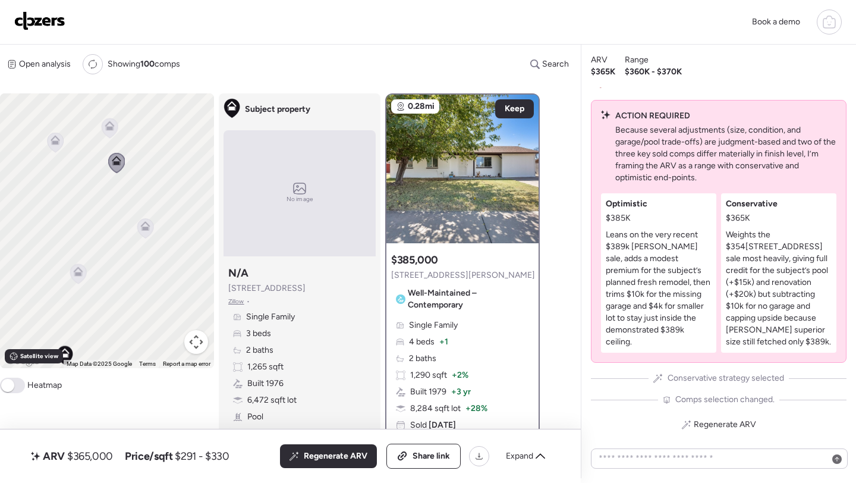
click at [112, 123] on icon at bounding box center [110, 126] width 10 height 10
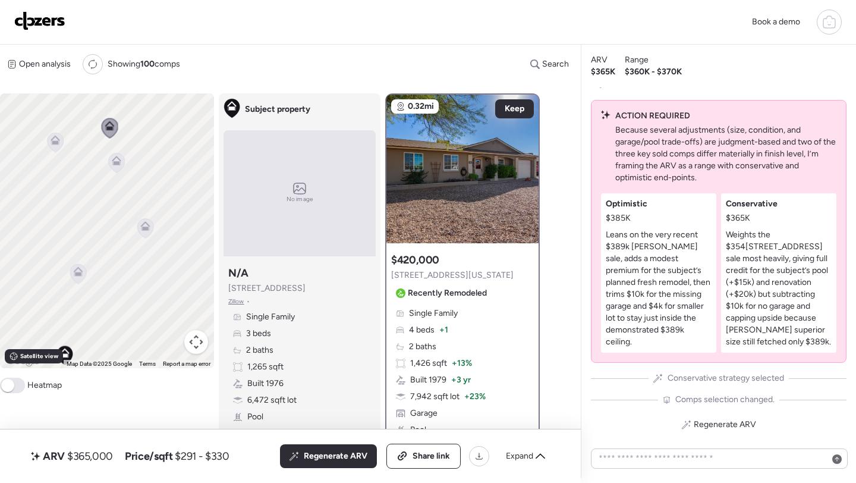
click at [32, 155] on div "To activate drag with keyboard, press Alt + Enter. Once in keyboard drag state,…" at bounding box center [107, 230] width 214 height 275
click at [46, 149] on div "To activate drag with keyboard, press Alt + Enter. Once in keyboard drag state,…" at bounding box center [107, 230] width 214 height 275
click at [51, 149] on icon at bounding box center [56, 143] width 16 height 20
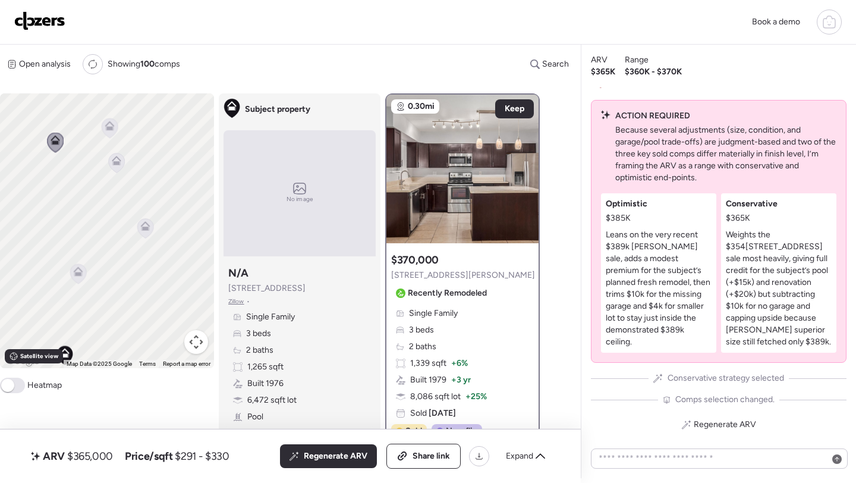
drag, startPoint x: 71, startPoint y: 249, endPoint x: 174, endPoint y: 249, distance: 102.8
click at [172, 249] on div "To activate drag with keyboard, press Alt + Enter. Once in keyboard drag state,…" at bounding box center [107, 230] width 214 height 275
click at [147, 212] on icon at bounding box center [145, 214] width 8 height 4
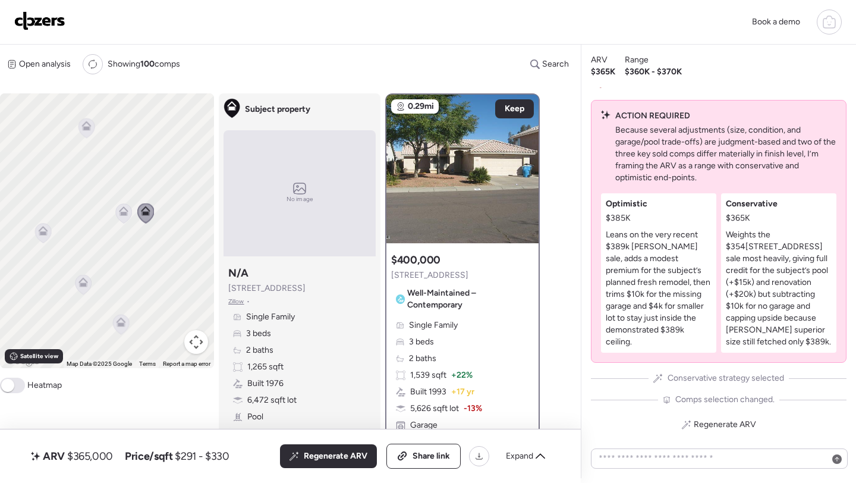
click at [122, 215] on icon at bounding box center [123, 214] width 8 height 4
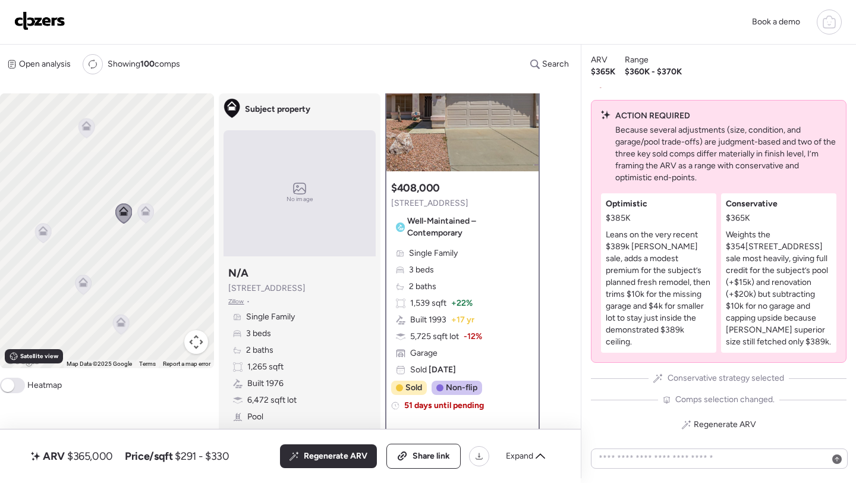
scroll to position [126, 0]
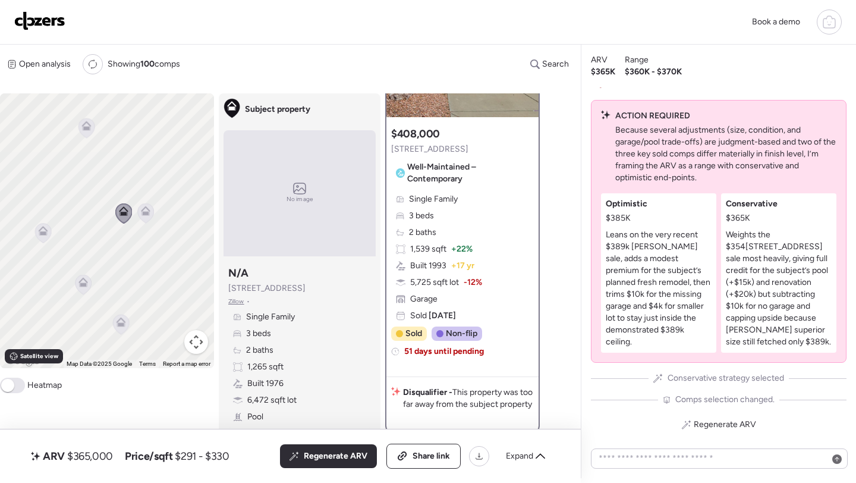
click at [84, 291] on icon at bounding box center [83, 285] width 16 height 20
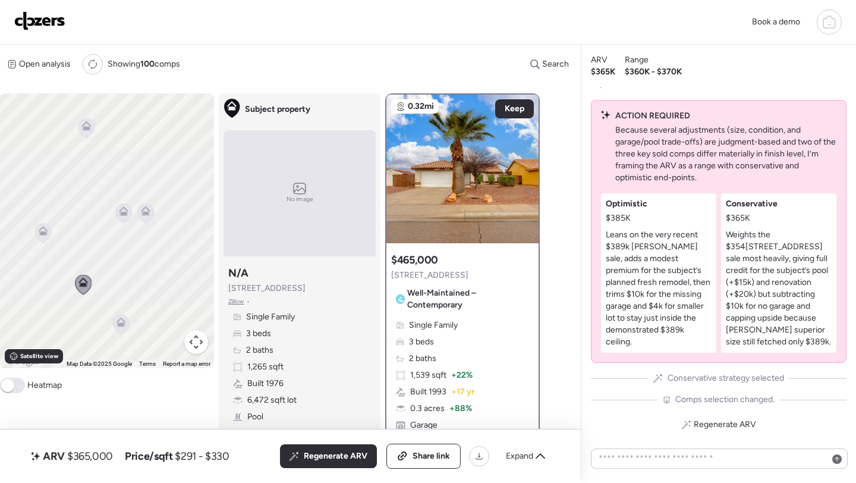
scroll to position [0, 0]
click at [87, 125] on icon at bounding box center [87, 126] width 10 height 10
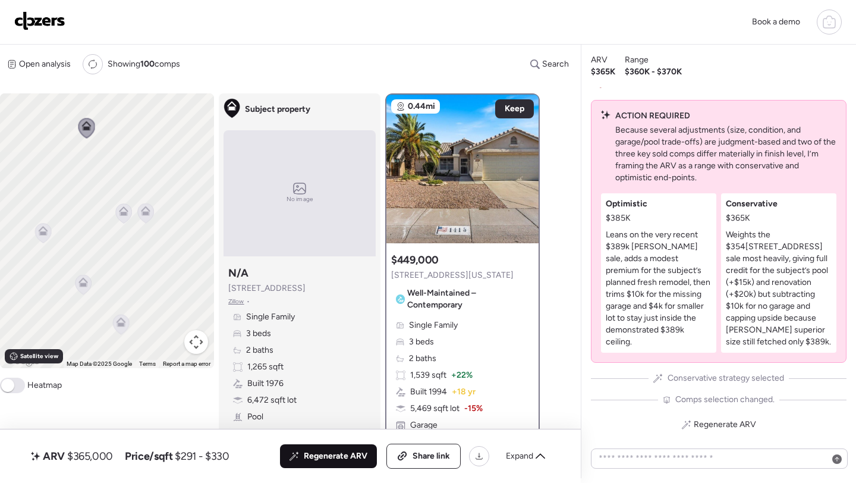
click at [334, 458] on span "Regenerate ARV" at bounding box center [336, 456] width 64 height 12
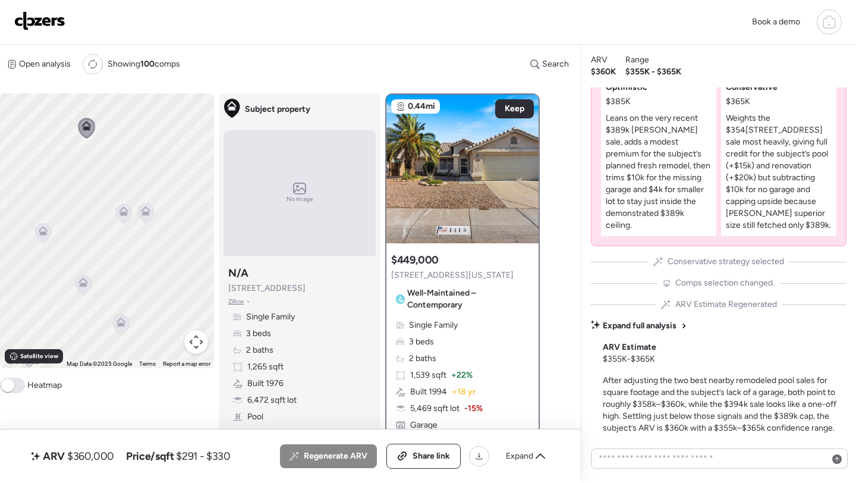
click at [82, 455] on span "$360,000" at bounding box center [90, 456] width 47 height 14
copy span "360,000"
click at [430, 451] on span "Share link" at bounding box center [431, 456] width 37 height 12
click at [17, 29] on img at bounding box center [39, 20] width 51 height 19
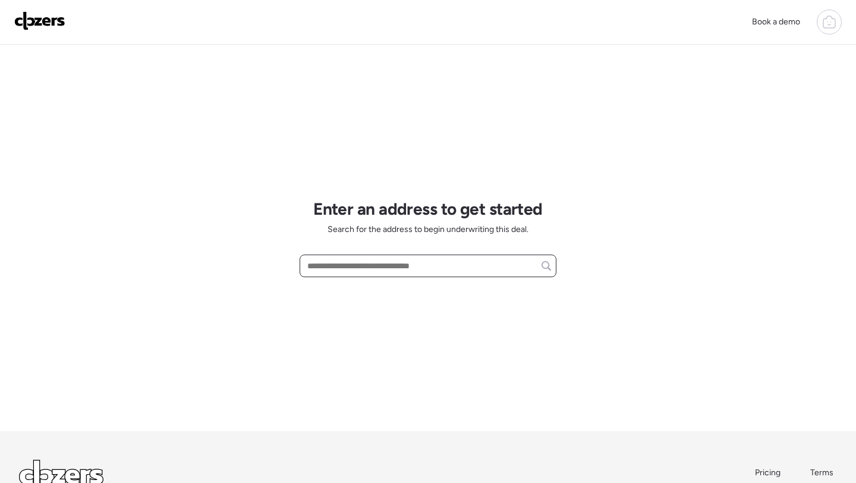
click at [333, 262] on input "text" at bounding box center [428, 265] width 246 height 17
paste input "**********"
click at [346, 284] on span "[STREET_ADDRESS][PERSON_NAME]" at bounding box center [376, 288] width 144 height 12
type input "**********"
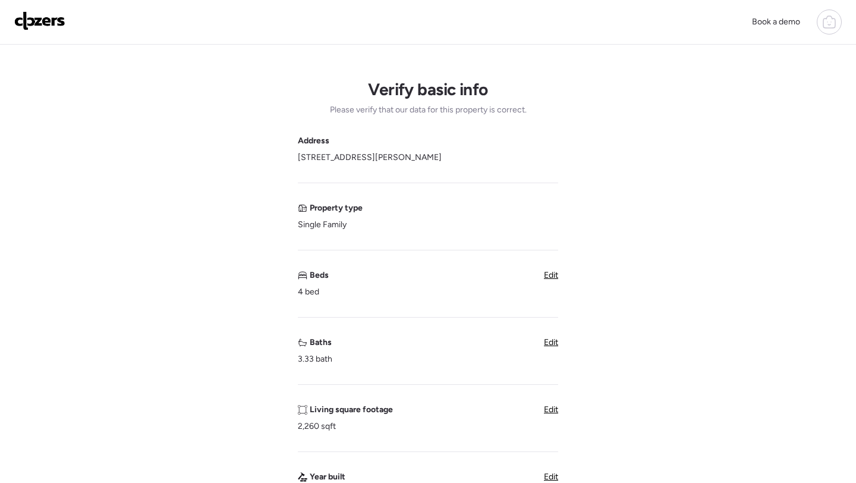
click at [552, 274] on span "Edit" at bounding box center [551, 275] width 14 height 10
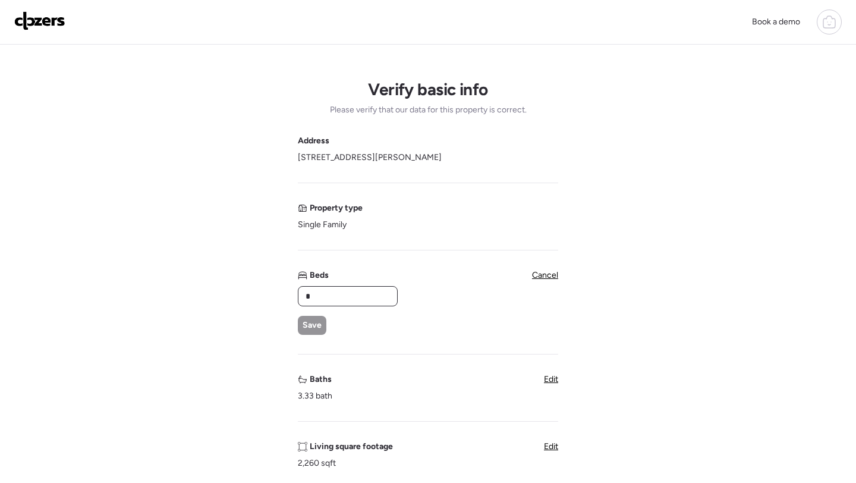
click at [329, 298] on input "*" at bounding box center [347, 296] width 89 height 17
click at [326, 297] on input "**" at bounding box center [347, 296] width 89 height 17
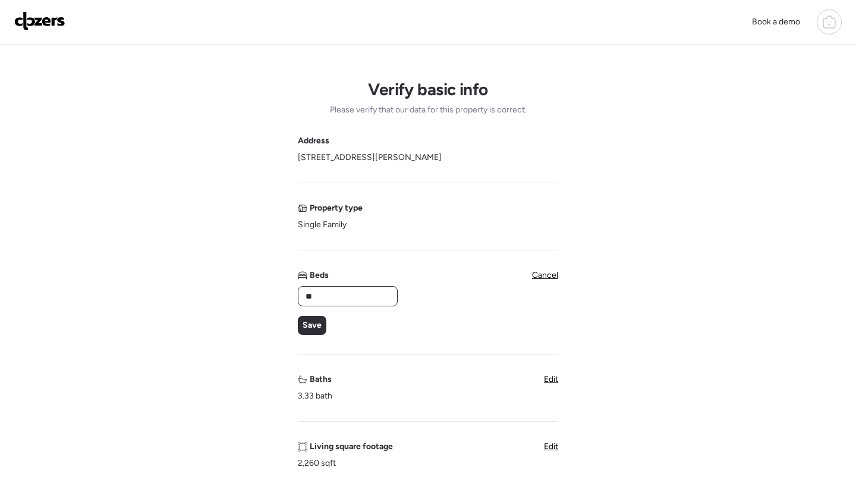
type input "*"
click at [313, 320] on span "Save" at bounding box center [312, 325] width 19 height 12
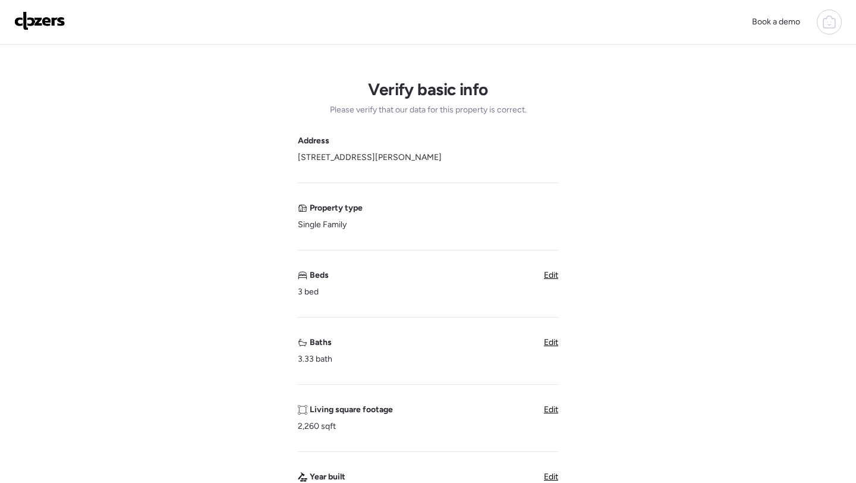
click at [551, 341] on span "Edit" at bounding box center [551, 342] width 14 height 10
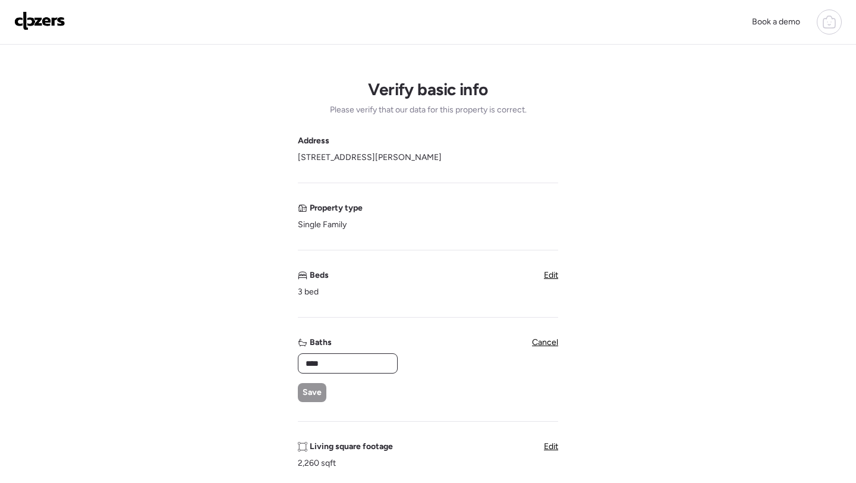
click at [363, 368] on input "****" at bounding box center [347, 363] width 89 height 17
type input "*"
click at [312, 393] on span "Save" at bounding box center [312, 392] width 19 height 12
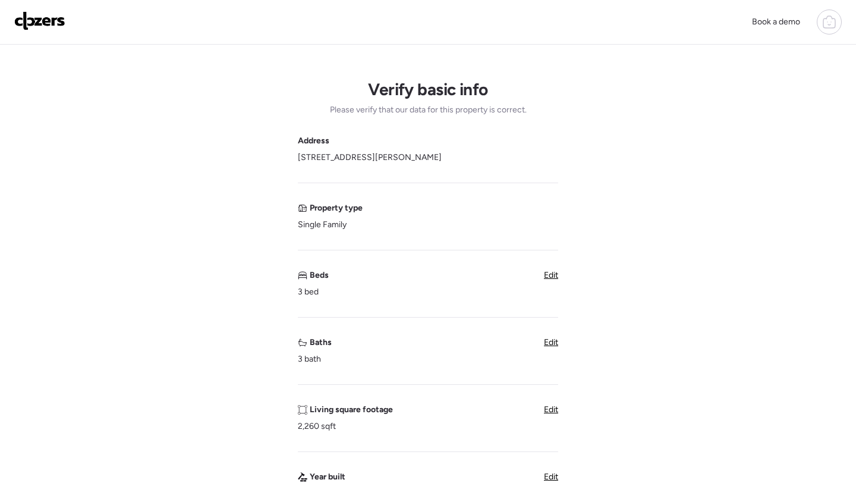
click at [555, 340] on span "Edit" at bounding box center [551, 342] width 14 height 10
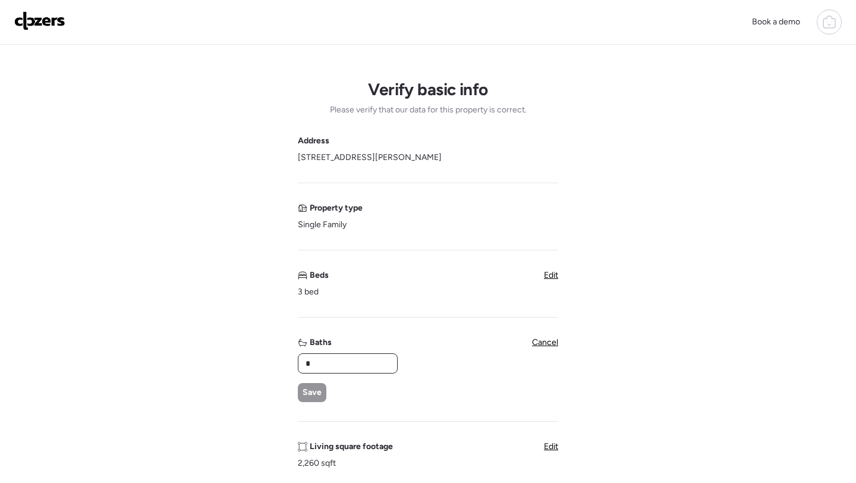
click at [345, 363] on input "*" at bounding box center [347, 363] width 89 height 17
click at [345, 362] on input "*" at bounding box center [347, 363] width 89 height 17
type input "***"
click at [303, 400] on div "Save" at bounding box center [312, 392] width 29 height 19
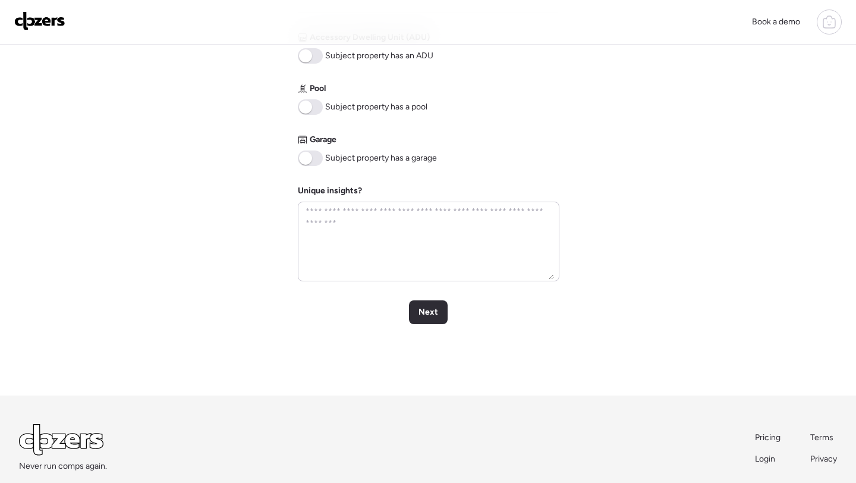
scroll to position [501, 0]
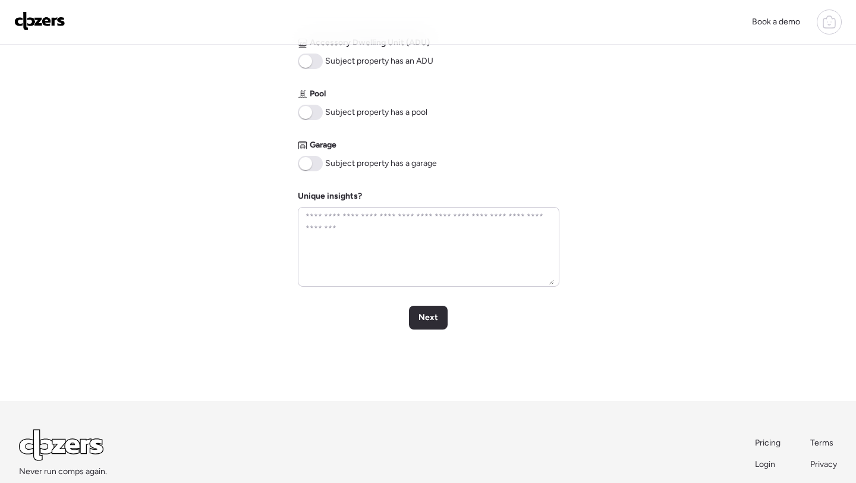
click at [312, 111] on span at bounding box center [310, 112] width 25 height 15
click at [315, 165] on span at bounding box center [310, 163] width 25 height 15
click at [422, 318] on span "Next" at bounding box center [428, 317] width 20 height 12
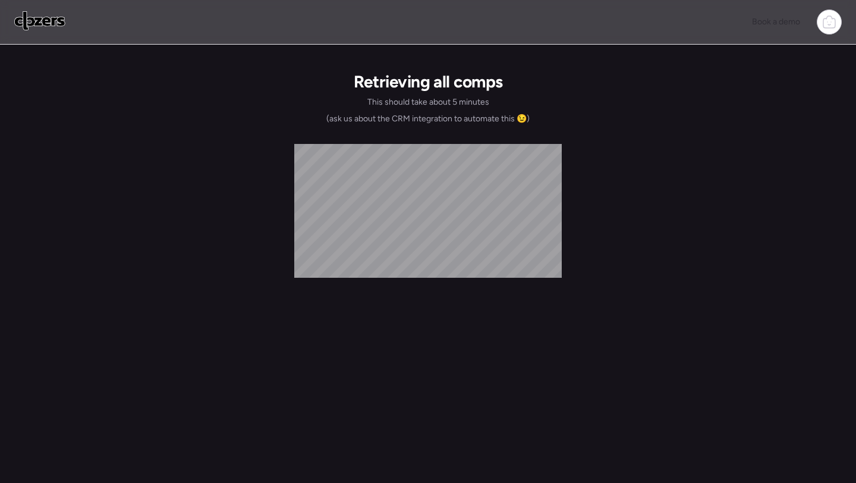
scroll to position [0, 0]
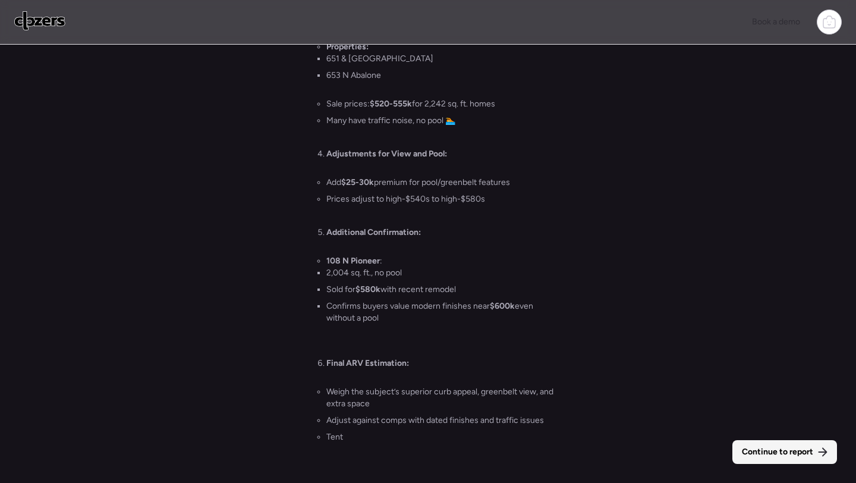
click at [801, 453] on span "Continue to report" at bounding box center [777, 452] width 71 height 12
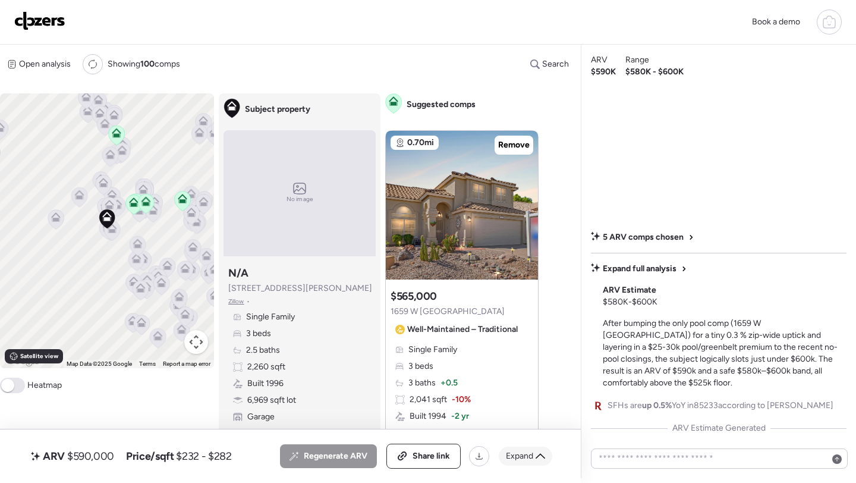
click at [538, 458] on icon at bounding box center [541, 456] width 10 height 10
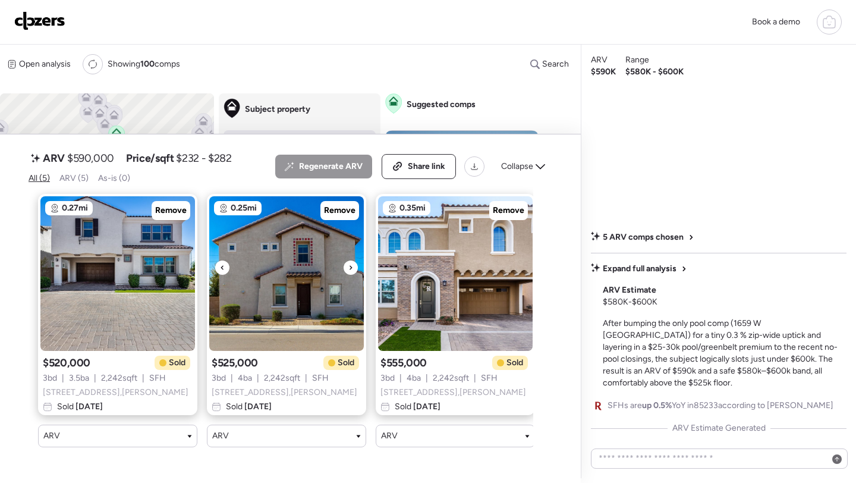
scroll to position [0, 349]
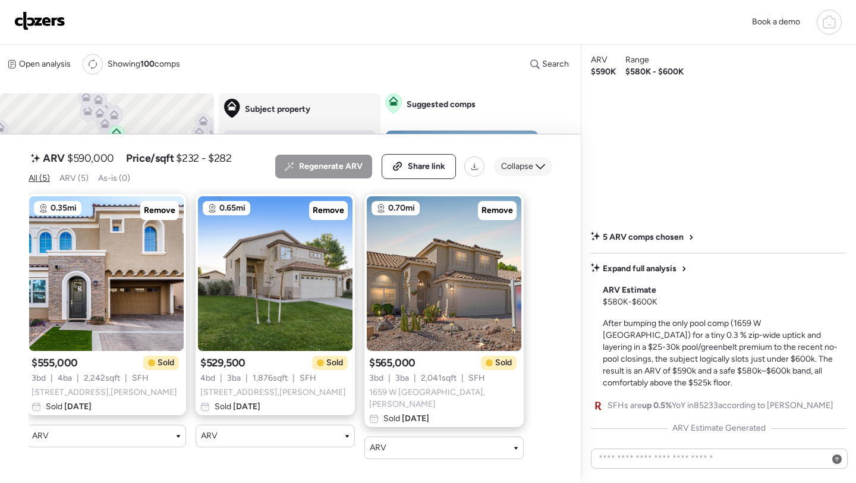
click at [521, 172] on span "Collapse" at bounding box center [517, 167] width 32 height 12
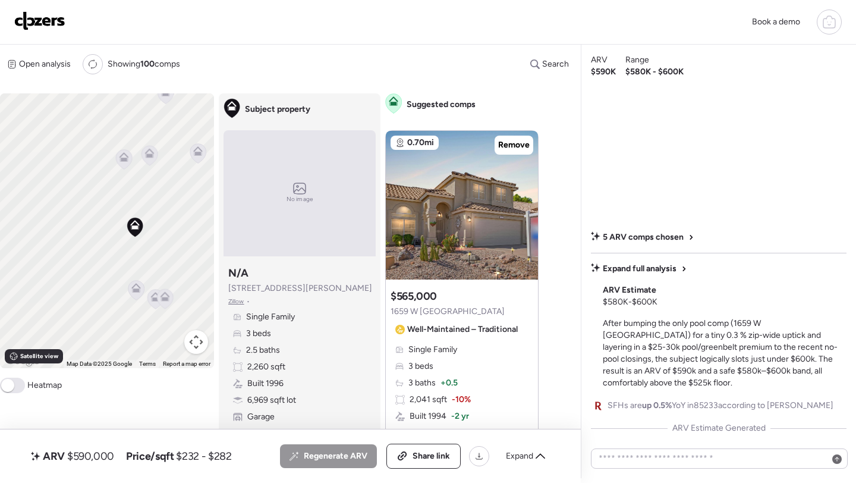
click at [132, 291] on icon at bounding box center [136, 290] width 8 height 4
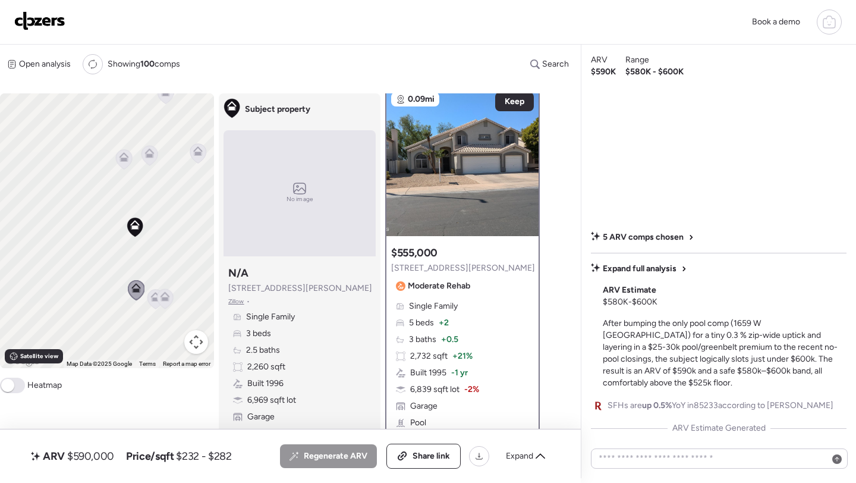
scroll to position [0, 0]
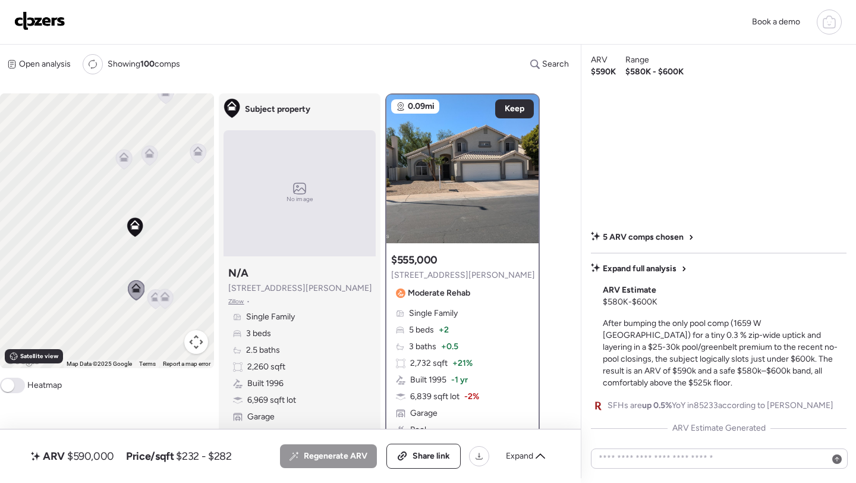
click at [151, 301] on icon at bounding box center [156, 297] width 10 height 10
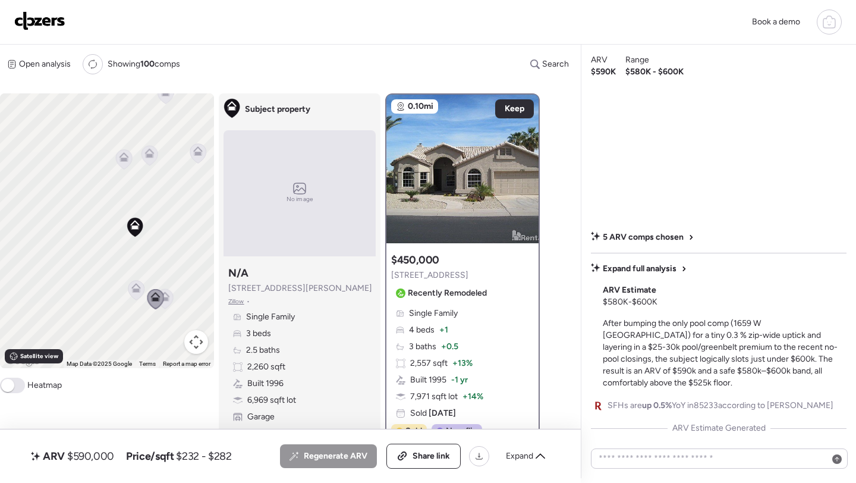
click at [164, 300] on icon at bounding box center [165, 299] width 8 height 4
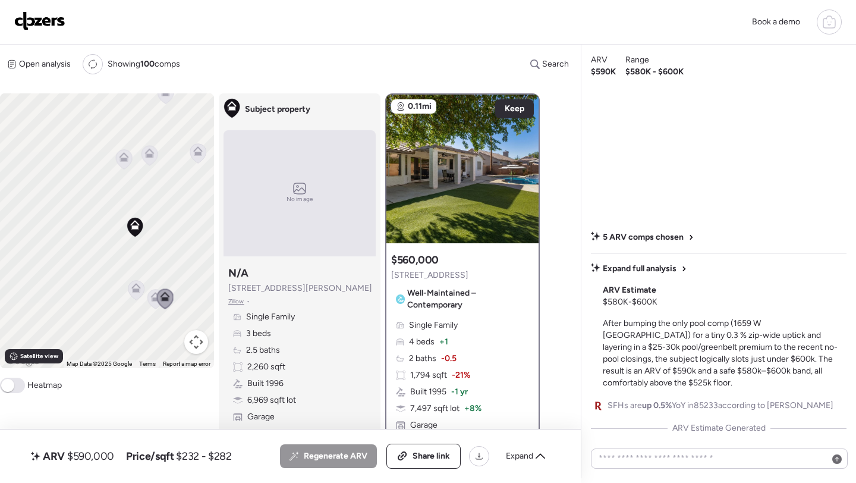
click at [118, 163] on icon at bounding box center [124, 160] width 16 height 20
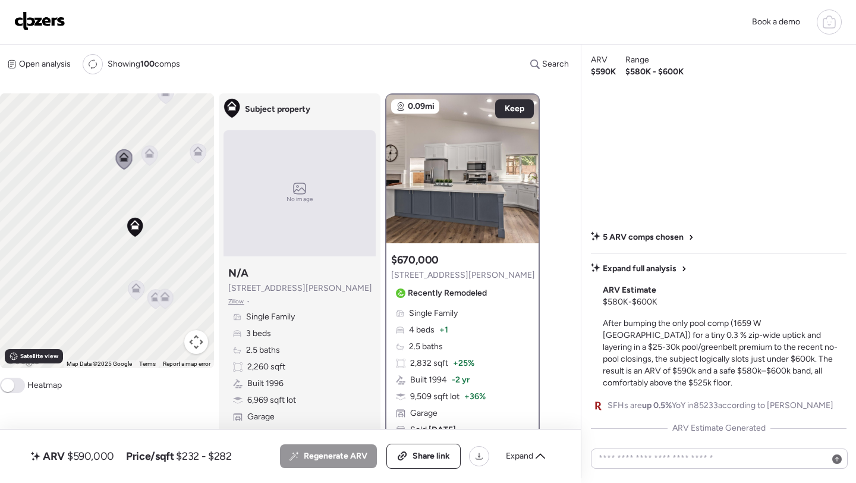
click at [149, 156] on icon at bounding box center [150, 156] width 8 height 4
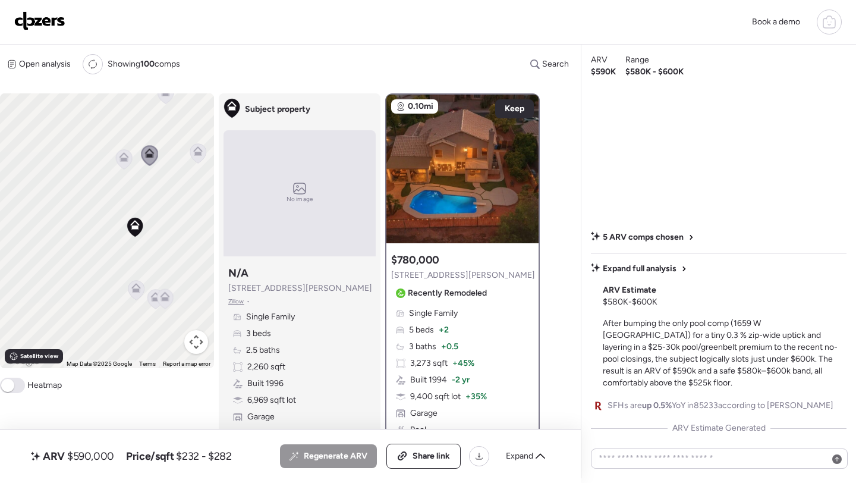
click at [197, 155] on icon at bounding box center [198, 154] width 8 height 4
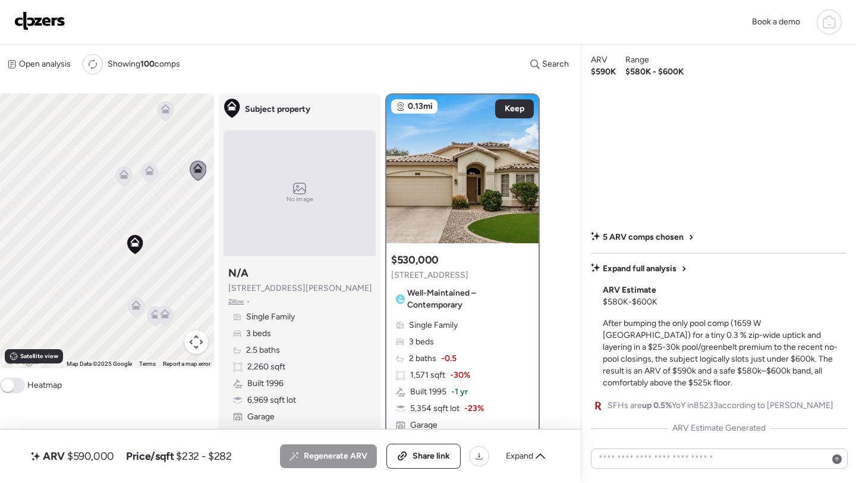
drag, startPoint x: 157, startPoint y: 149, endPoint x: 157, endPoint y: 218, distance: 68.4
click at [157, 183] on icon at bounding box center [149, 173] width 17 height 20
click at [167, 188] on icon at bounding box center [166, 187] width 8 height 4
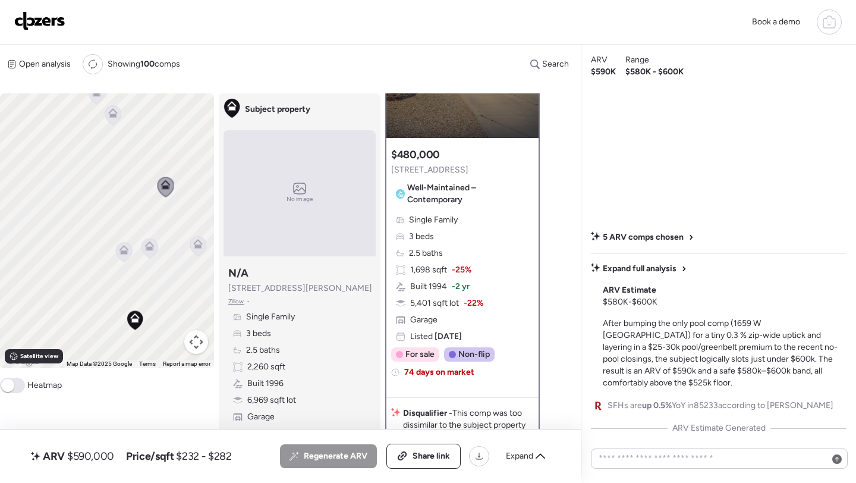
scroll to position [102, 0]
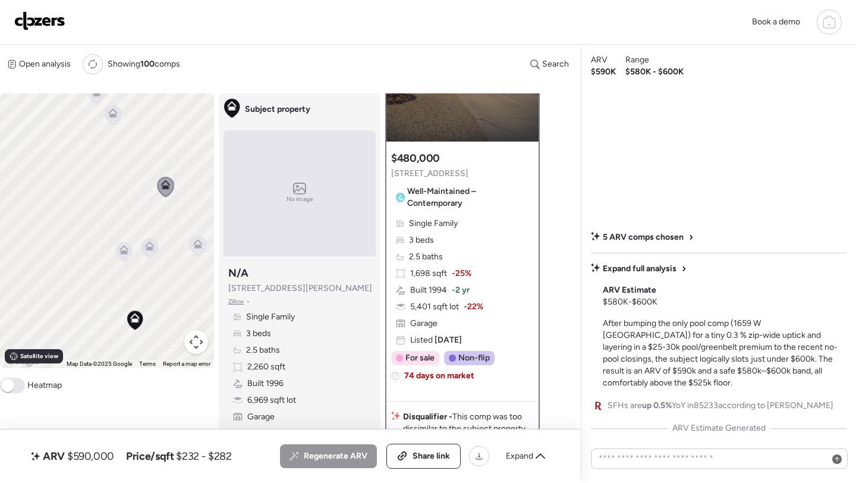
click at [115, 119] on icon at bounding box center [113, 116] width 16 height 20
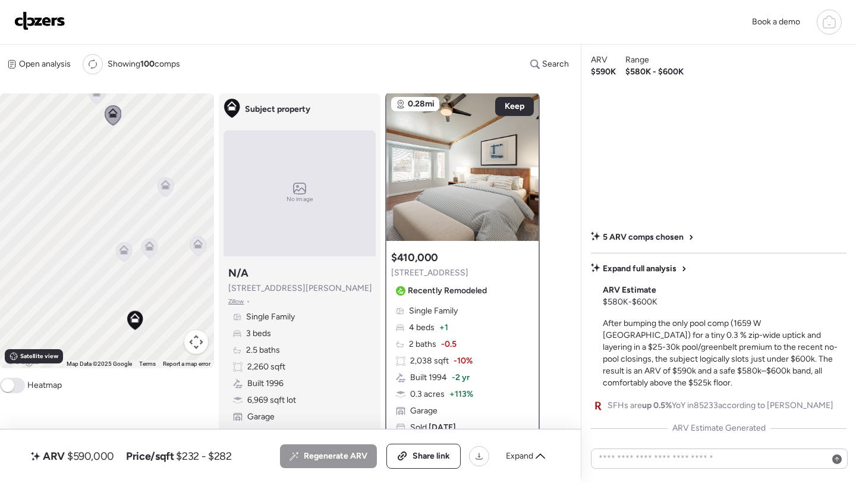
scroll to position [0, 0]
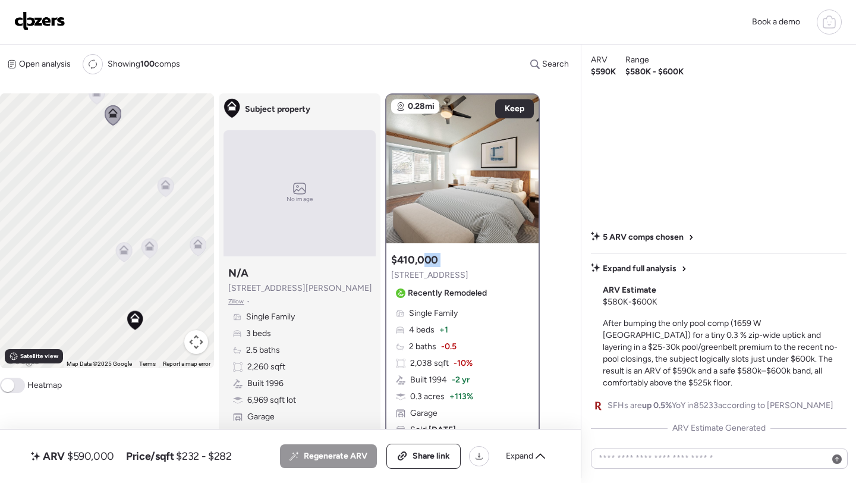
drag, startPoint x: 422, startPoint y: 269, endPoint x: 426, endPoint y: 243, distance: 27.1
click at [426, 246] on div "0.28mi Keep $410,000 [STREET_ADDRESS] Recently Remodeled Single Family 4 beds +…" at bounding box center [462, 332] width 152 height 475
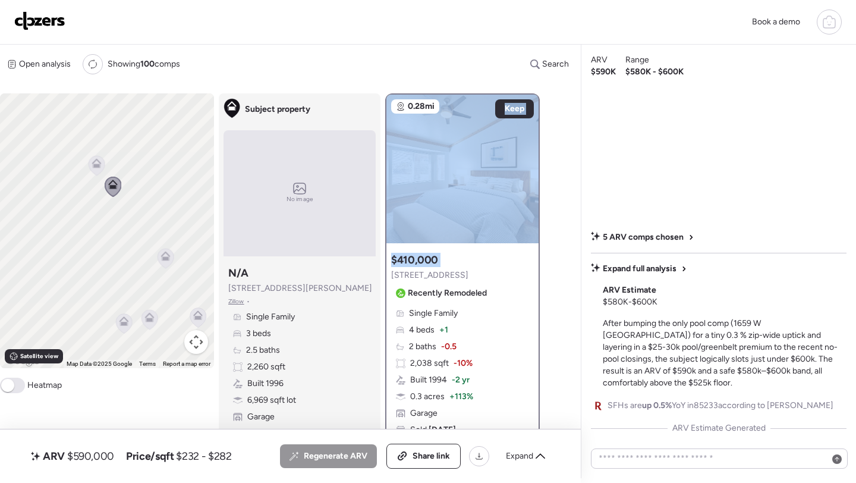
drag, startPoint x: 139, startPoint y: 175, endPoint x: 139, endPoint y: 265, distance: 89.2
click at [139, 265] on div "To activate drag with keyboard, press Alt + Enter. Once in keyboard drag state,…" at bounding box center [107, 230] width 214 height 275
click at [97, 187] on icon at bounding box center [97, 194] width 16 height 20
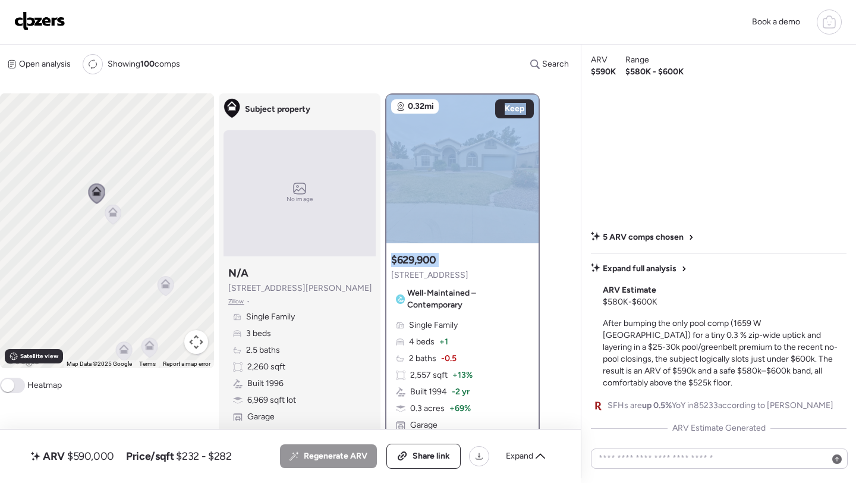
click at [506, 321] on div "Single Family 4 beds + 1 2 baths -0.5 2,557 sqft + 13% Built 1994 -2 yr 0.3 acr…" at bounding box center [462, 383] width 143 height 128
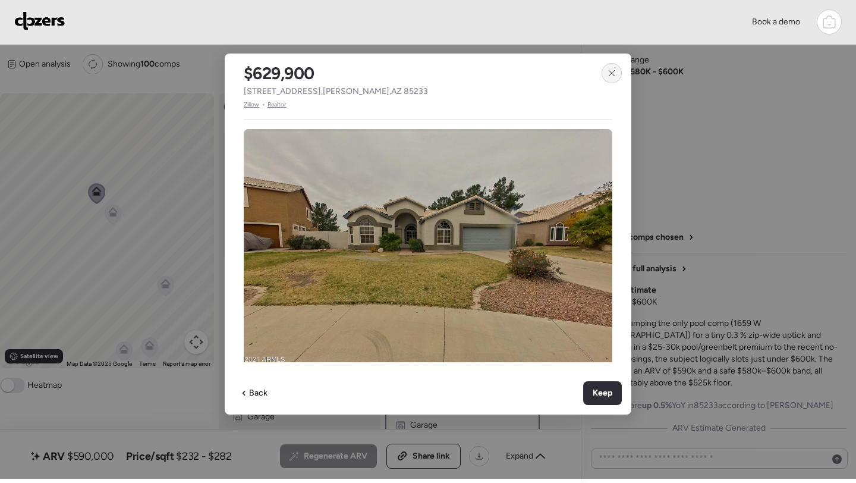
click at [608, 78] on div at bounding box center [612, 73] width 20 height 20
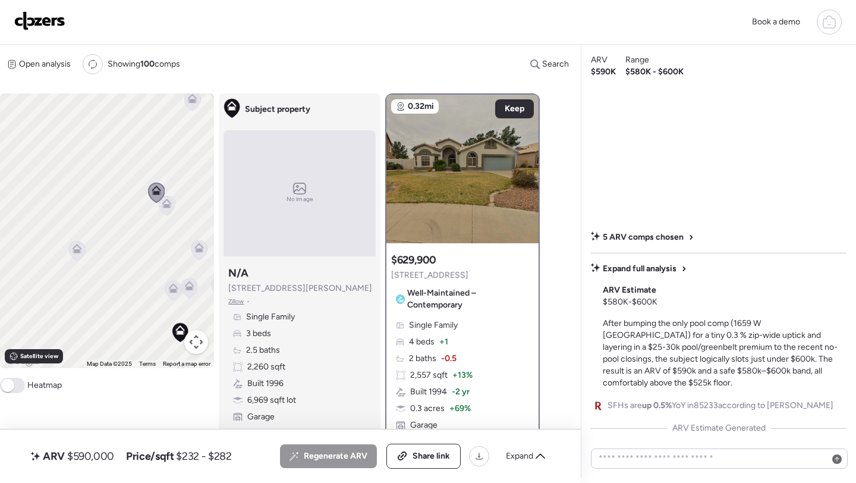
drag, startPoint x: 62, startPoint y: 311, endPoint x: 137, endPoint y: 266, distance: 87.8
click at [137, 266] on div "To navigate, press the arrow keys. To activate drag with keyboard, press Alt + …" at bounding box center [107, 230] width 214 height 275
click at [80, 251] on icon at bounding box center [76, 248] width 10 height 10
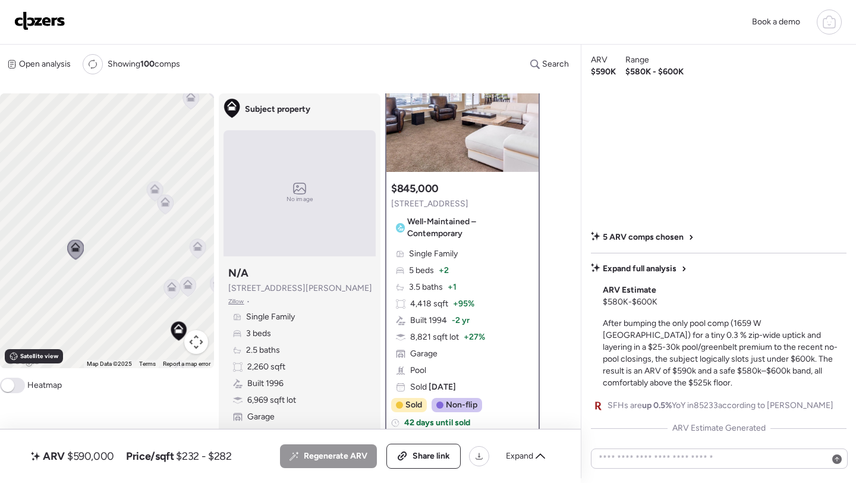
scroll to position [266, 0]
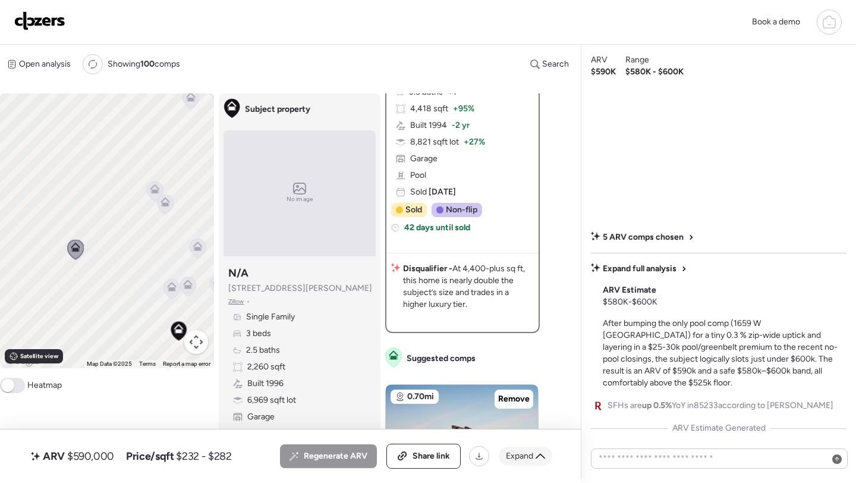
click at [543, 455] on icon at bounding box center [541, 456] width 10 height 10
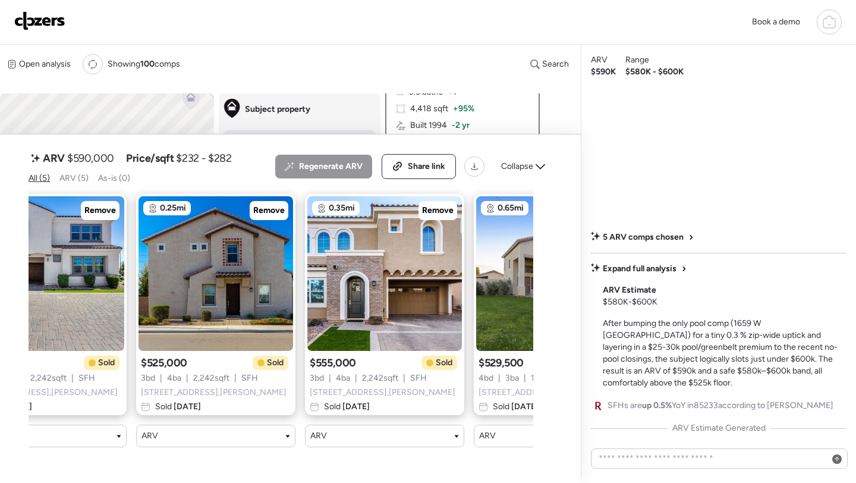
scroll to position [0, 0]
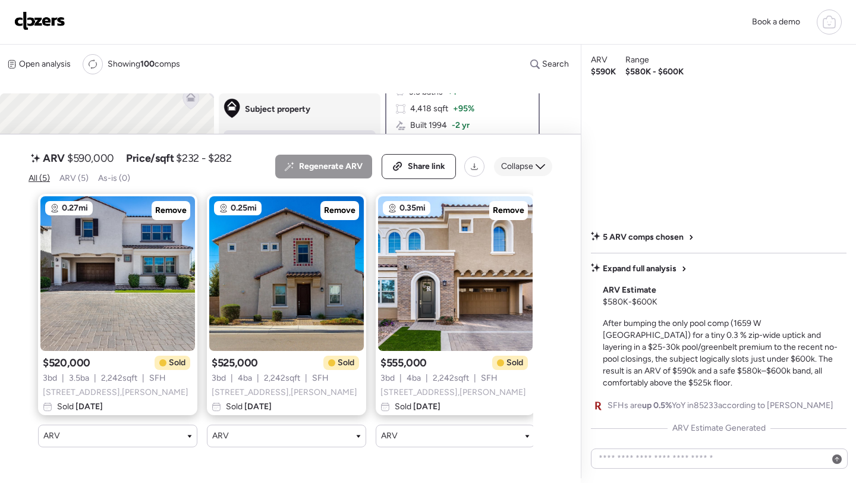
click at [508, 172] on span "Collapse" at bounding box center [517, 167] width 32 height 12
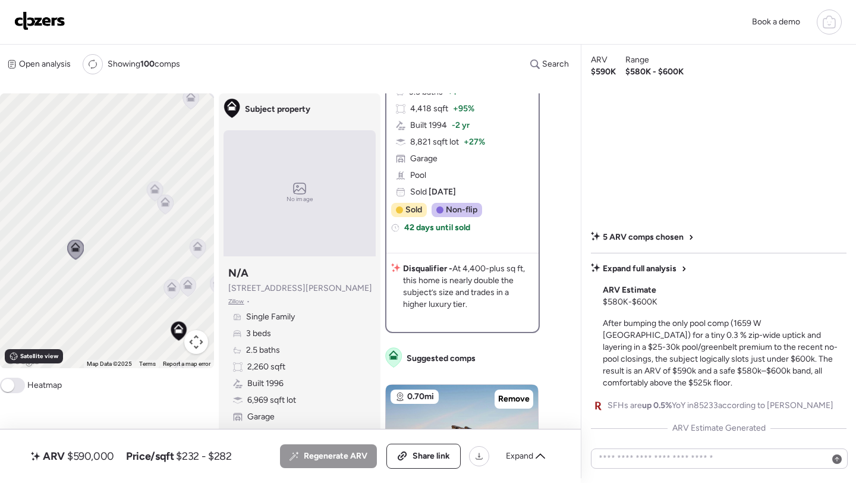
click at [99, 449] on span "$590,000" at bounding box center [90, 456] width 47 height 14
click at [98, 453] on span "$590,000" at bounding box center [90, 456] width 47 height 14
copy span "590,000"
click at [432, 454] on span "Share link" at bounding box center [431, 456] width 37 height 12
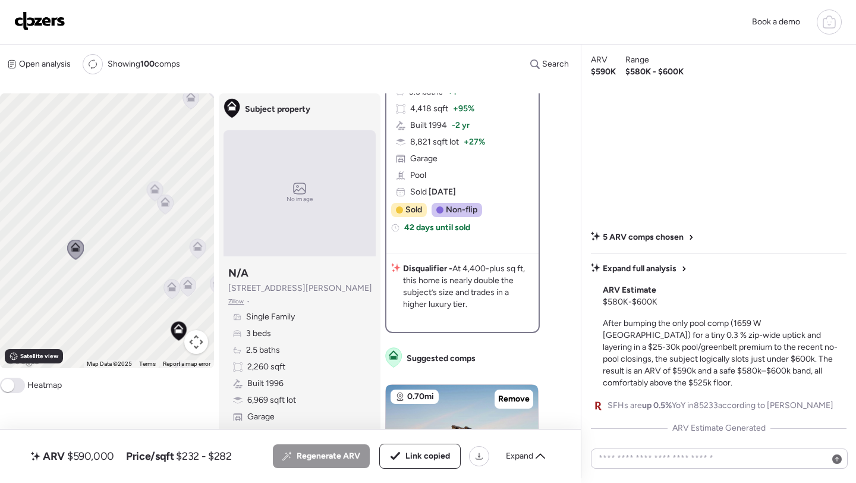
click at [34, 23] on img at bounding box center [39, 20] width 51 height 19
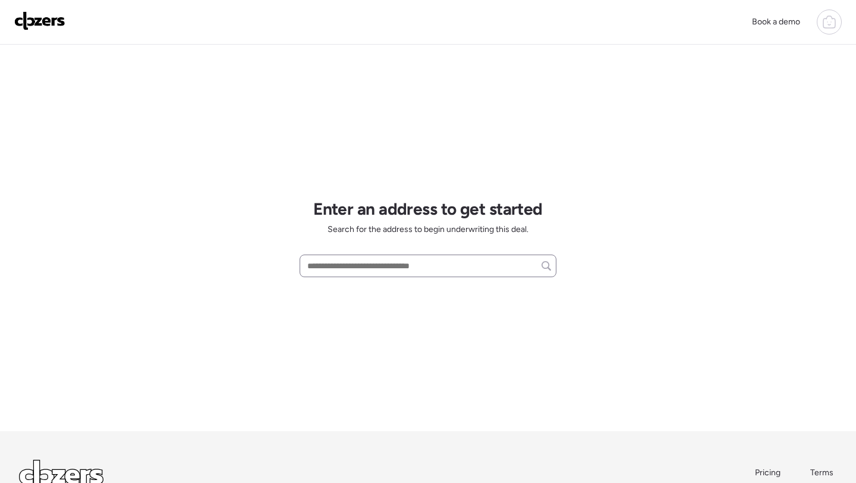
click at [380, 255] on div at bounding box center [428, 265] width 257 height 23
click at [380, 263] on input "text" at bounding box center [428, 265] width 246 height 17
paste input "**********"
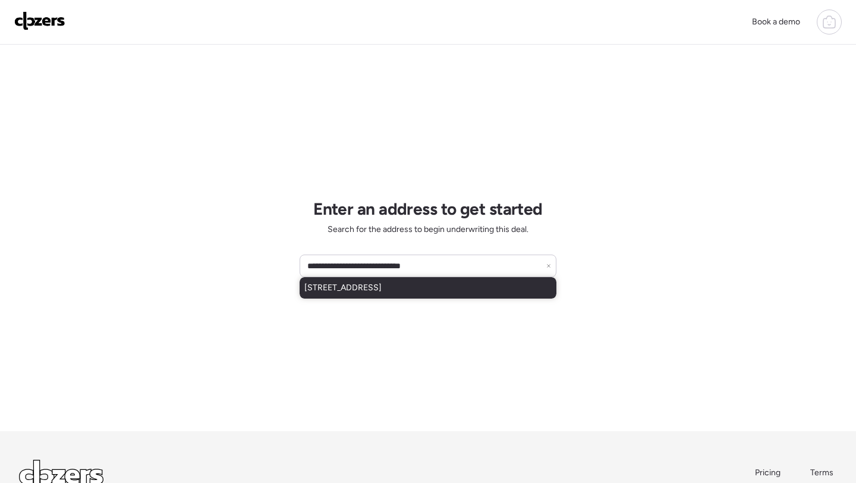
click at [351, 295] on div "[STREET_ADDRESS]" at bounding box center [428, 287] width 257 height 21
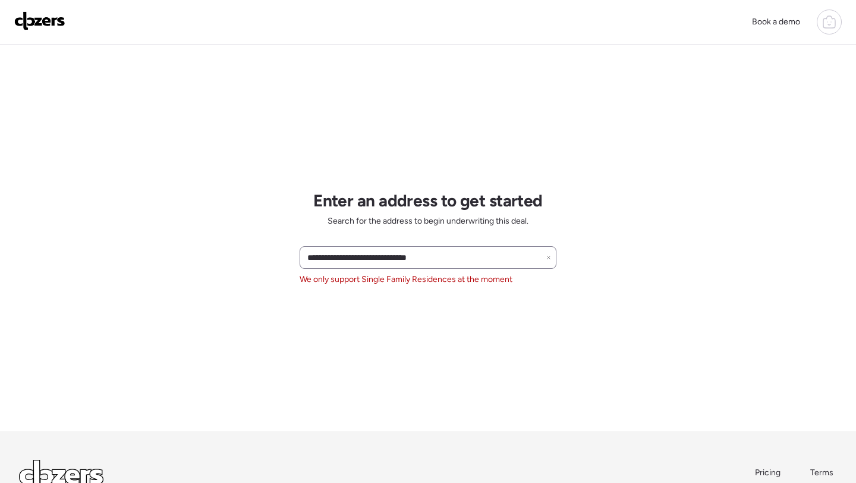
click at [394, 269] on div "**********" at bounding box center [428, 257] width 257 height 23
click at [396, 253] on input "**********" at bounding box center [428, 257] width 246 height 17
paste input "text"
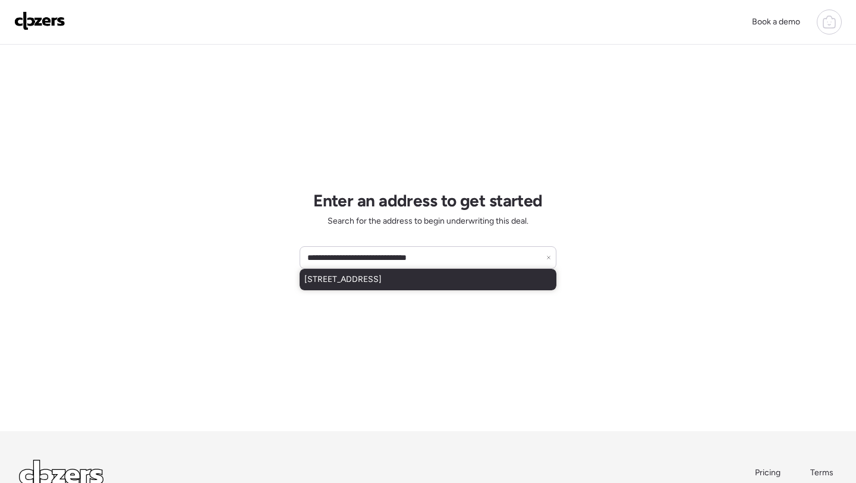
click at [382, 279] on span "[STREET_ADDRESS]" at bounding box center [342, 279] width 77 height 12
type input "**********"
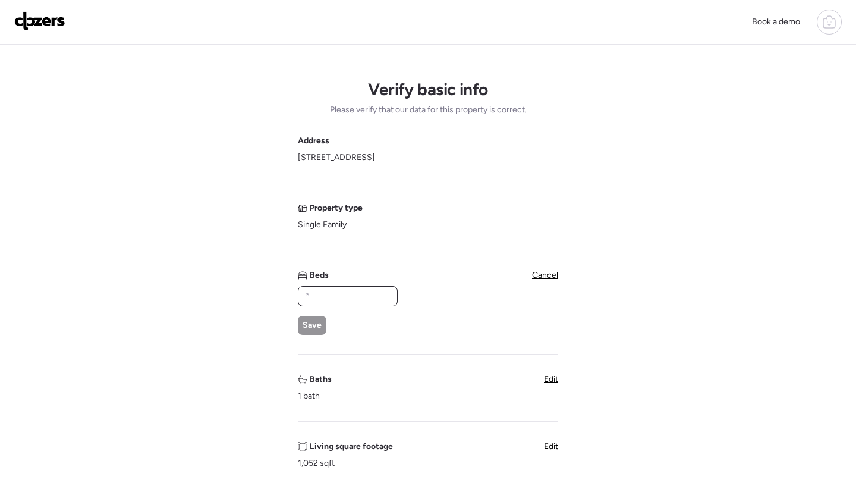
click at [337, 304] on input "text" at bounding box center [347, 296] width 89 height 17
type input "*"
click at [321, 319] on span "Save" at bounding box center [312, 325] width 19 height 12
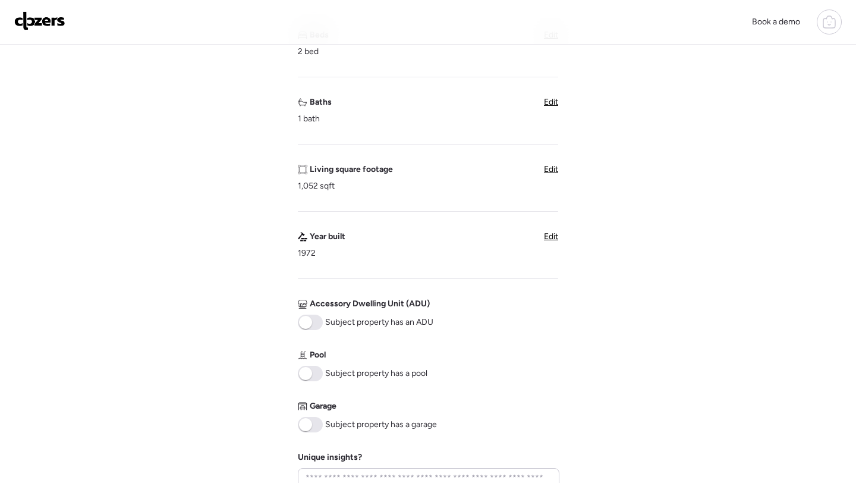
scroll to position [349, 0]
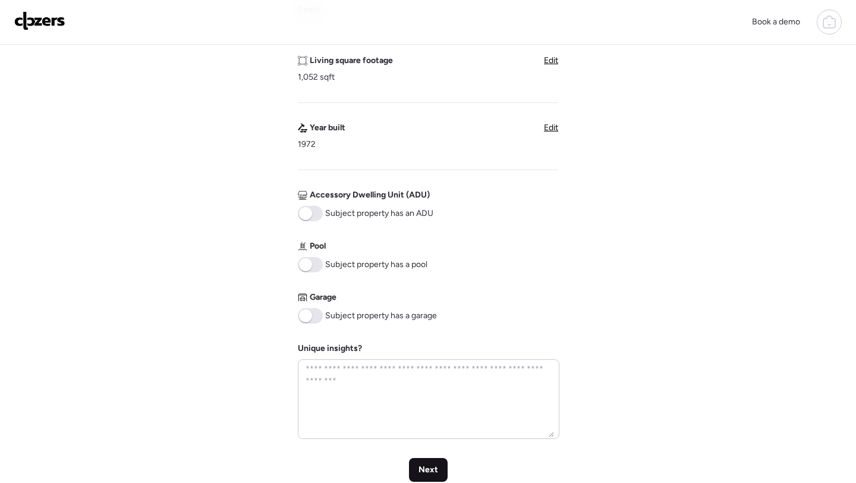
click at [425, 460] on div "Next" at bounding box center [428, 470] width 39 height 24
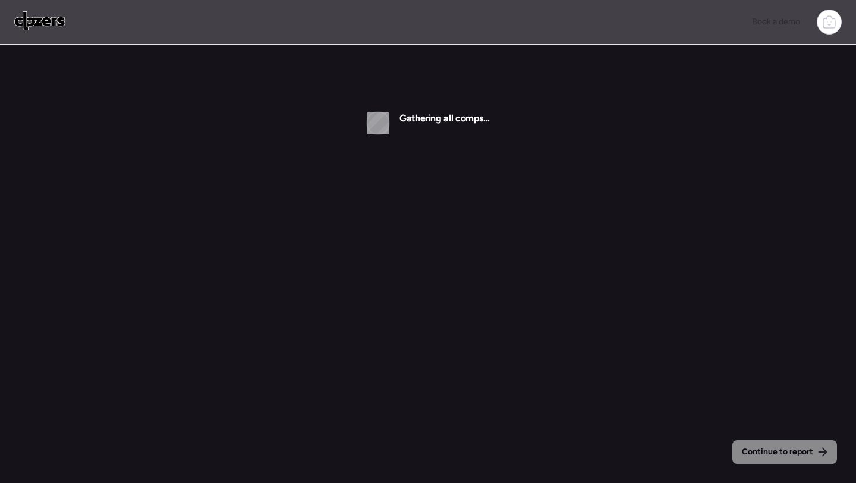
click at [425, 460] on div "Continue to report Gathering all comps..." at bounding box center [428, 263] width 856 height 527
click at [33, 27] on img at bounding box center [39, 20] width 51 height 19
